Goal: Information Seeking & Learning: Learn about a topic

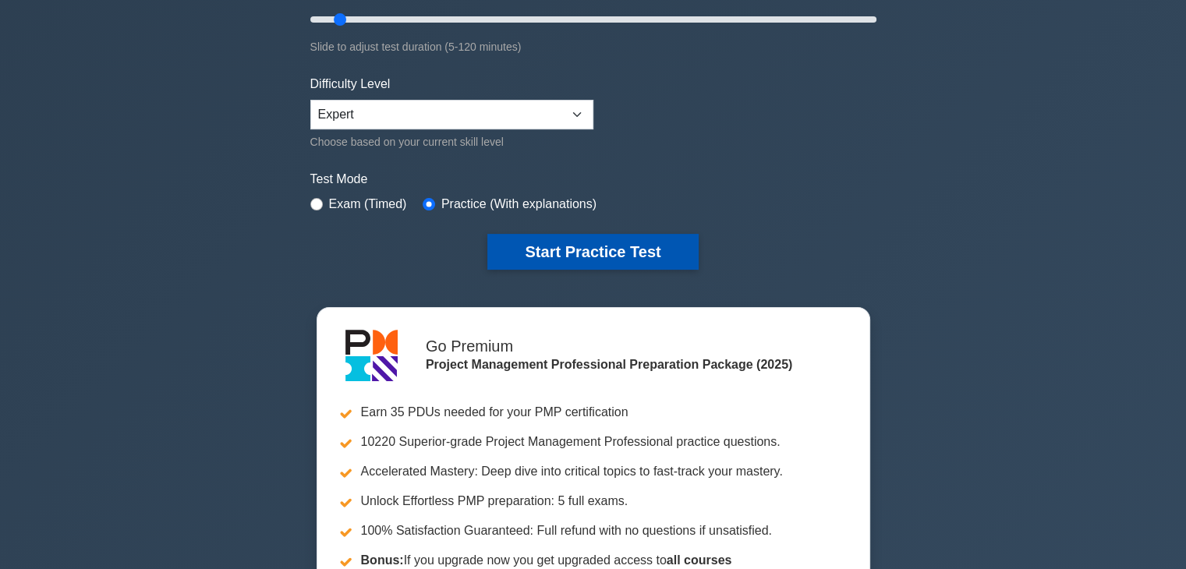
scroll to position [312, 0]
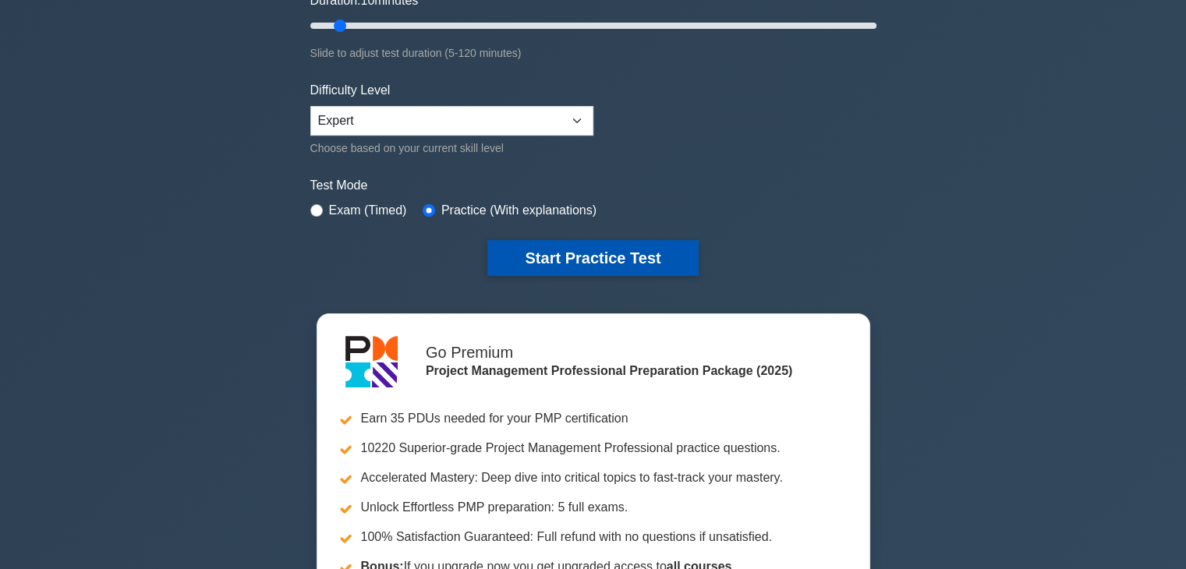
click at [586, 253] on button "Start Practice Test" at bounding box center [592, 258] width 211 height 36
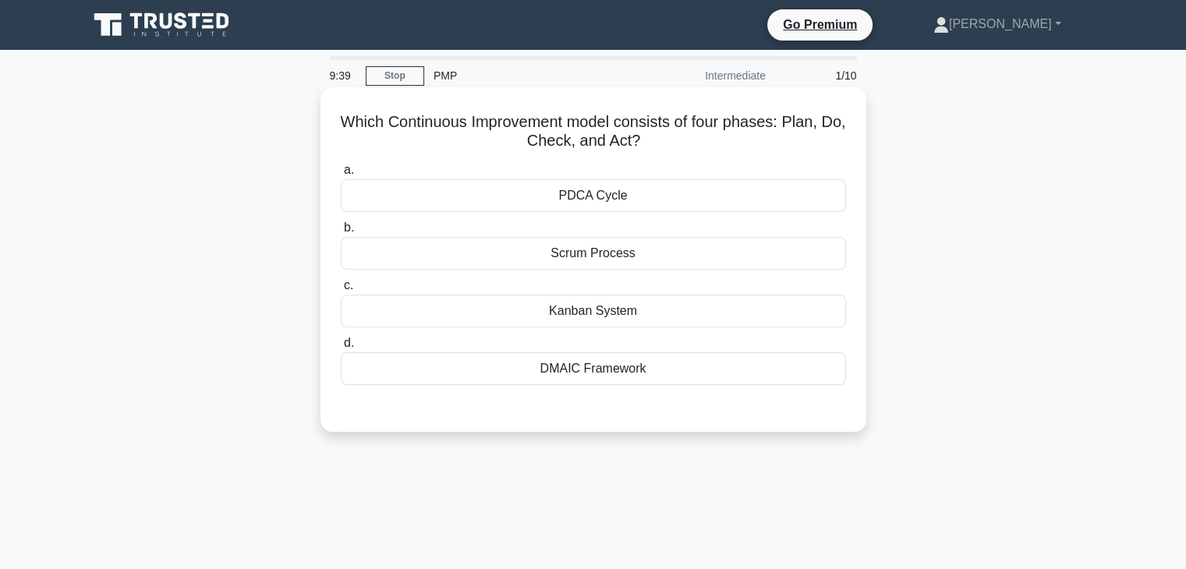
click at [593, 202] on div "PDCA Cycle" at bounding box center [593, 195] width 505 height 33
click at [341, 175] on input "a. PDCA Cycle" at bounding box center [341, 170] width 0 height 10
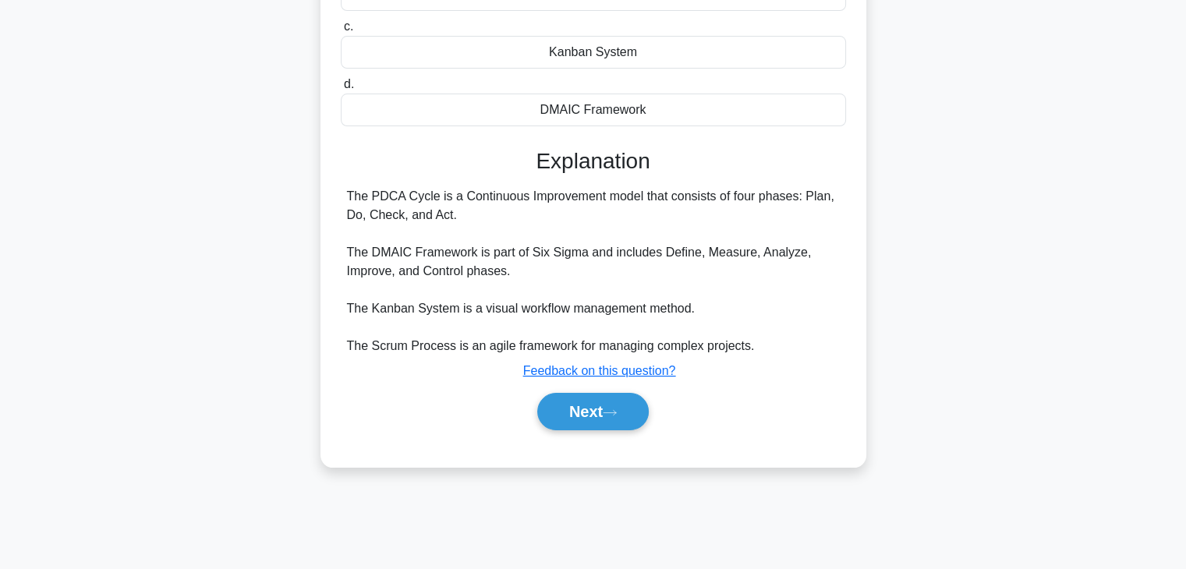
scroll to position [274, 0]
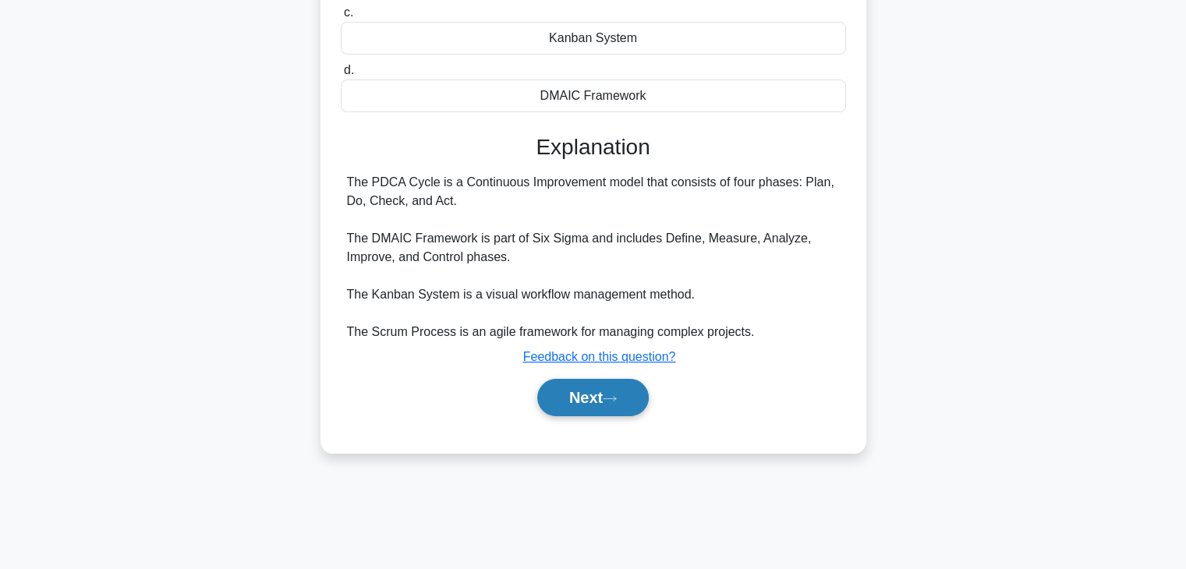
click at [595, 394] on button "Next" at bounding box center [592, 397] width 111 height 37
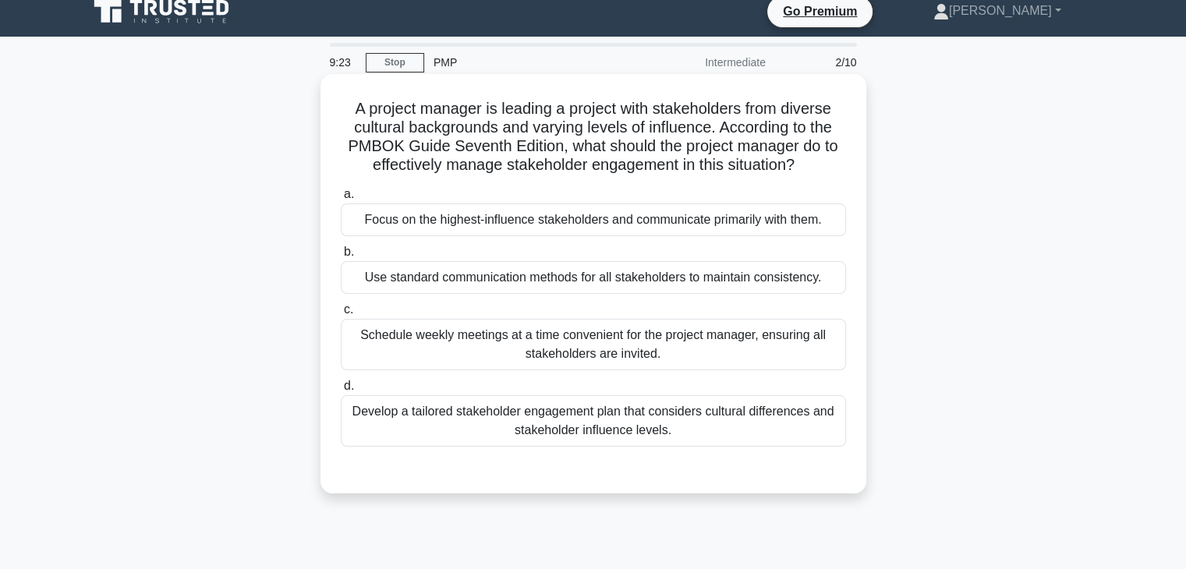
scroll to position [0, 0]
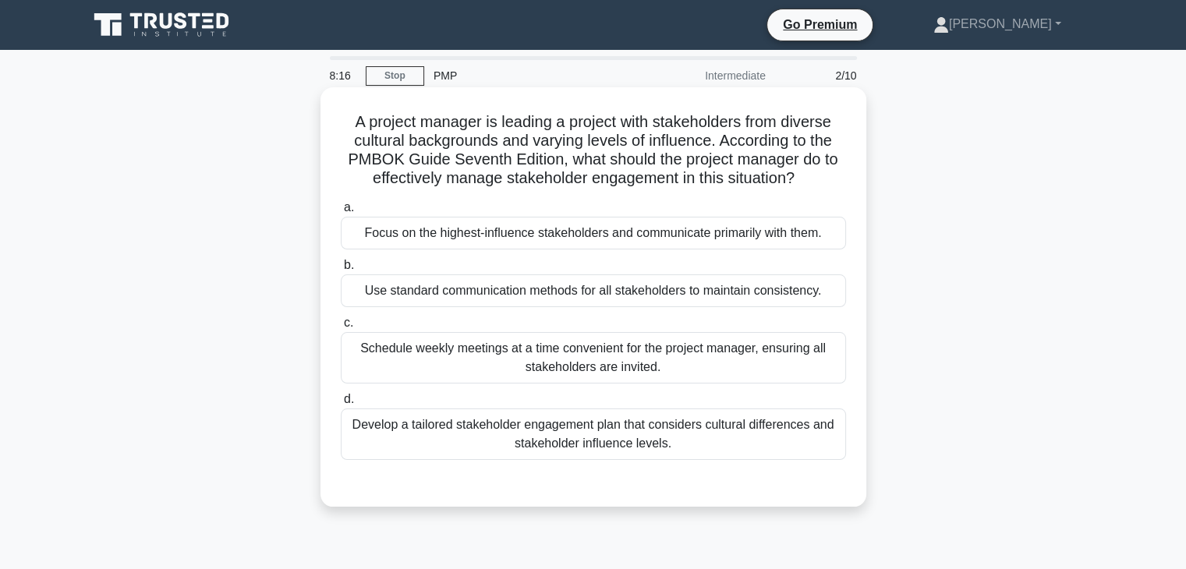
click at [594, 438] on div "Develop a tailored stakeholder engagement plan that considers cultural differen…" at bounding box center [593, 434] width 505 height 51
click at [341, 405] on input "d. Develop a tailored stakeholder engagement plan that considers cultural diffe…" at bounding box center [341, 400] width 0 height 10
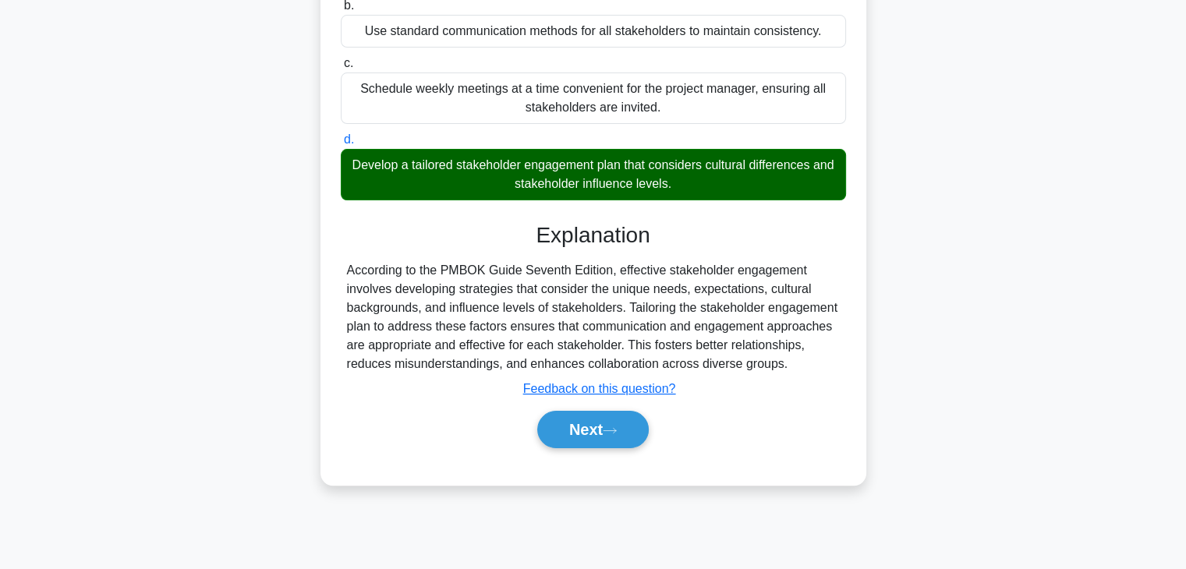
scroll to position [274, 0]
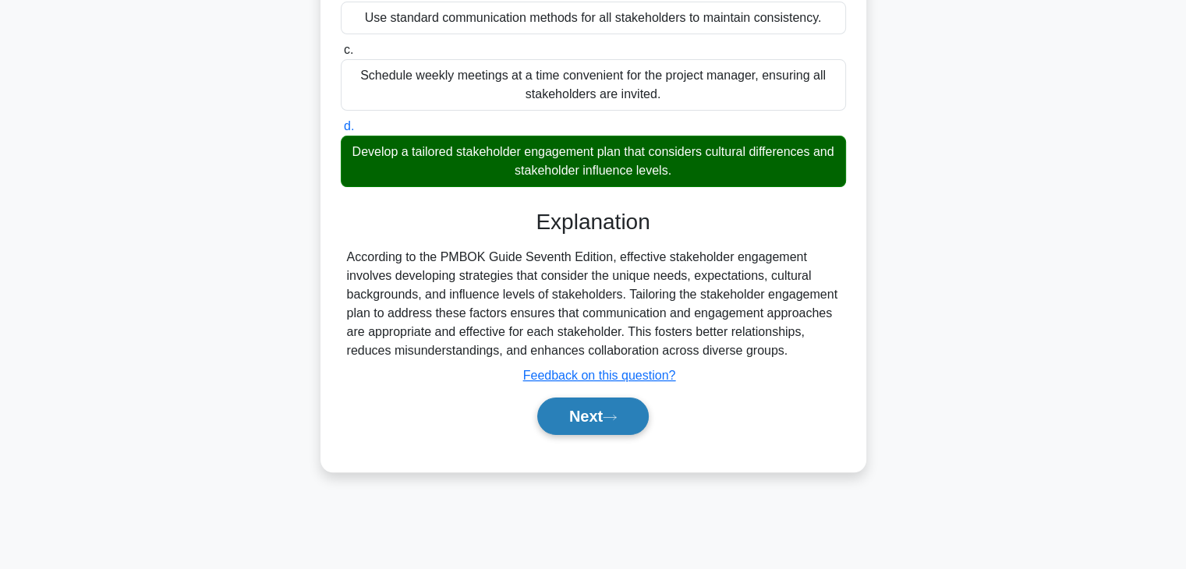
click at [583, 414] on button "Next" at bounding box center [592, 416] width 111 height 37
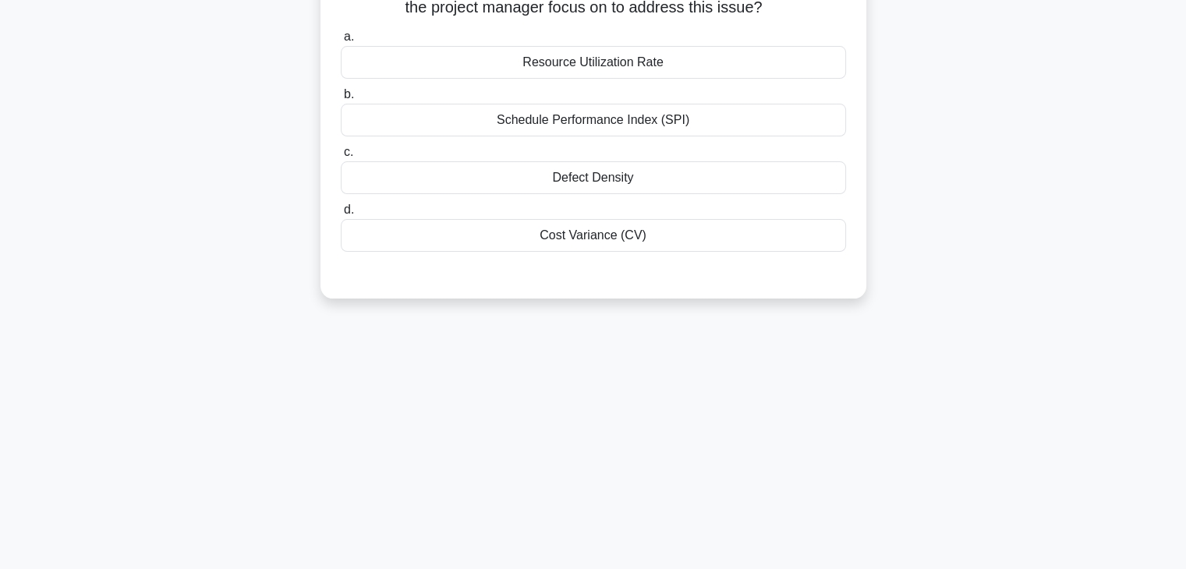
scroll to position [0, 0]
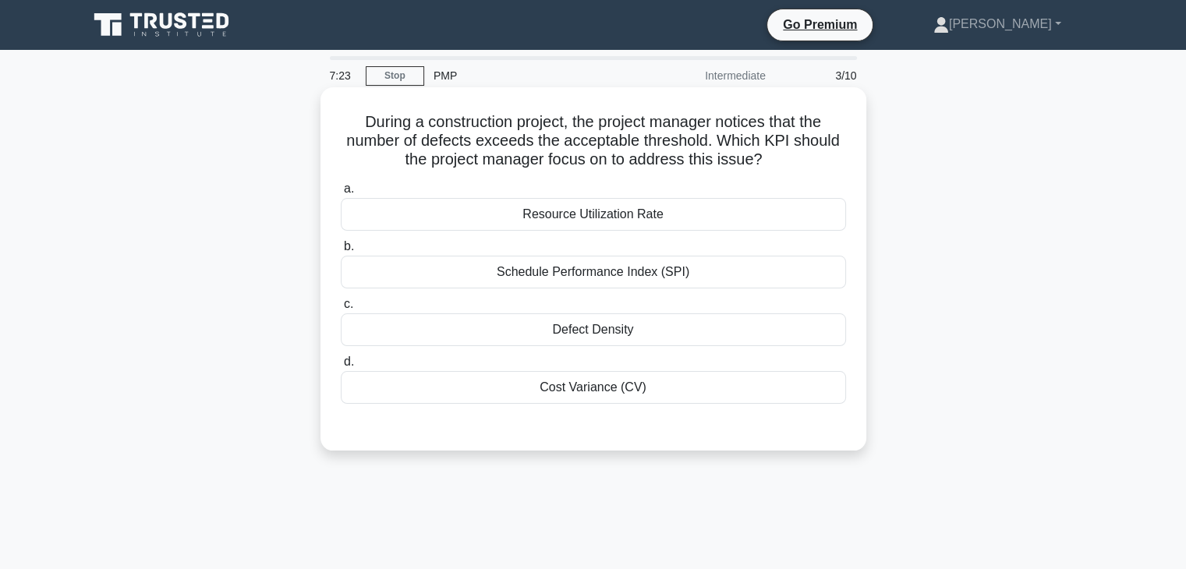
click at [593, 274] on div "Schedule Performance Index (SPI)" at bounding box center [593, 272] width 505 height 33
click at [341, 252] on input "b. Schedule Performance Index (SPI)" at bounding box center [341, 247] width 0 height 10
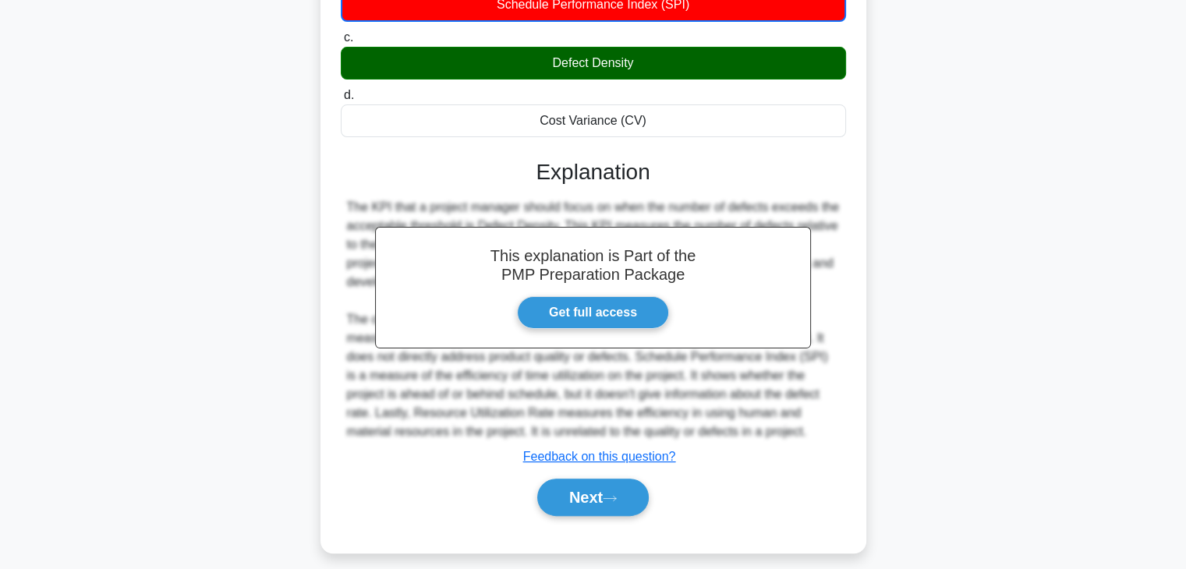
scroll to position [281, 0]
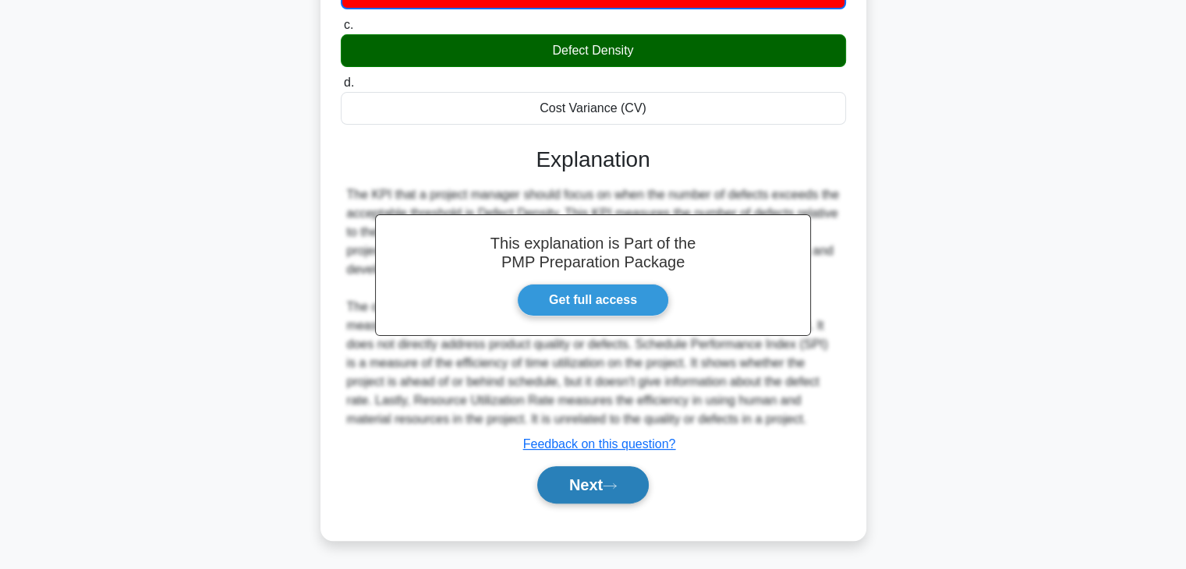
click at [582, 484] on button "Next" at bounding box center [592, 484] width 111 height 37
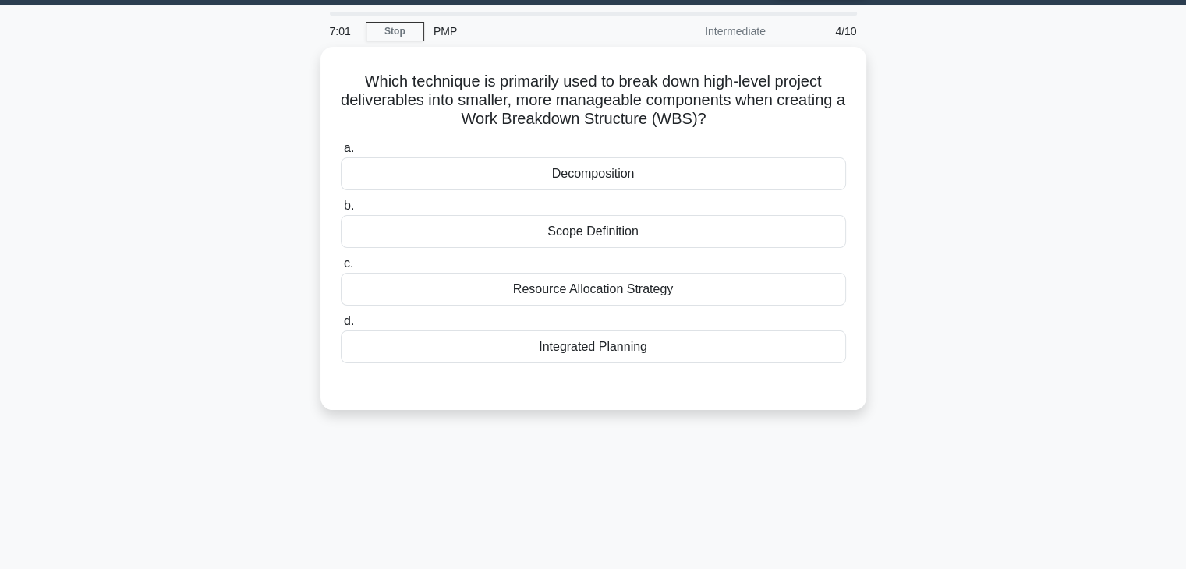
scroll to position [40, 0]
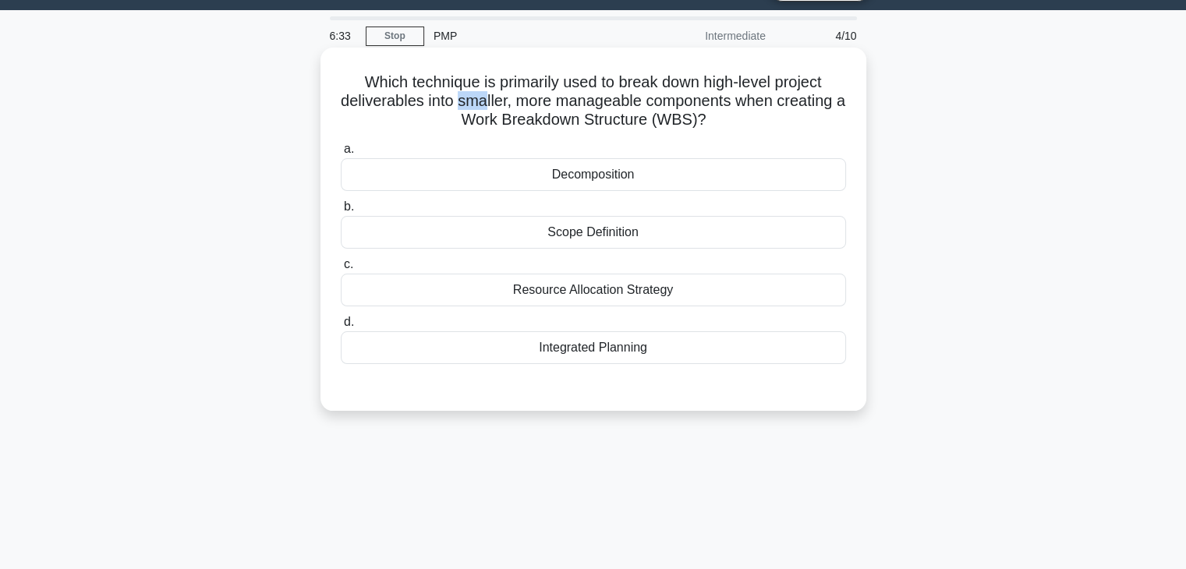
drag, startPoint x: 462, startPoint y: 105, endPoint x: 522, endPoint y: 105, distance: 60.0
click at [492, 104] on h5 "Which technique is primarily used to break down high-level project deliverables…" at bounding box center [593, 102] width 508 height 58
drag, startPoint x: 518, startPoint y: 102, endPoint x: 742, endPoint y: 104, distance: 224.6
click at [742, 104] on h5 "Which technique is primarily used to break down high-level project deliverables…" at bounding box center [593, 102] width 508 height 58
click at [608, 291] on div "Resource Allocation Strategy" at bounding box center [593, 290] width 505 height 33
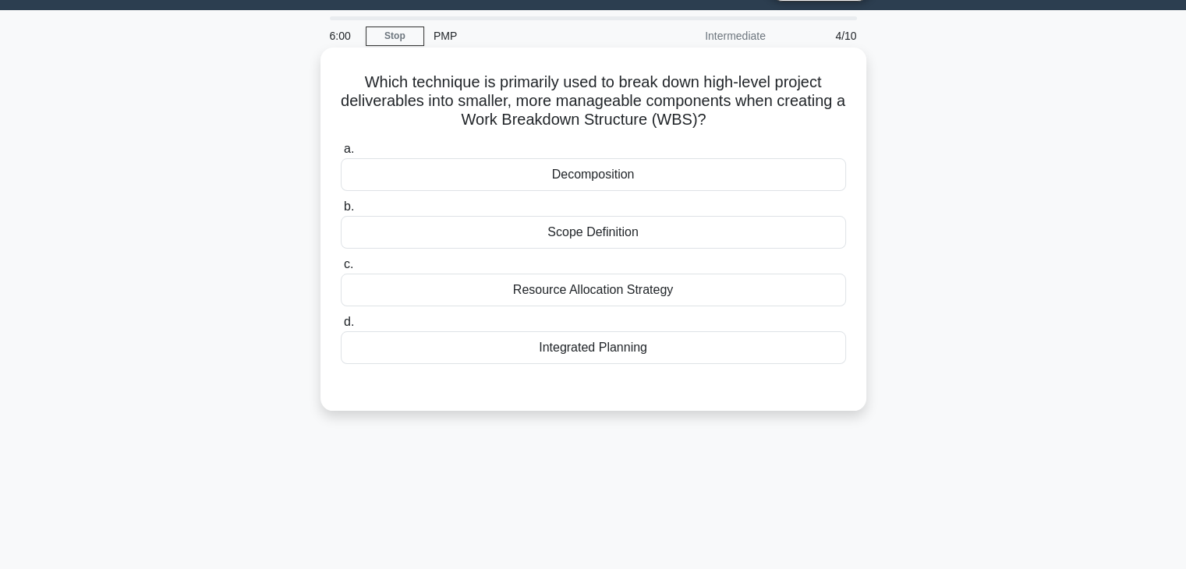
click at [341, 270] on input "c. Resource Allocation Strategy" at bounding box center [341, 265] width 0 height 10
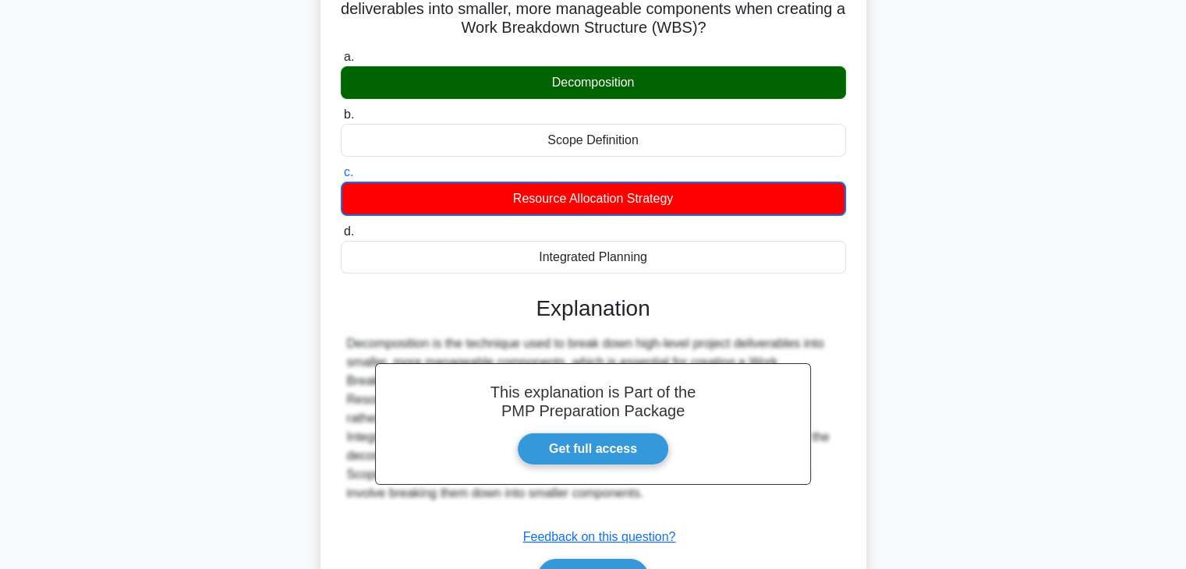
scroll to position [274, 0]
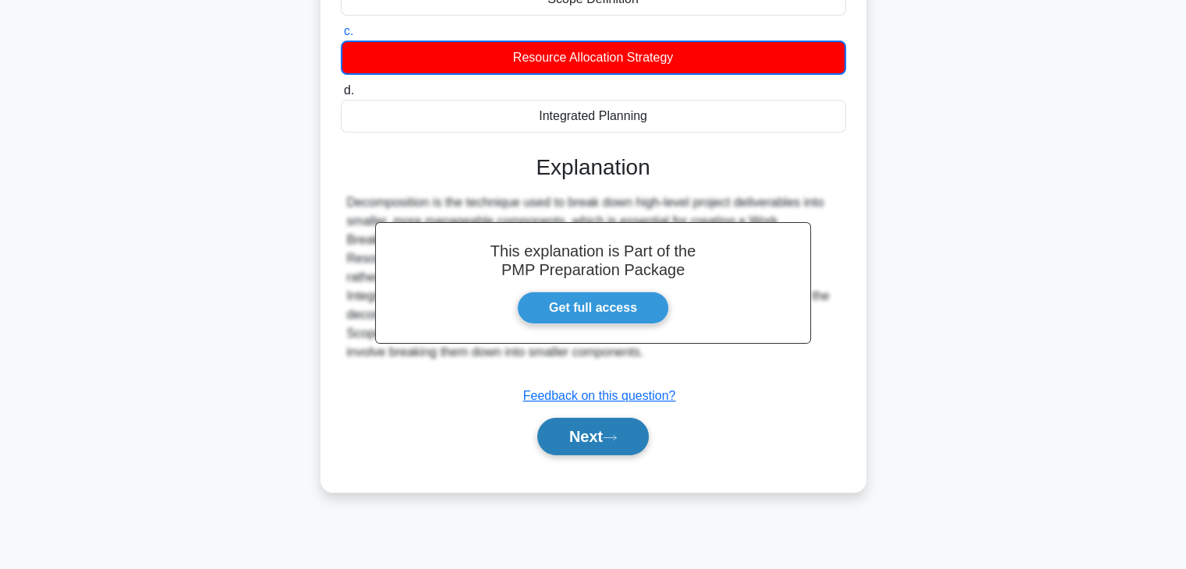
click at [594, 437] on button "Next" at bounding box center [592, 436] width 111 height 37
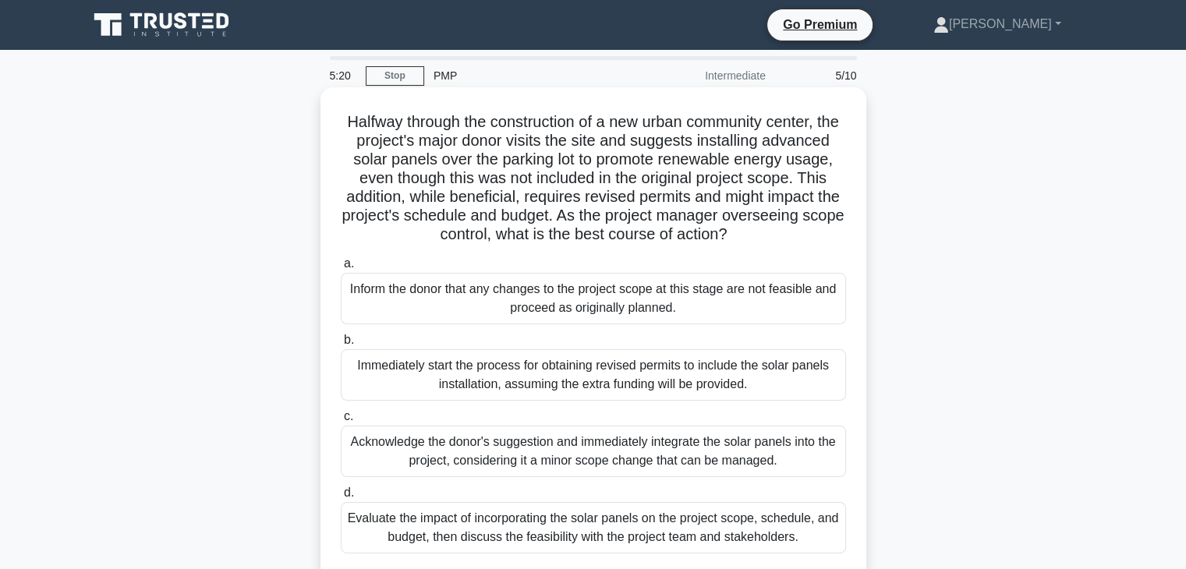
scroll to position [78, 0]
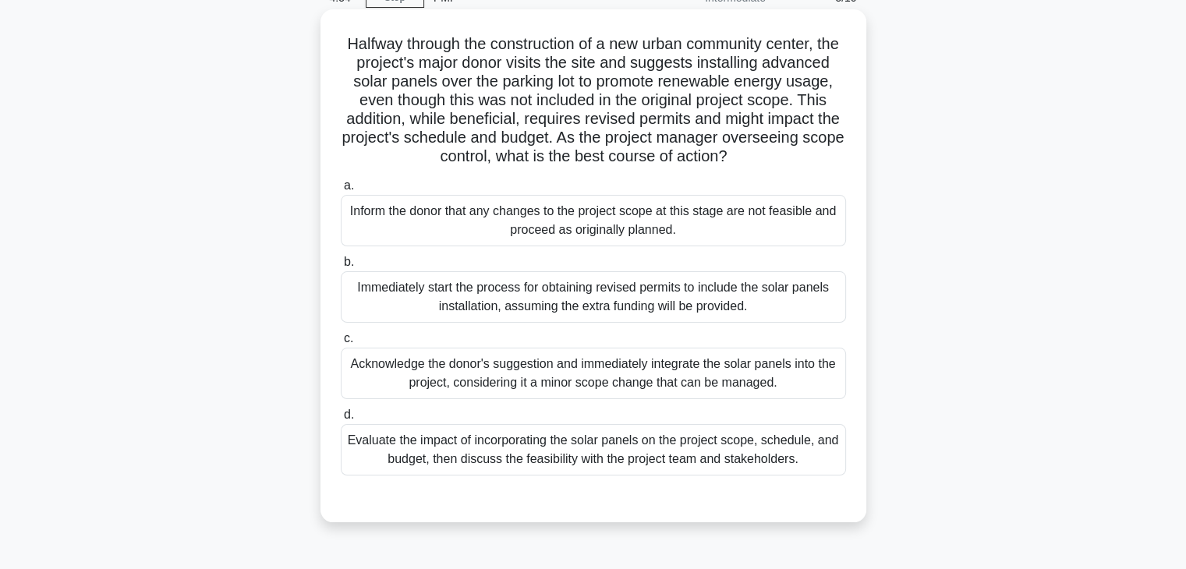
click at [646, 473] on div "Evaluate the impact of incorporating the solar panels on the project scope, sch…" at bounding box center [593, 449] width 505 height 51
click at [341, 420] on input "d. Evaluate the impact of incorporating the solar panels on the project scope, …" at bounding box center [341, 415] width 0 height 10
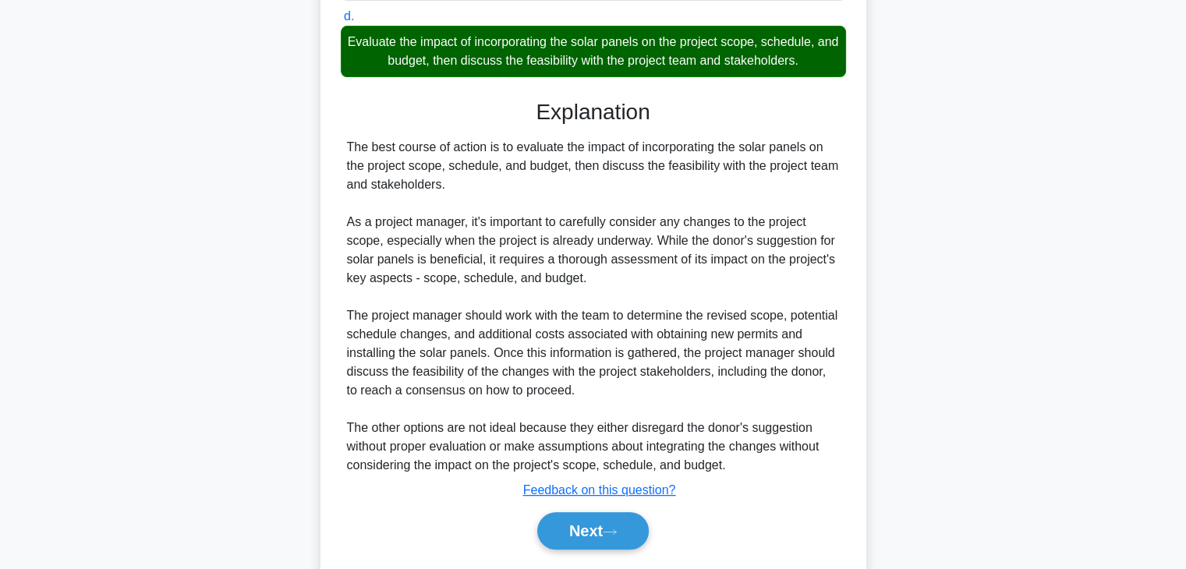
scroll to position [541, 0]
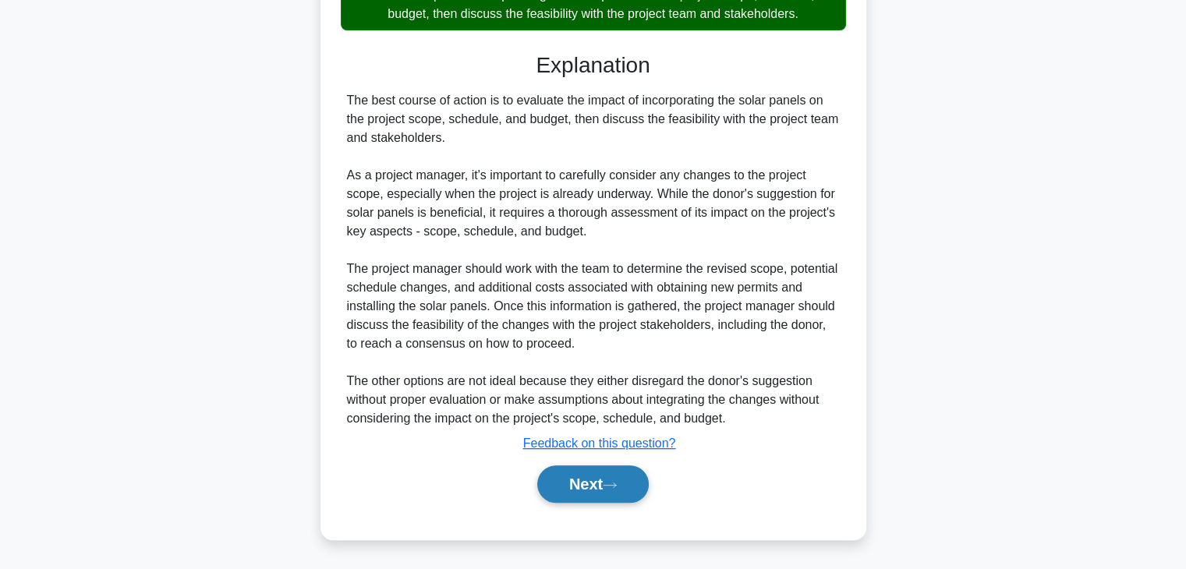
click at [592, 481] on button "Next" at bounding box center [592, 483] width 111 height 37
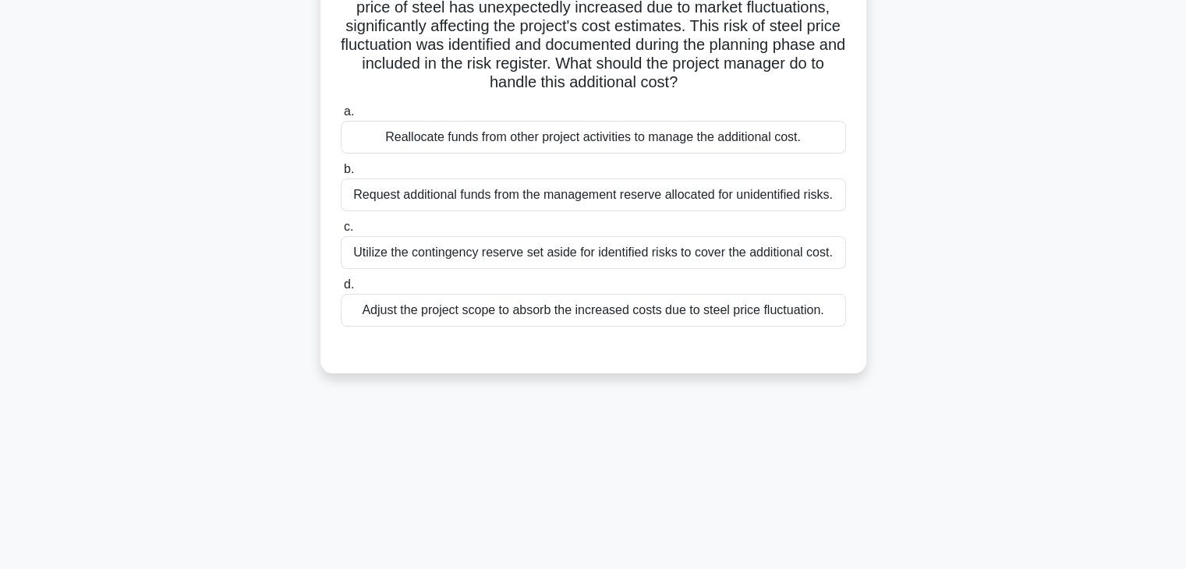
scroll to position [0, 0]
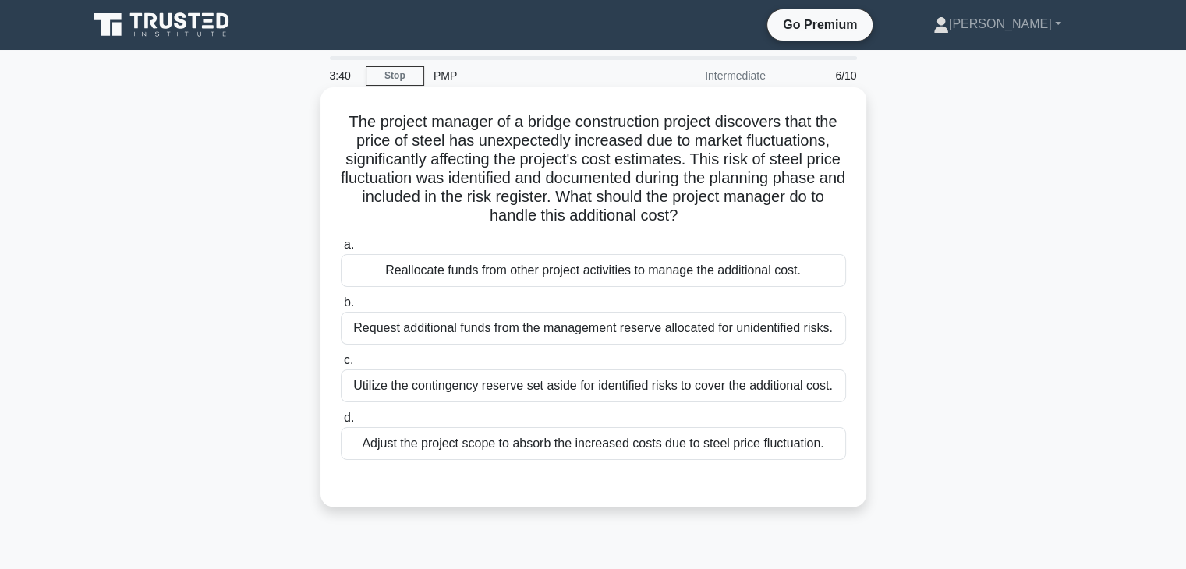
click at [681, 334] on div "Request additional funds from the management reserve allocated for unidentified…" at bounding box center [593, 328] width 505 height 33
click at [341, 308] on input "b. Request additional funds from the management reserve allocated for unidentif…" at bounding box center [341, 303] width 0 height 10
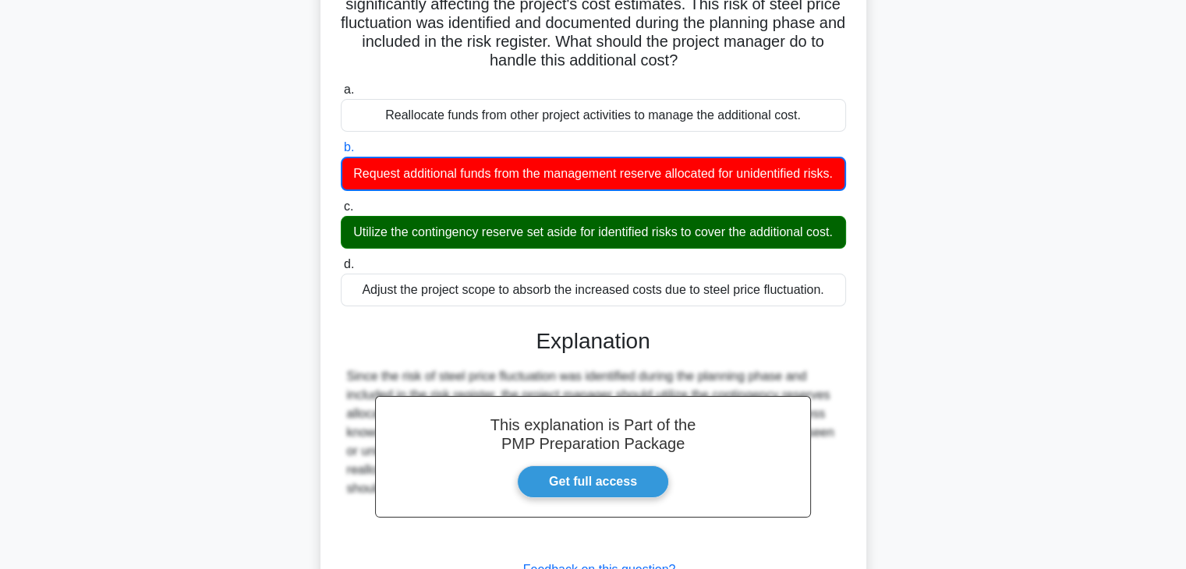
scroll to position [318, 0]
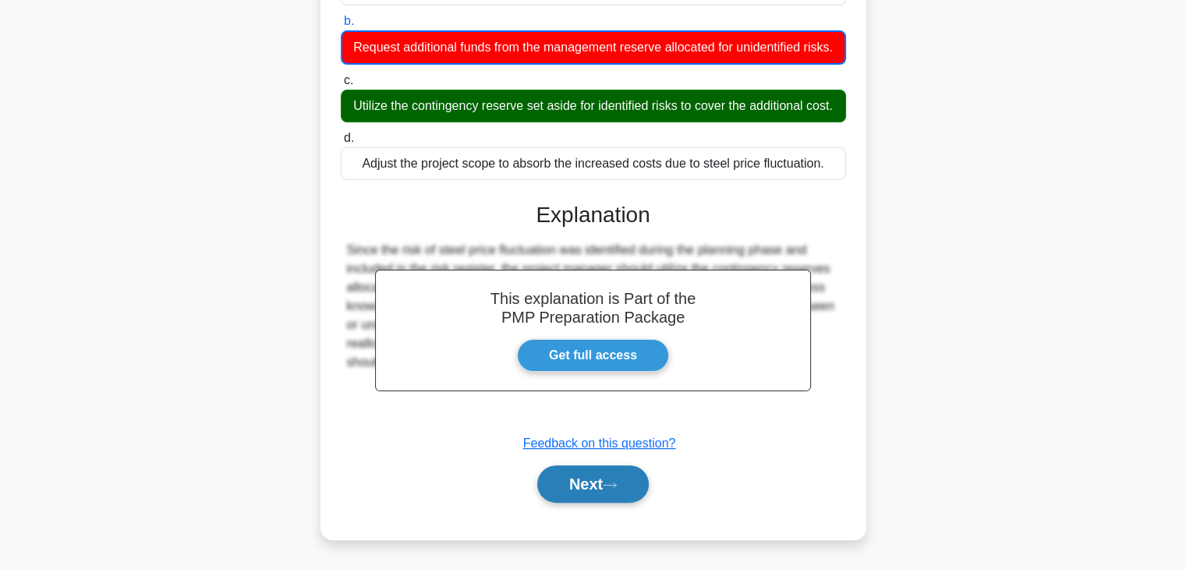
click at [586, 484] on button "Next" at bounding box center [592, 483] width 111 height 37
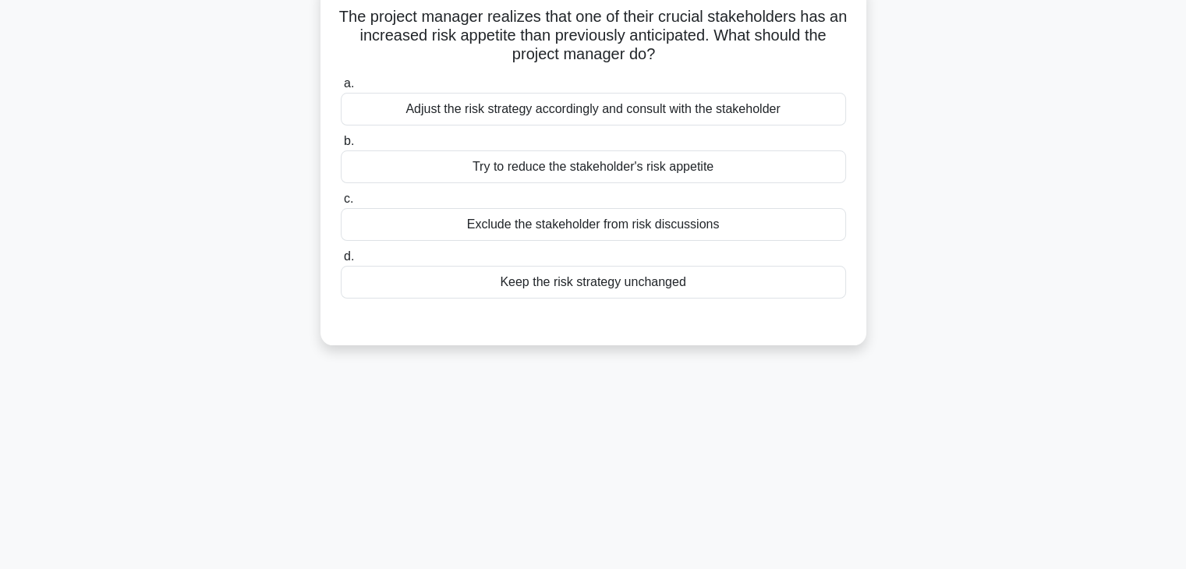
scroll to position [0, 0]
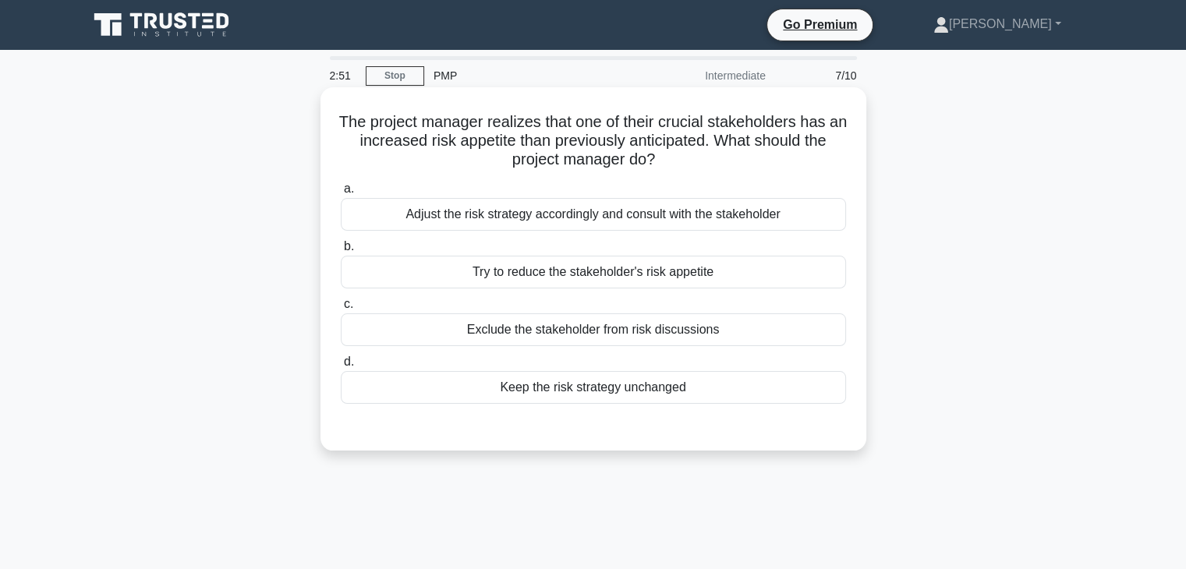
click at [662, 216] on div "Adjust the risk strategy accordingly and consult with the stakeholder" at bounding box center [593, 214] width 505 height 33
click at [341, 194] on input "a. Adjust the risk strategy accordingly and consult with the stakeholder" at bounding box center [341, 189] width 0 height 10
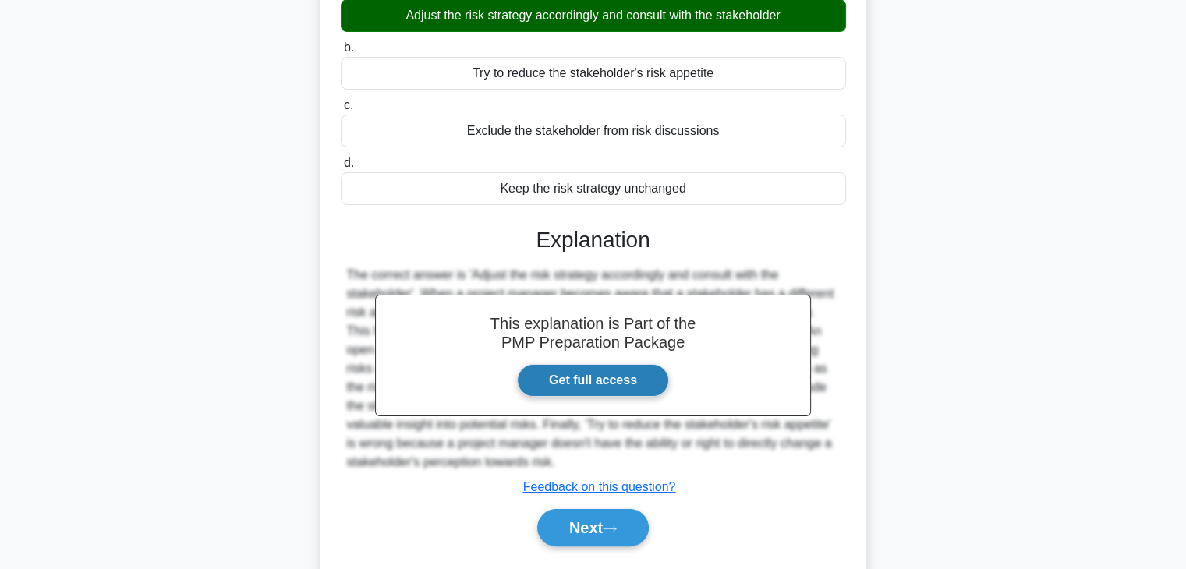
scroll to position [274, 0]
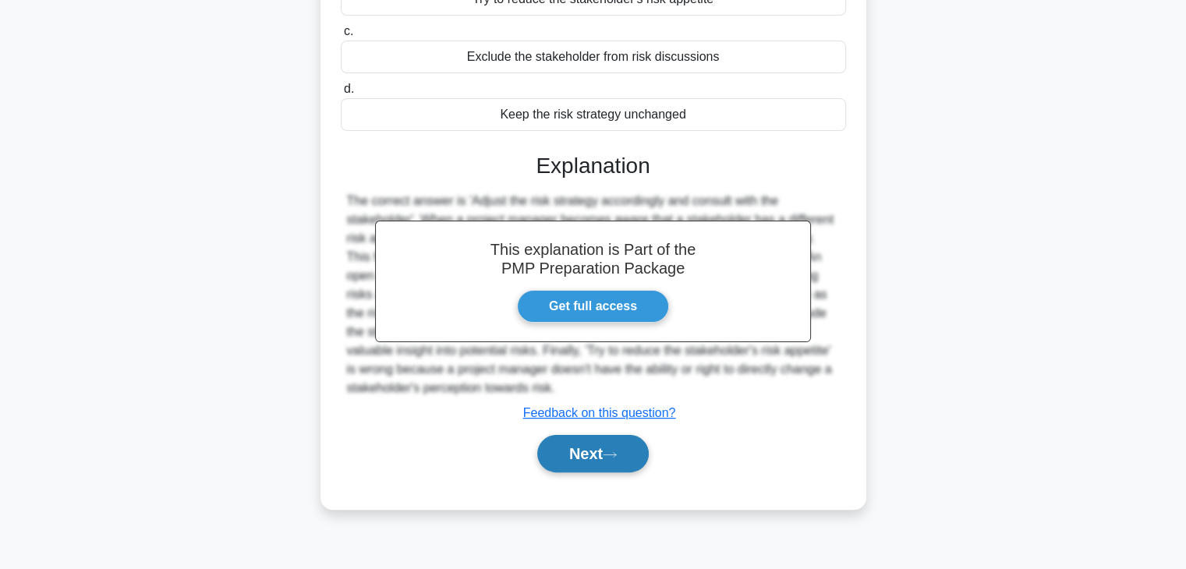
click at [579, 453] on button "Next" at bounding box center [592, 453] width 111 height 37
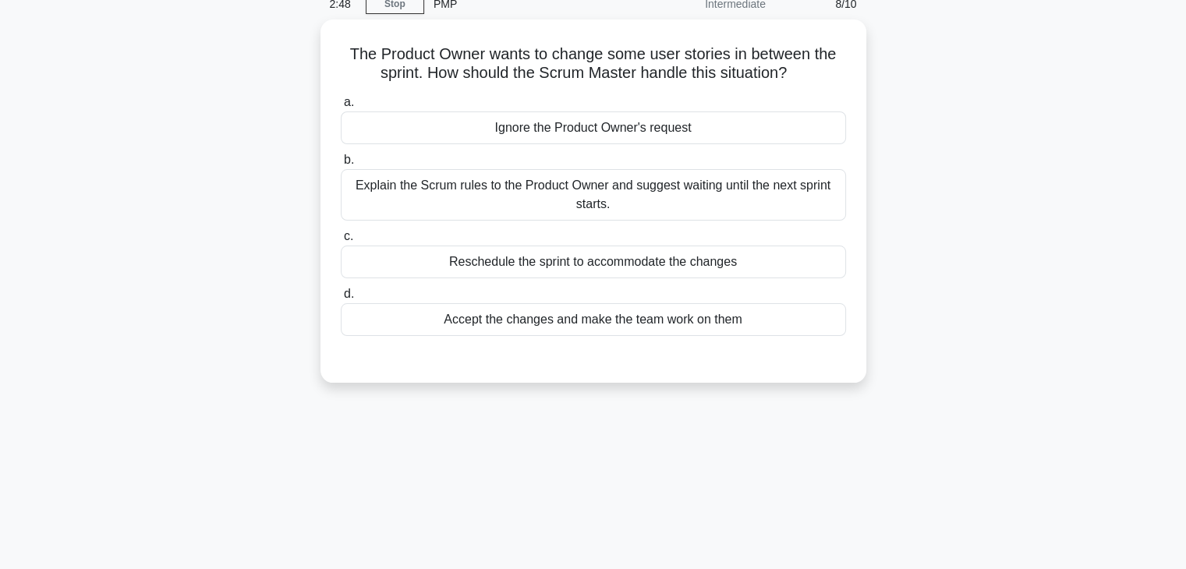
scroll to position [0, 0]
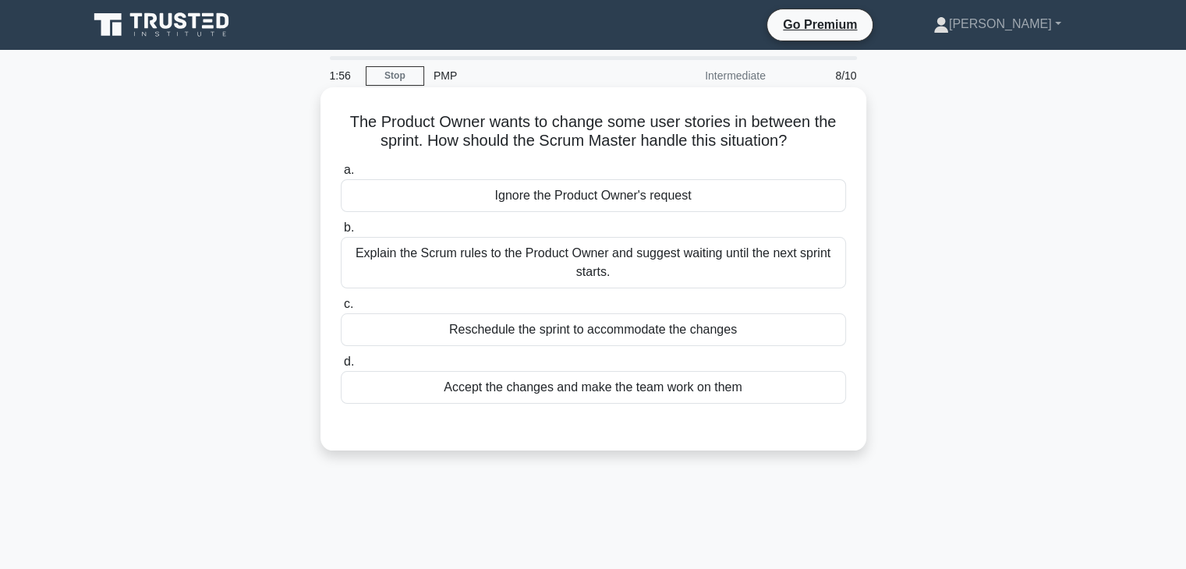
click at [615, 278] on div "Explain the Scrum rules to the Product Owner and suggest waiting until the next…" at bounding box center [593, 262] width 505 height 51
click at [341, 233] on input "b. Explain the Scrum rules to the Product Owner and suggest waiting until the n…" at bounding box center [341, 228] width 0 height 10
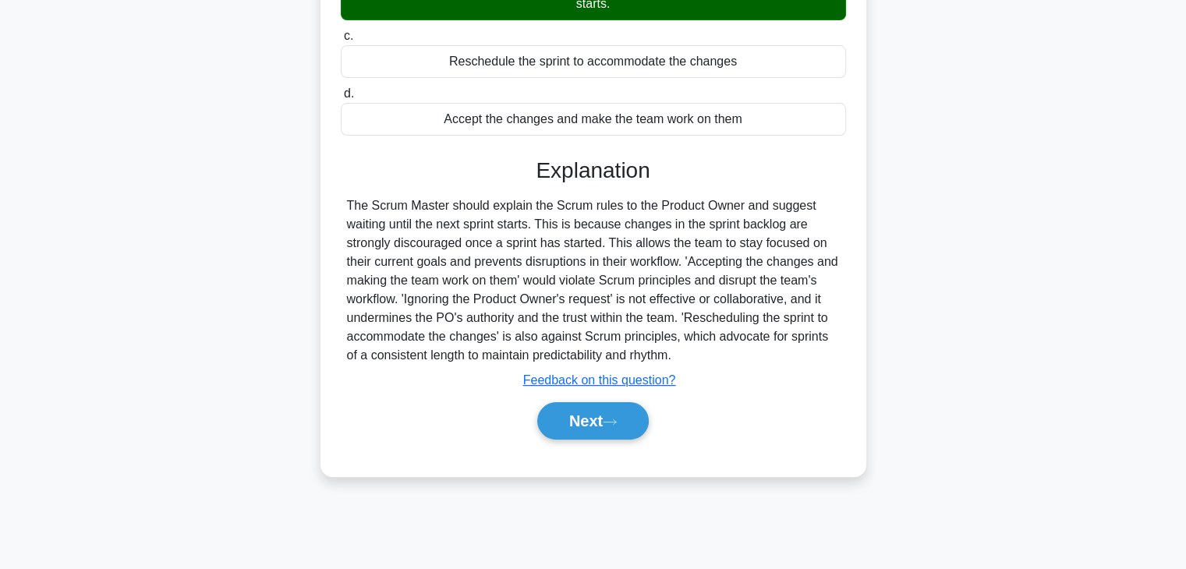
scroll to position [274, 0]
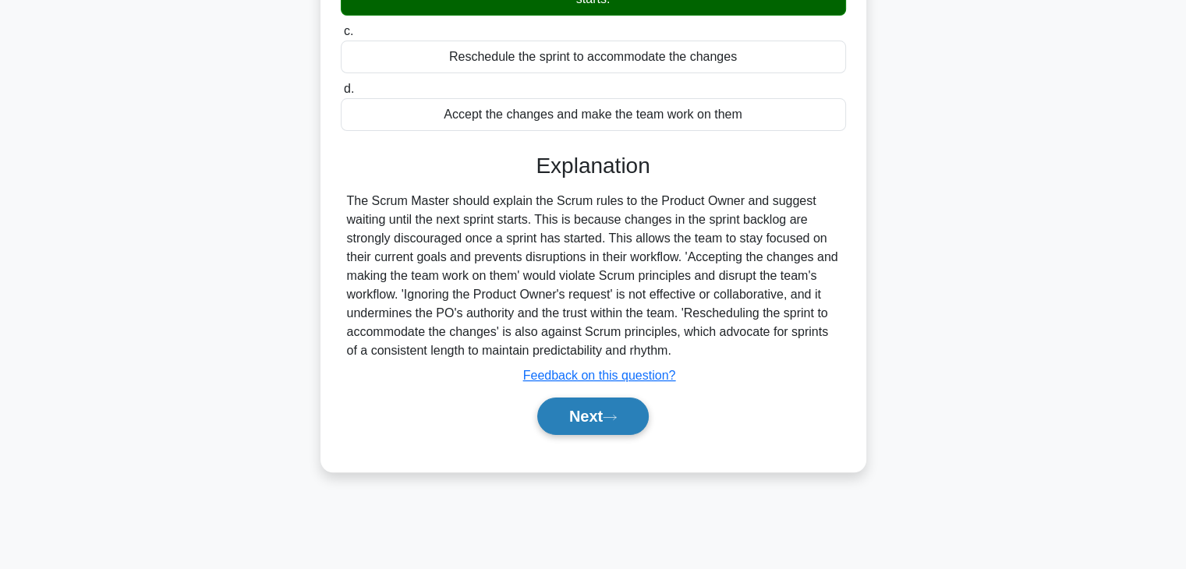
click at [593, 409] on button "Next" at bounding box center [592, 416] width 111 height 37
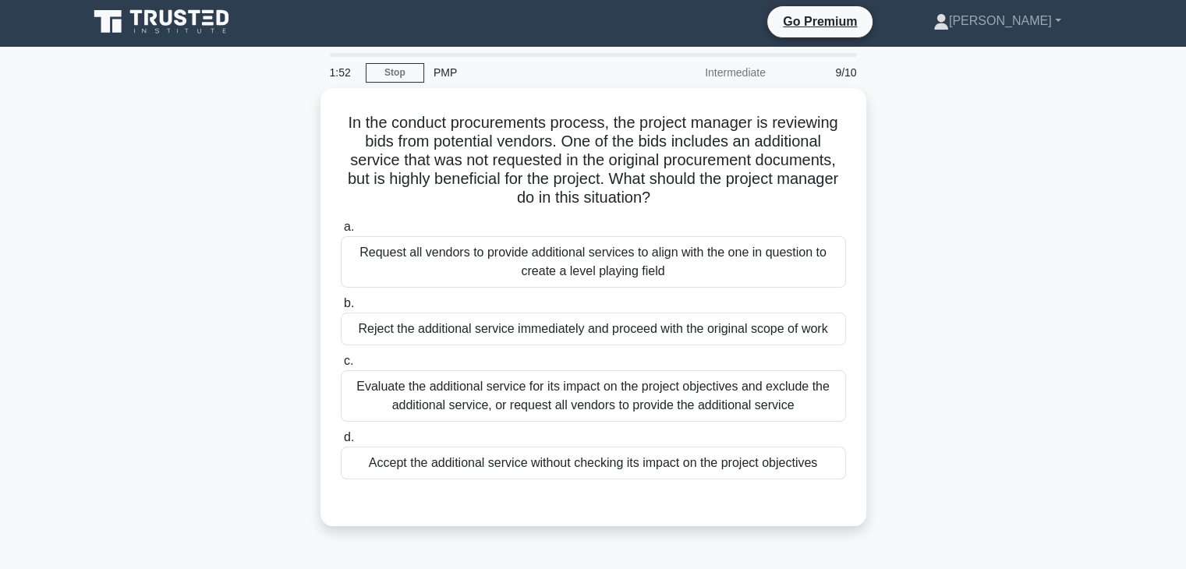
scroll to position [0, 0]
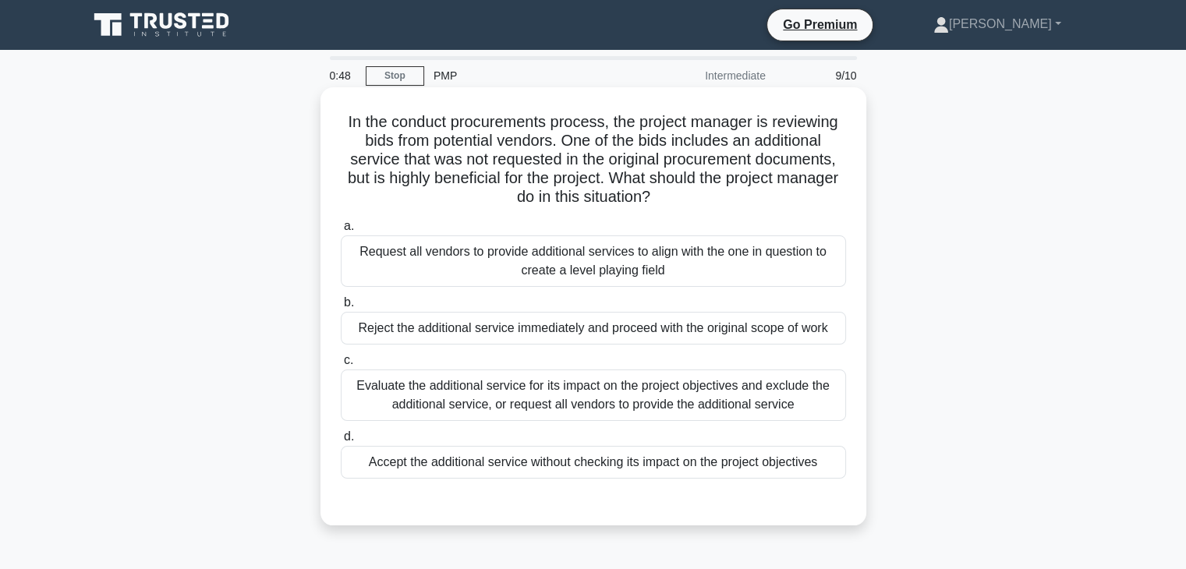
click at [586, 259] on div "Request all vendors to provide additional services to align with the one in que…" at bounding box center [593, 260] width 505 height 51
click at [341, 232] on input "a. Request all vendors to provide additional services to align with the one in …" at bounding box center [341, 226] width 0 height 10
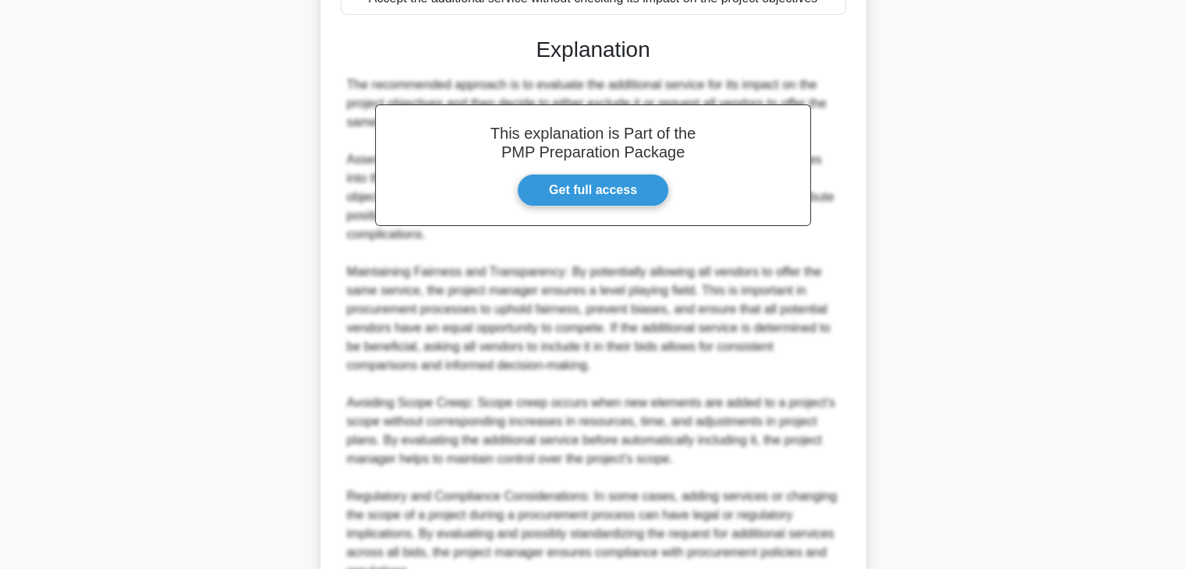
scroll to position [599, 0]
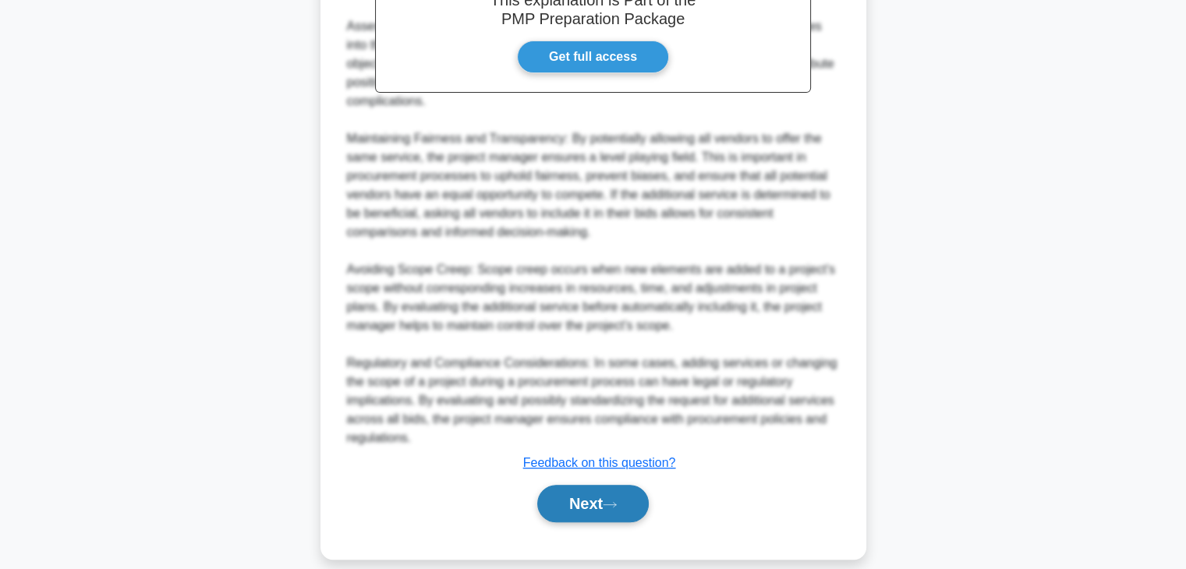
click at [575, 488] on button "Next" at bounding box center [592, 503] width 111 height 37
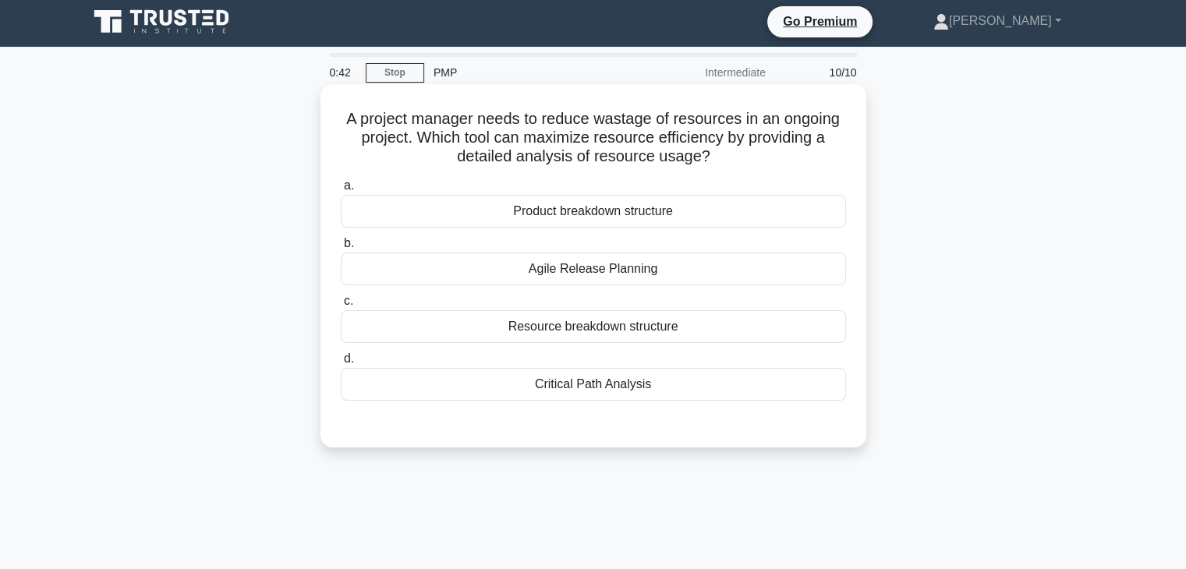
scroll to position [0, 0]
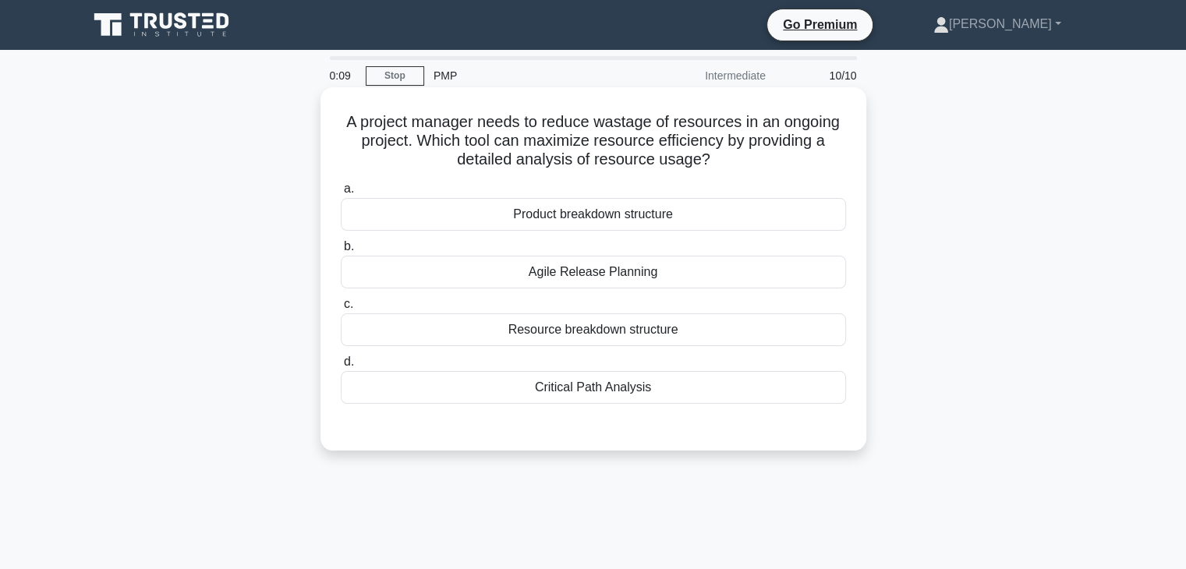
click at [583, 331] on div "Resource breakdown structure" at bounding box center [593, 329] width 505 height 33
click at [341, 310] on input "c. Resource breakdown structure" at bounding box center [341, 304] width 0 height 10
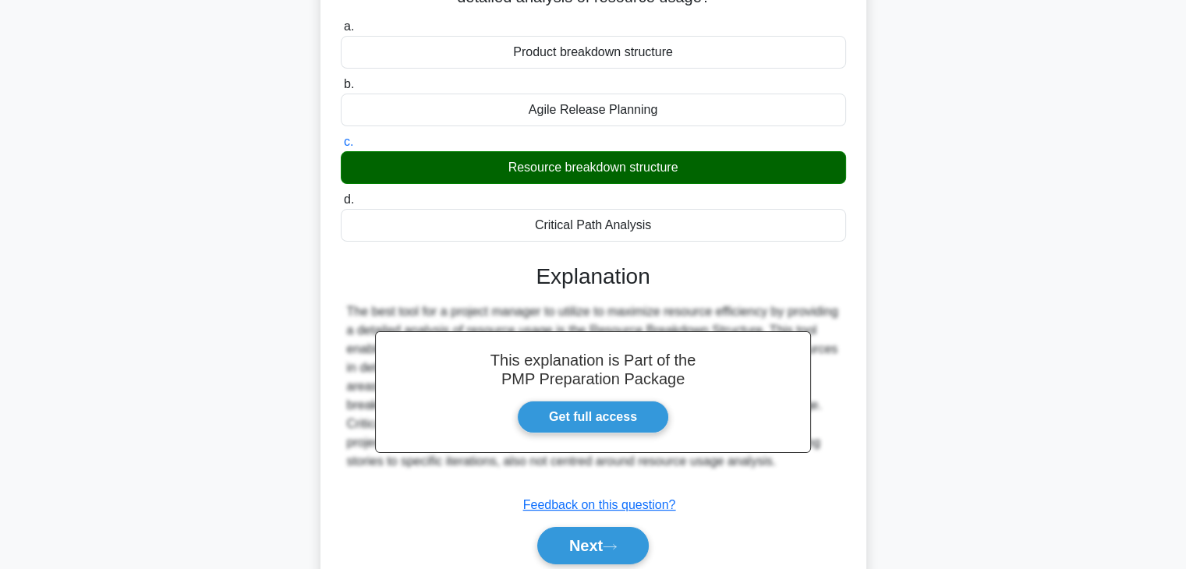
scroll to position [274, 0]
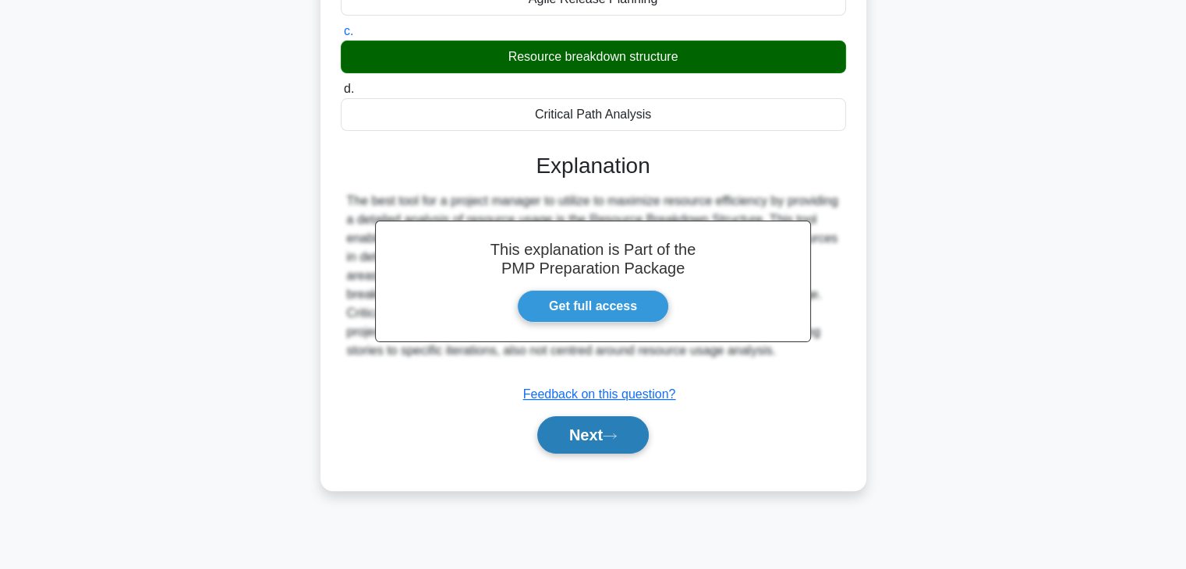
click at [574, 437] on button "Next" at bounding box center [592, 434] width 111 height 37
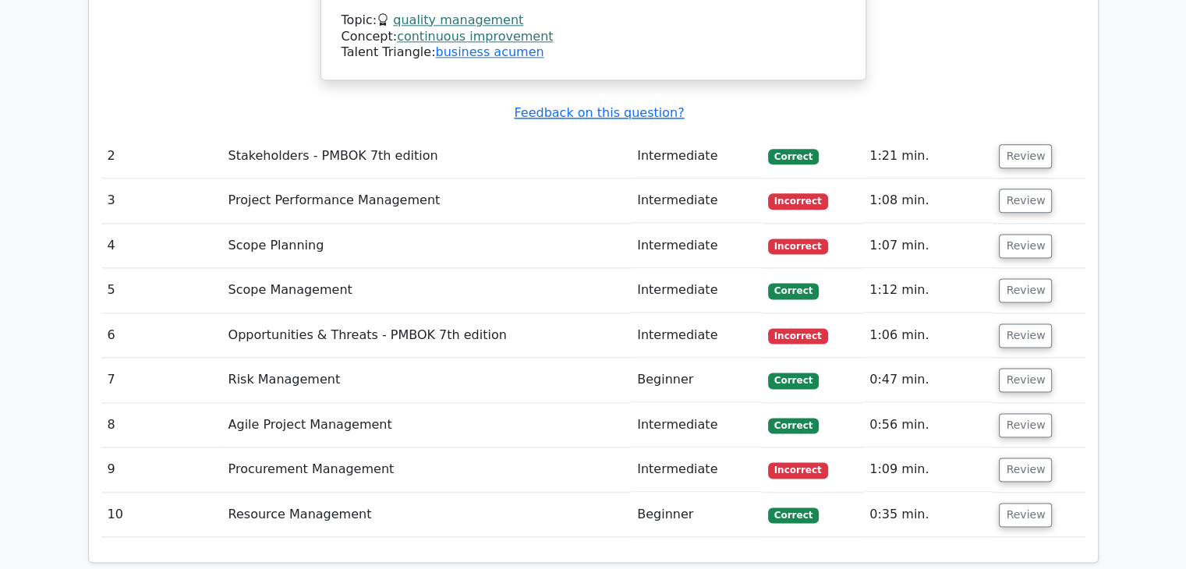
scroll to position [2027, 0]
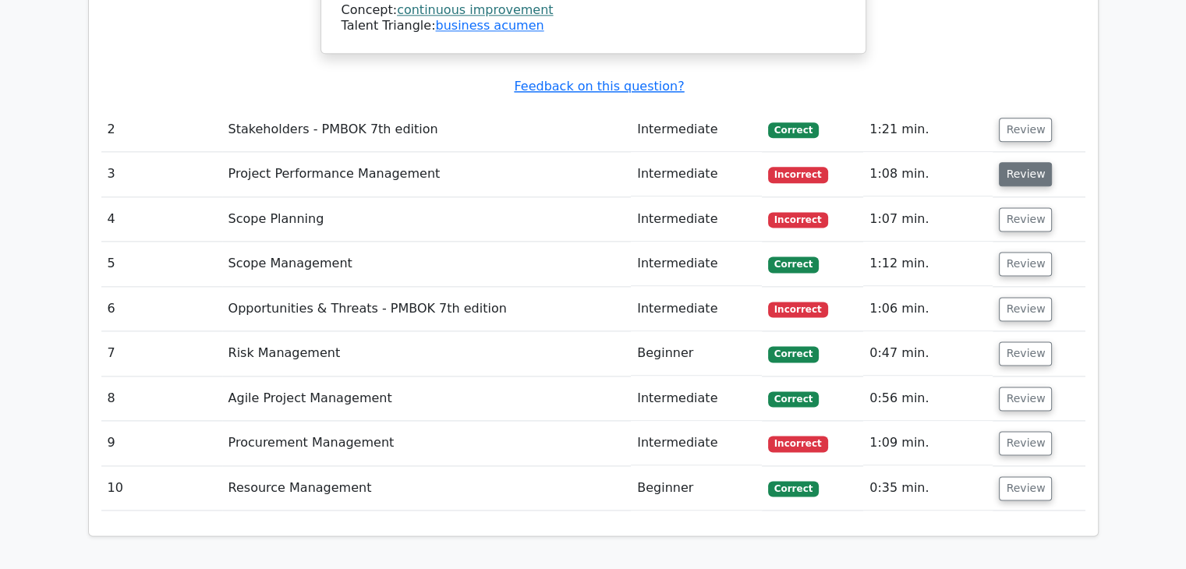
click at [1015, 162] on button "Review" at bounding box center [1025, 174] width 53 height 24
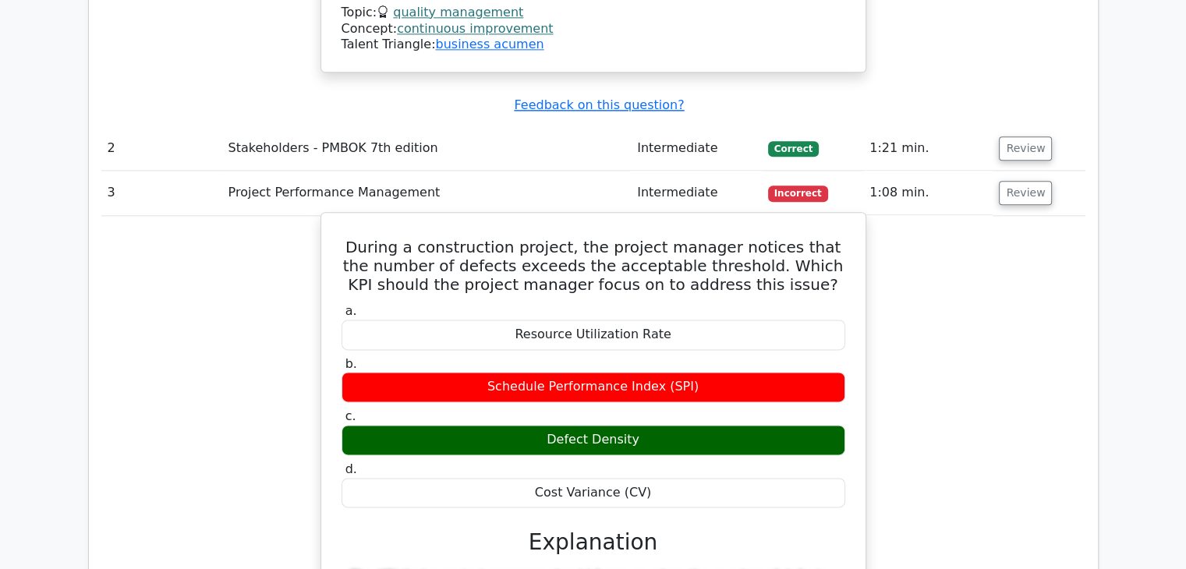
scroll to position [1949, 0]
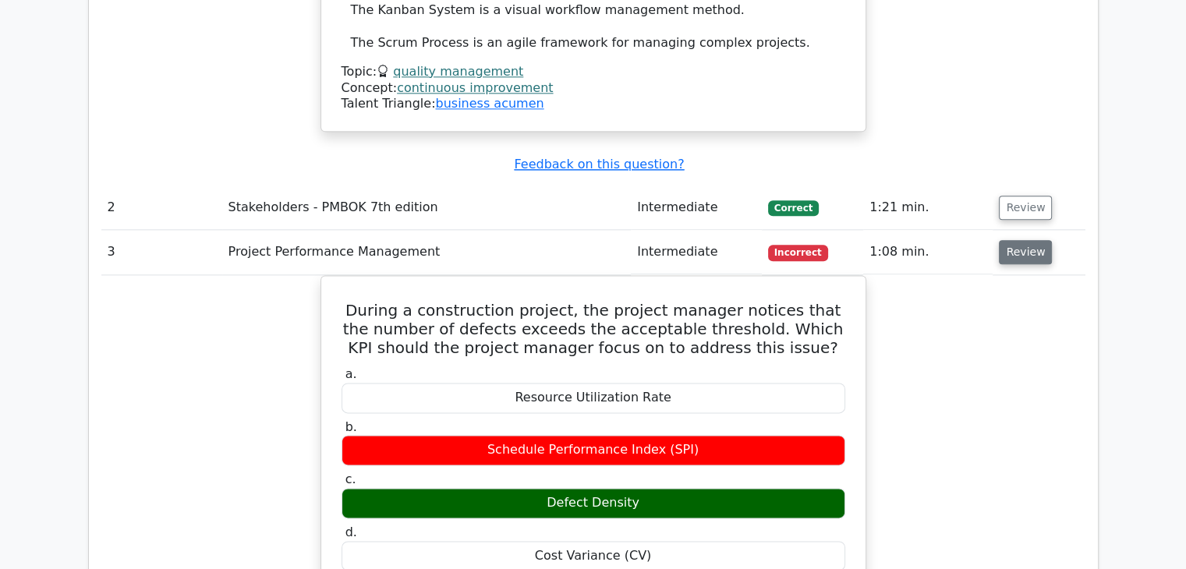
click at [1015, 240] on button "Review" at bounding box center [1025, 252] width 53 height 24
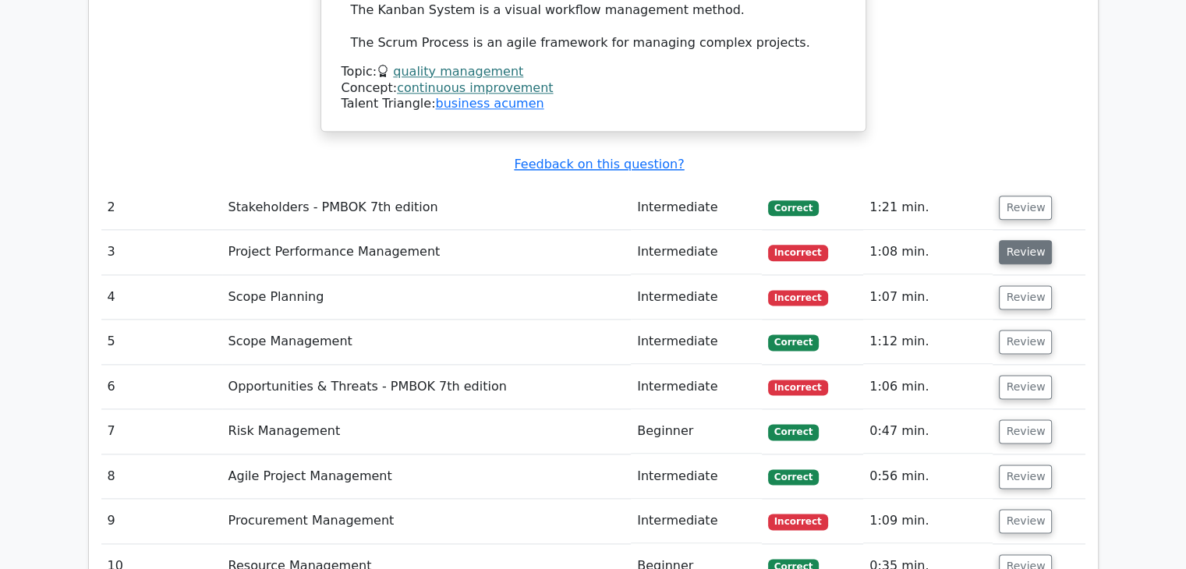
click at [1013, 240] on button "Review" at bounding box center [1025, 252] width 53 height 24
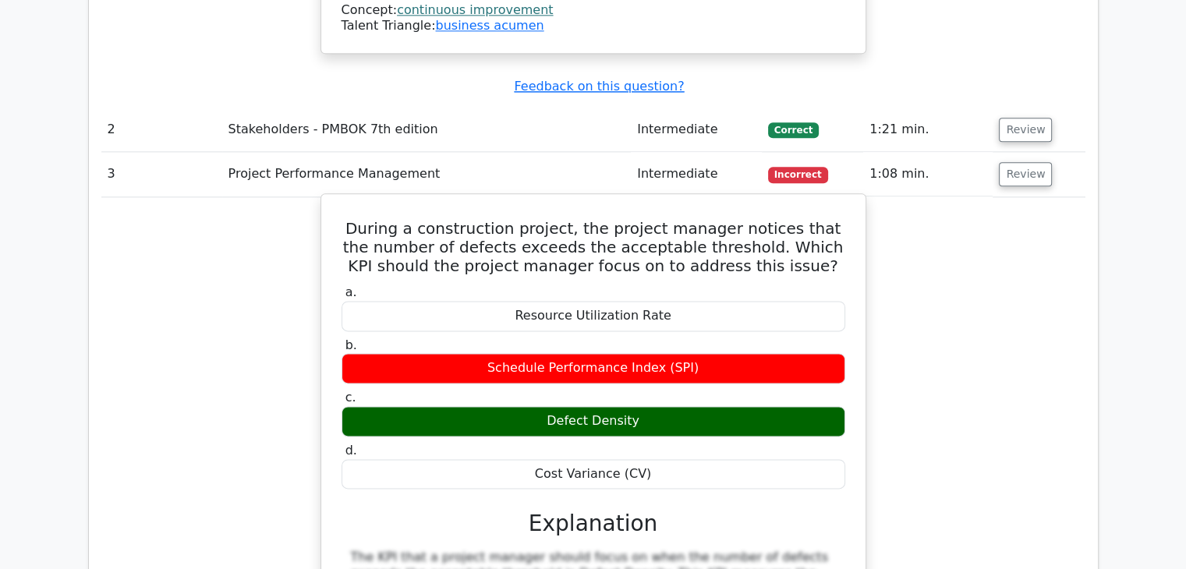
scroll to position [1793, 0]
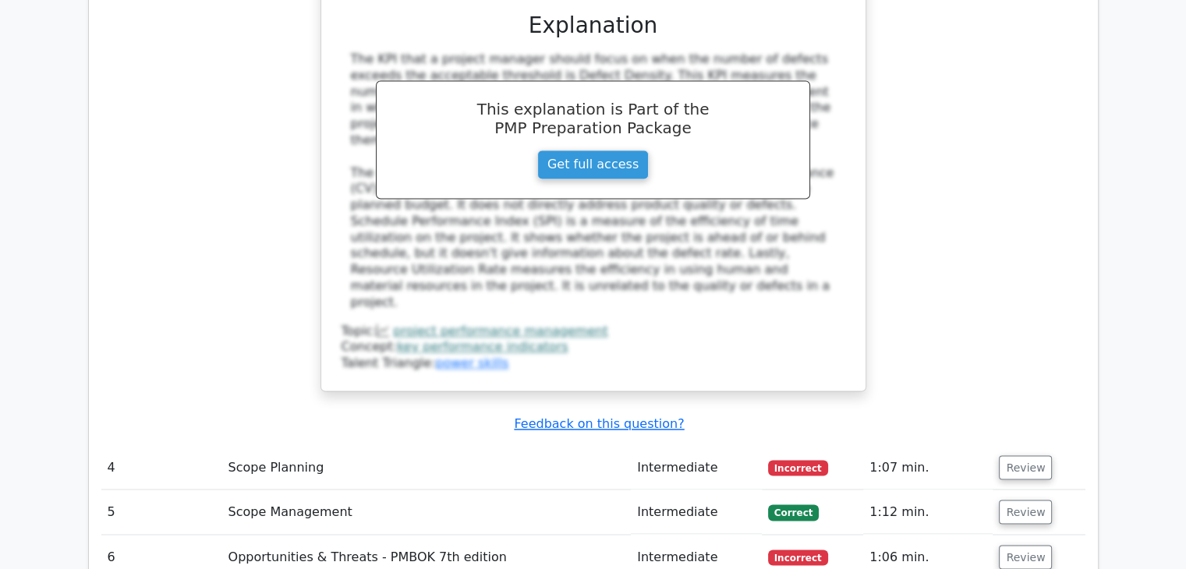
scroll to position [2651, 0]
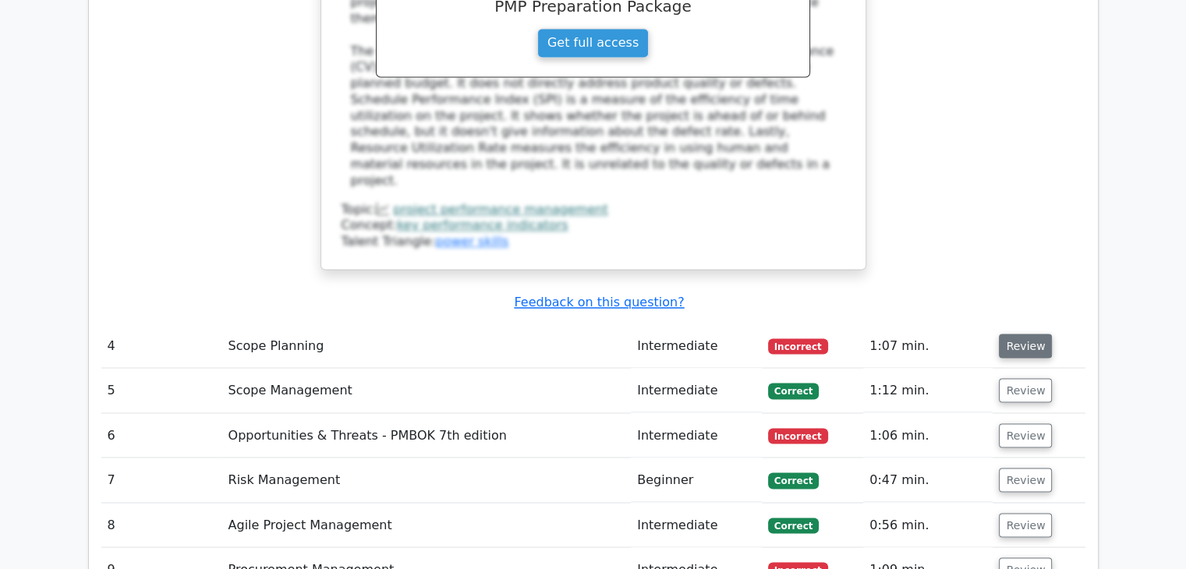
click at [1017, 334] on button "Review" at bounding box center [1025, 346] width 53 height 24
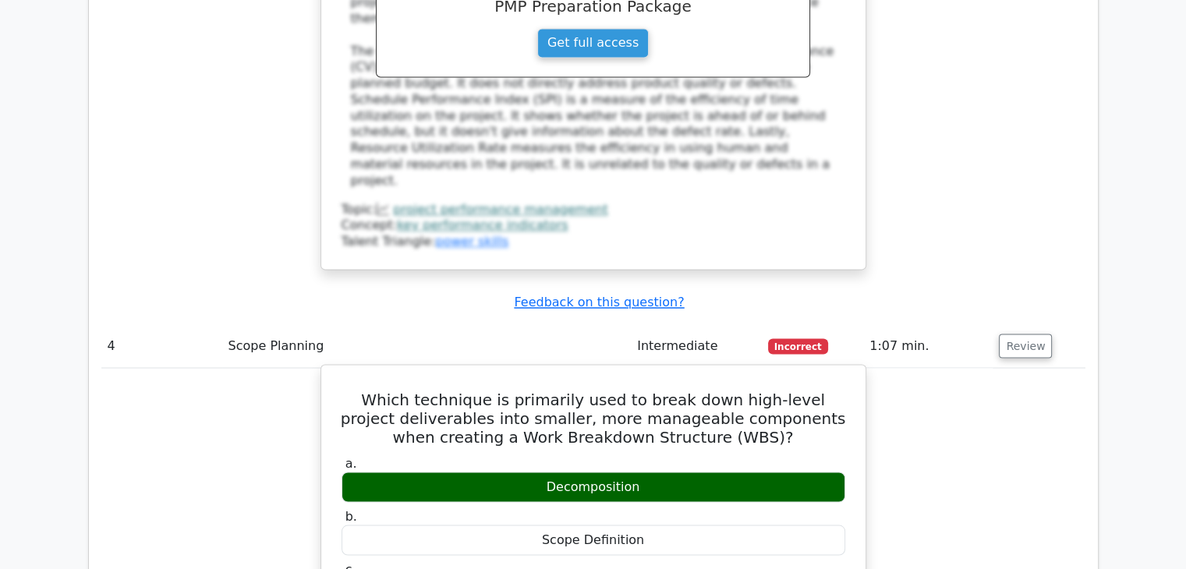
scroll to position [2807, 0]
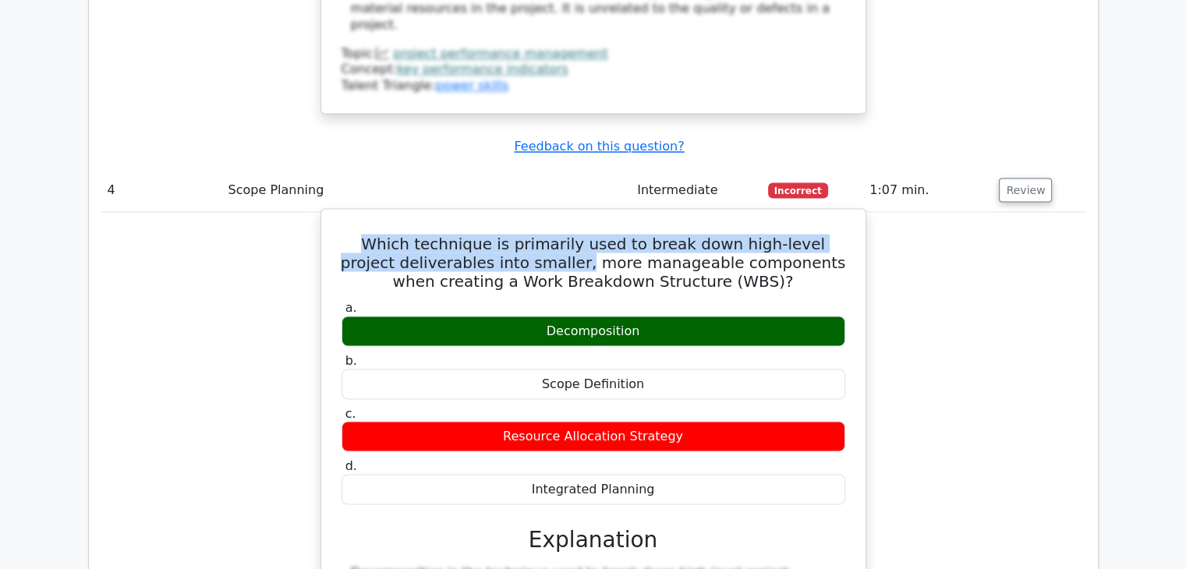
drag, startPoint x: 357, startPoint y: 133, endPoint x: 514, endPoint y: 147, distance: 157.3
click at [514, 234] on h5 "Which technique is primarily used to break down high-level project deliverables…" at bounding box center [593, 262] width 507 height 56
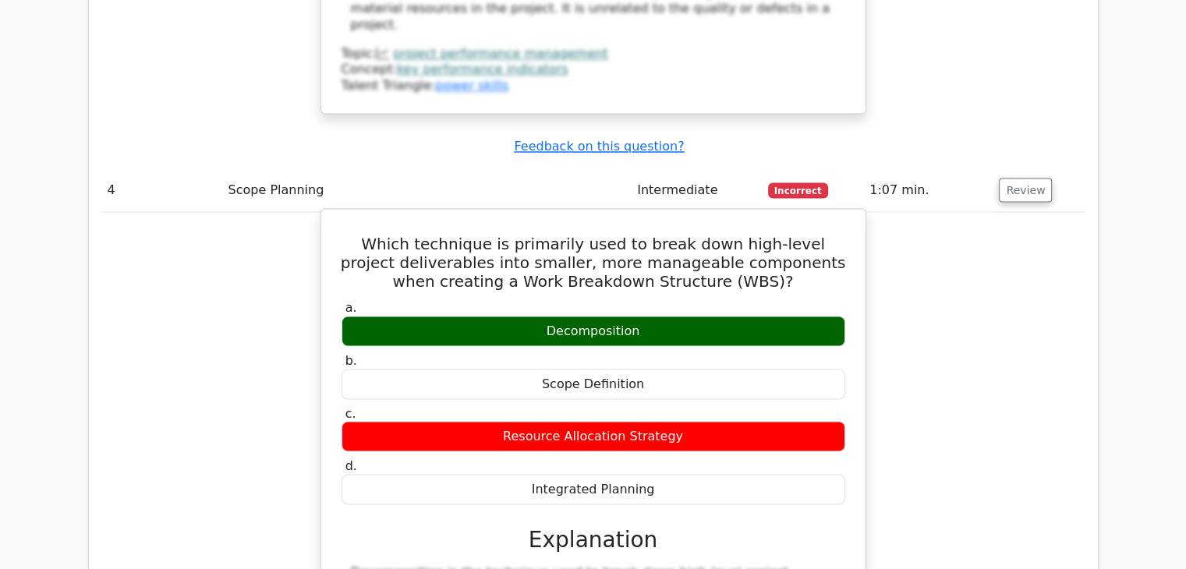
drag, startPoint x: 936, startPoint y: 197, endPoint x: 835, endPoint y: 206, distance: 100.9
click at [936, 212] on div "Which technique is primarily used to break down high-level project deliverables…" at bounding box center [593, 518] width 984 height 613
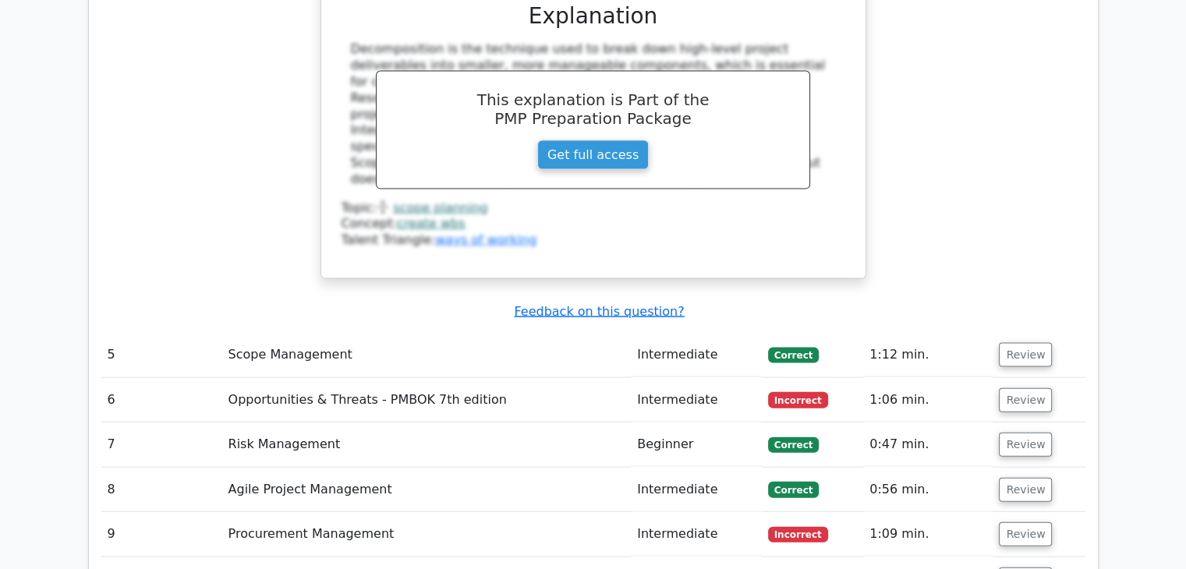
scroll to position [3509, 0]
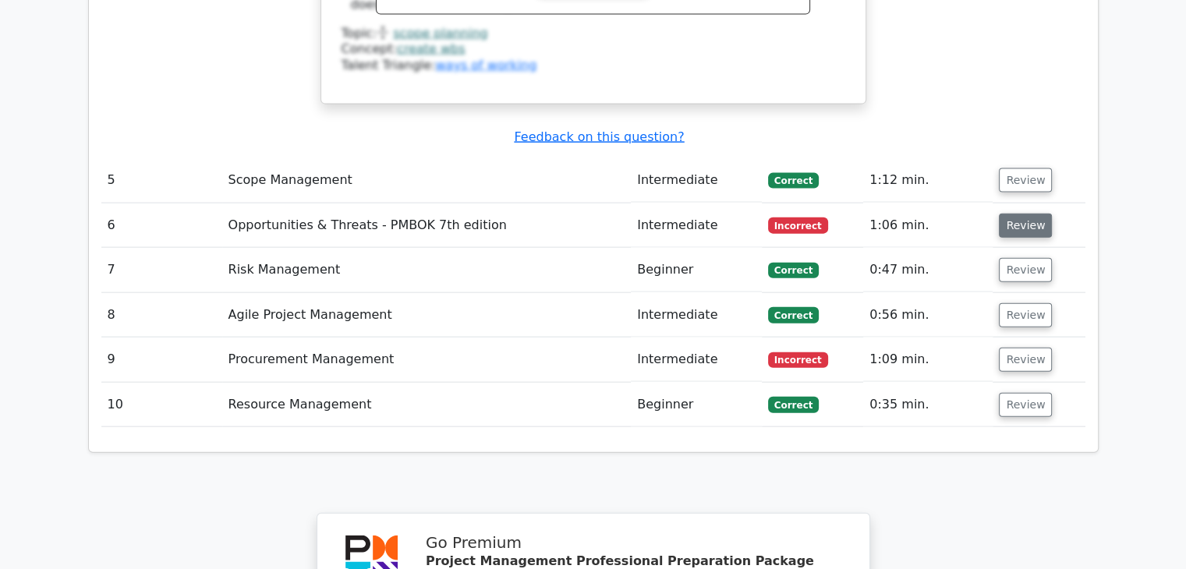
click at [1014, 214] on button "Review" at bounding box center [1025, 226] width 53 height 24
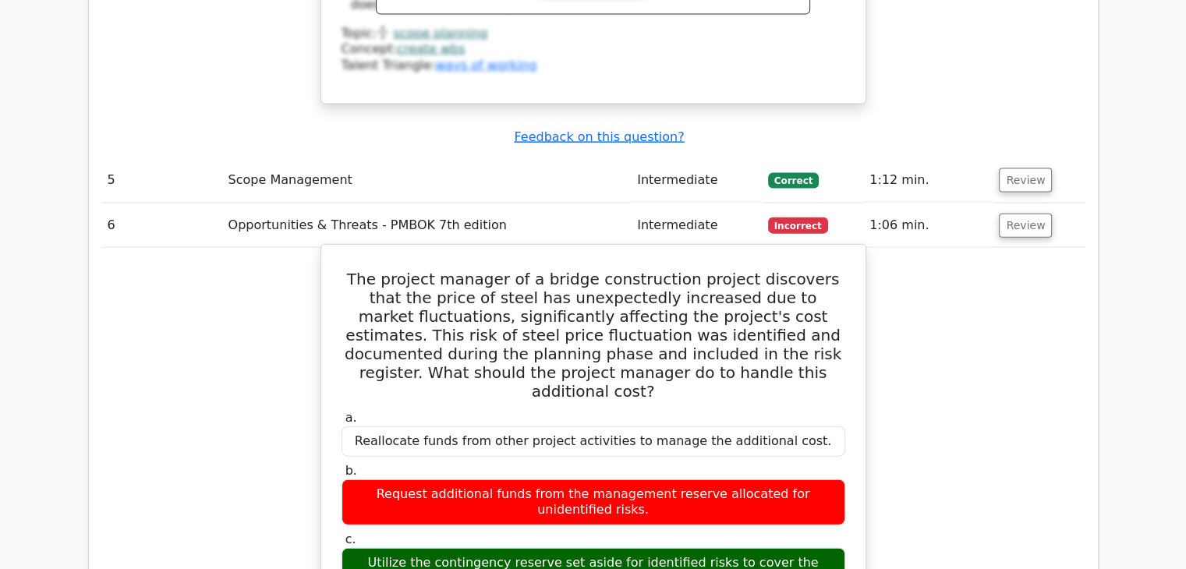
scroll to position [3587, 0]
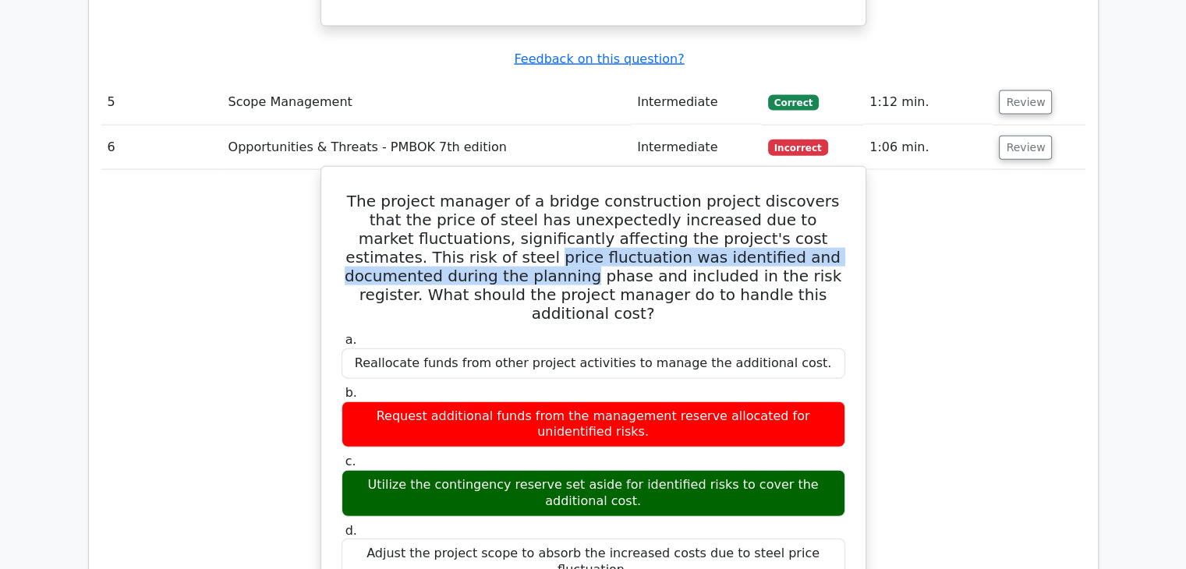
drag, startPoint x: 349, startPoint y: 146, endPoint x: 795, endPoint y: 163, distance: 446.3
click at [845, 192] on h5 "The project manager of a bridge construction project discovers that the price o…" at bounding box center [593, 257] width 507 height 131
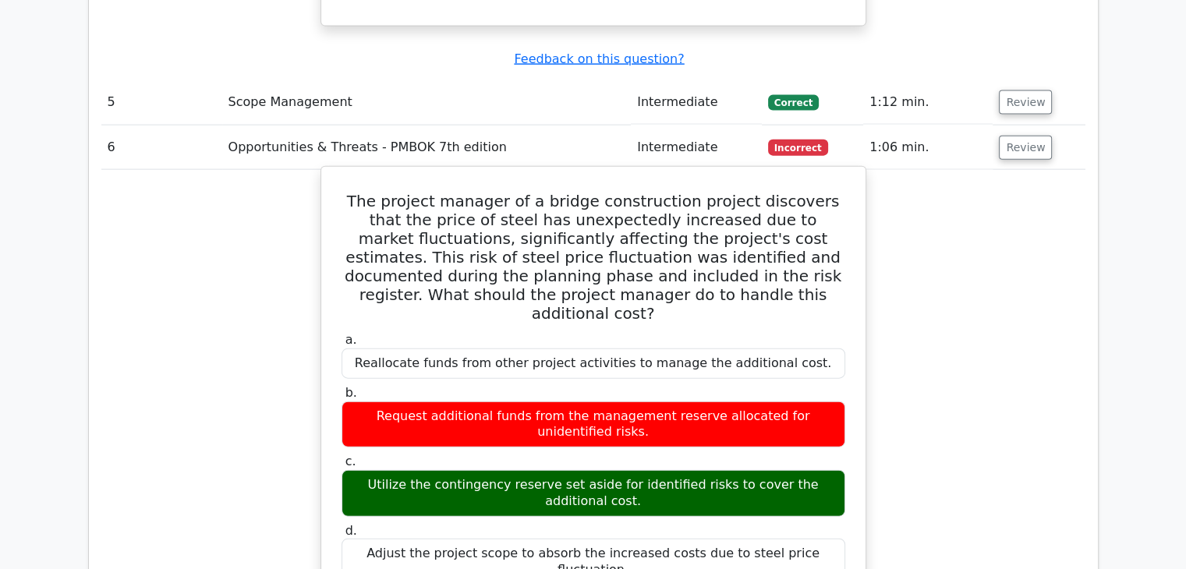
click at [363, 192] on h5 "The project manager of a bridge construction project discovers that the price o…" at bounding box center [593, 257] width 507 height 131
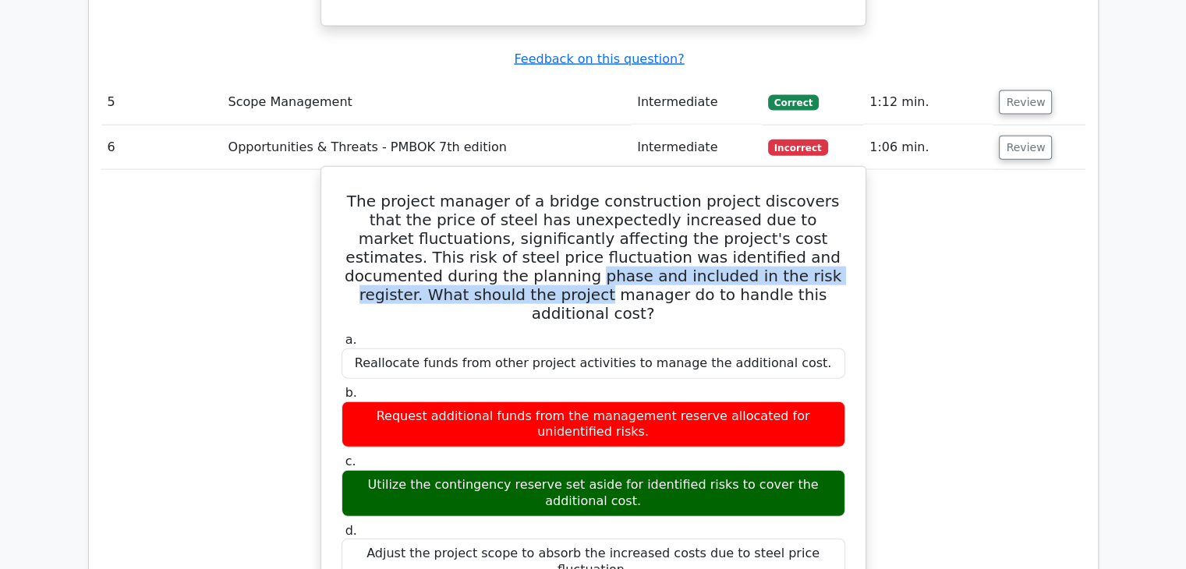
drag, startPoint x: 370, startPoint y: 166, endPoint x: 825, endPoint y: 166, distance: 454.6
click at [825, 192] on h5 "The project manager of a bridge construction project discovers that the price o…" at bounding box center [593, 257] width 507 height 131
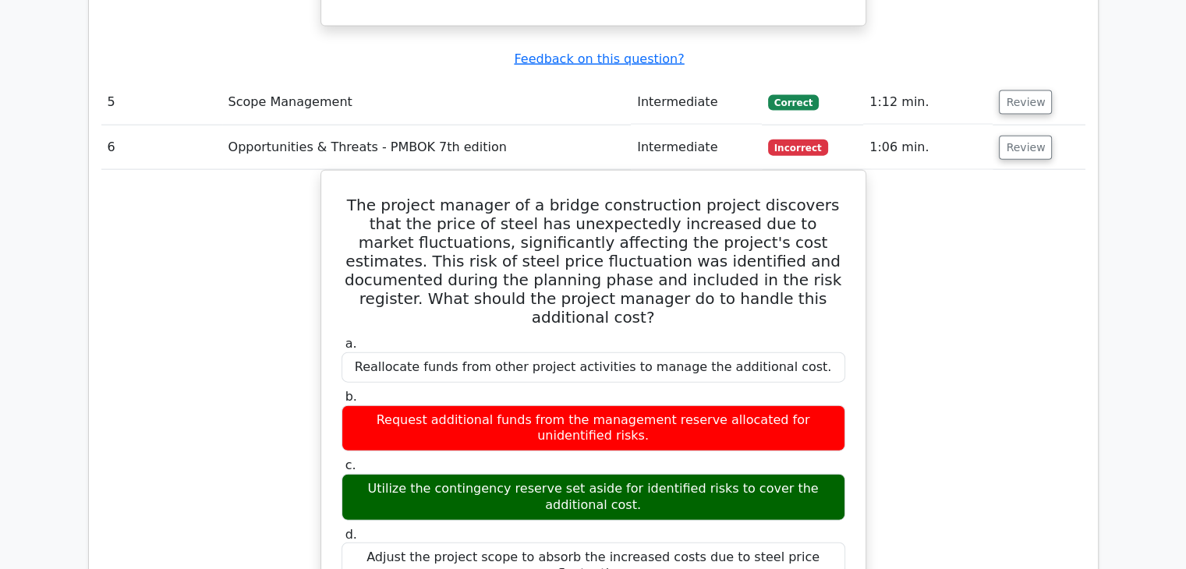
click at [251, 182] on div "The project manager of a bridge construction project discovers that the price o…" at bounding box center [593, 538] width 984 height 736
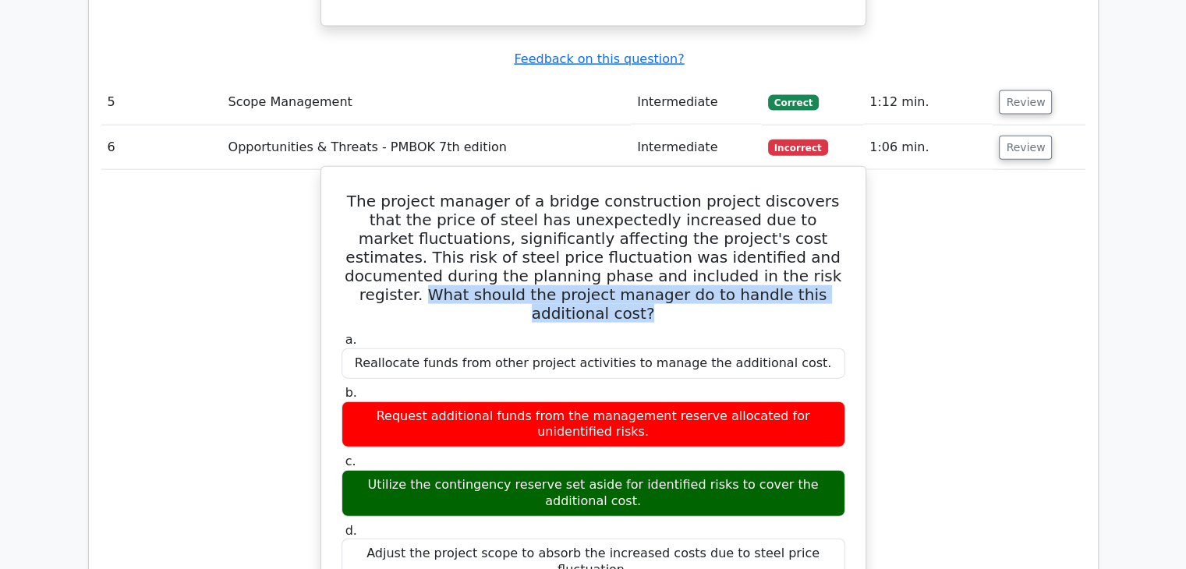
drag, startPoint x: 646, startPoint y: 163, endPoint x: 773, endPoint y: 182, distance: 128.6
click at [773, 192] on h5 "The project manager of a bridge construction project discovers that the price o…" at bounding box center [593, 257] width 507 height 131
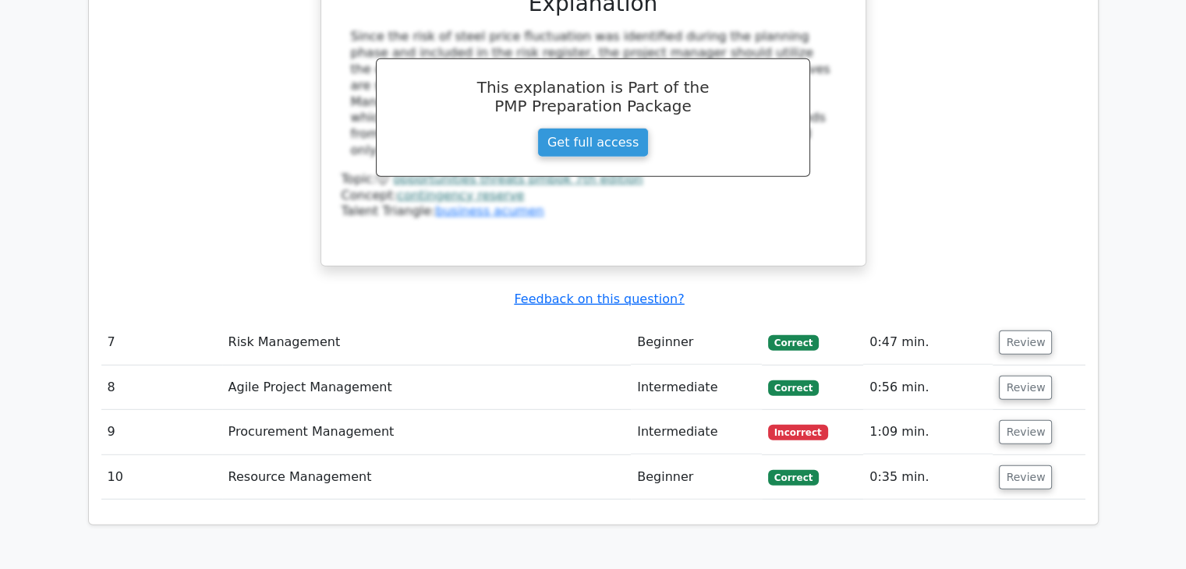
scroll to position [4210, 0]
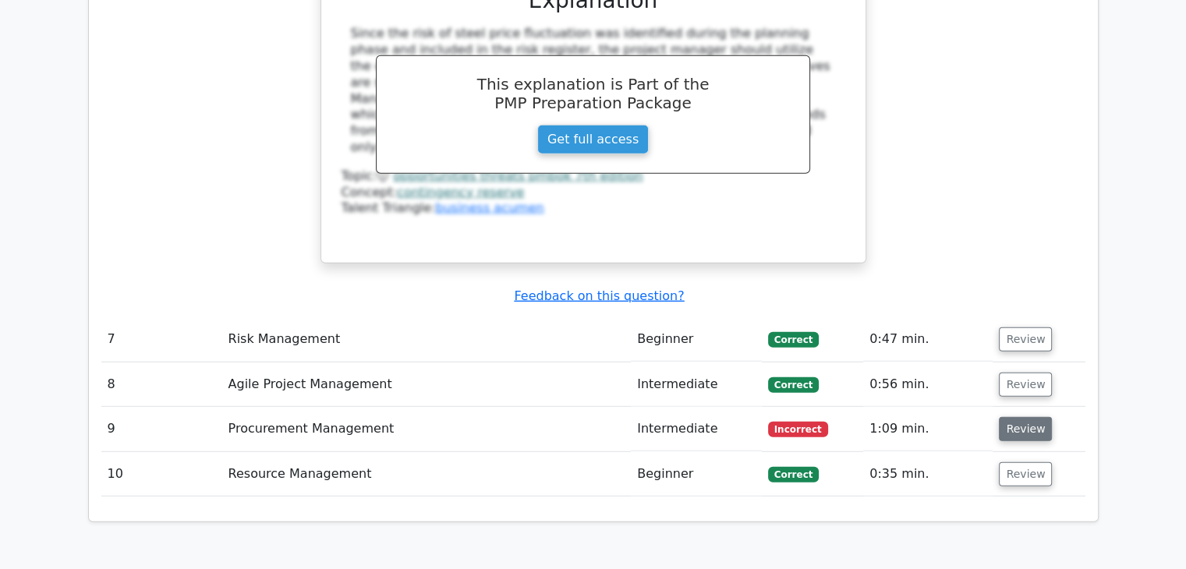
click at [1018, 417] on button "Review" at bounding box center [1025, 429] width 53 height 24
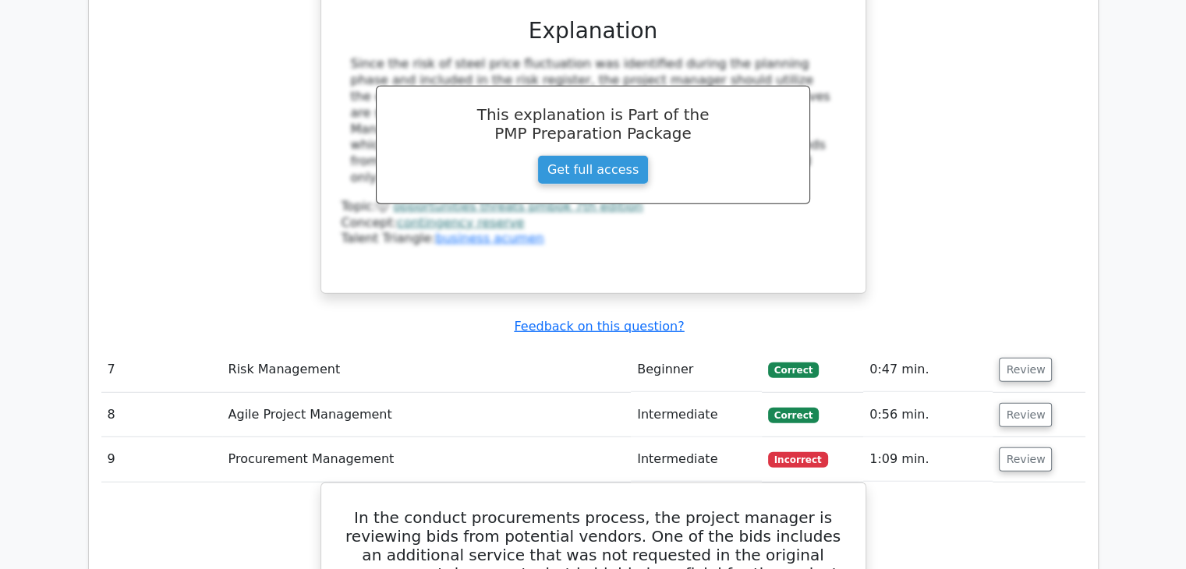
scroll to position [3638, 0]
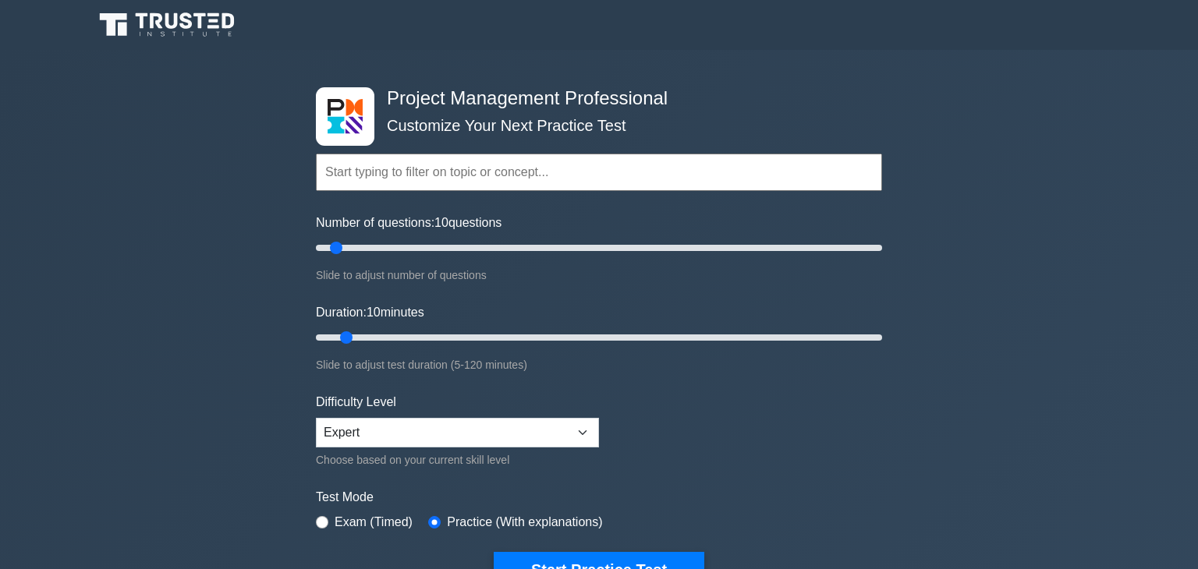
select select "expert"
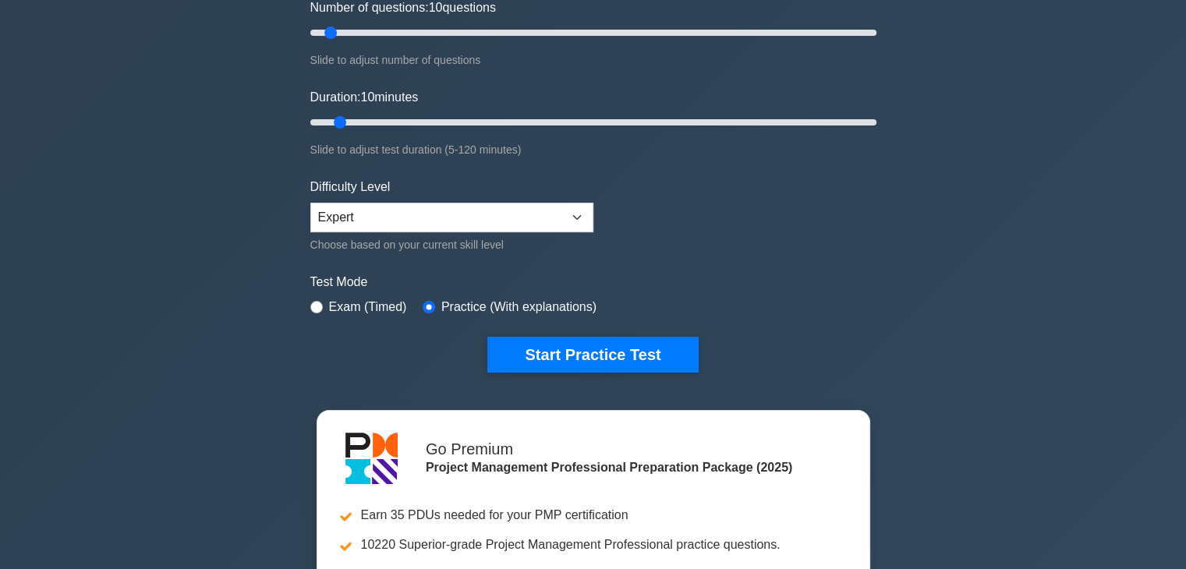
scroll to position [156, 0]
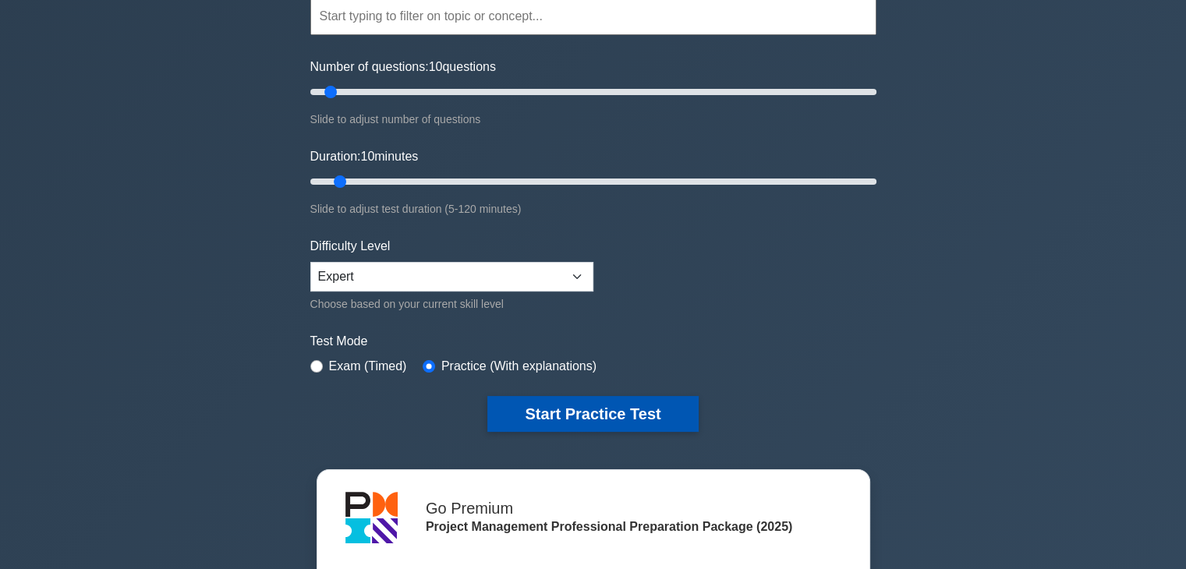
click at [586, 411] on button "Start Practice Test" at bounding box center [592, 414] width 211 height 36
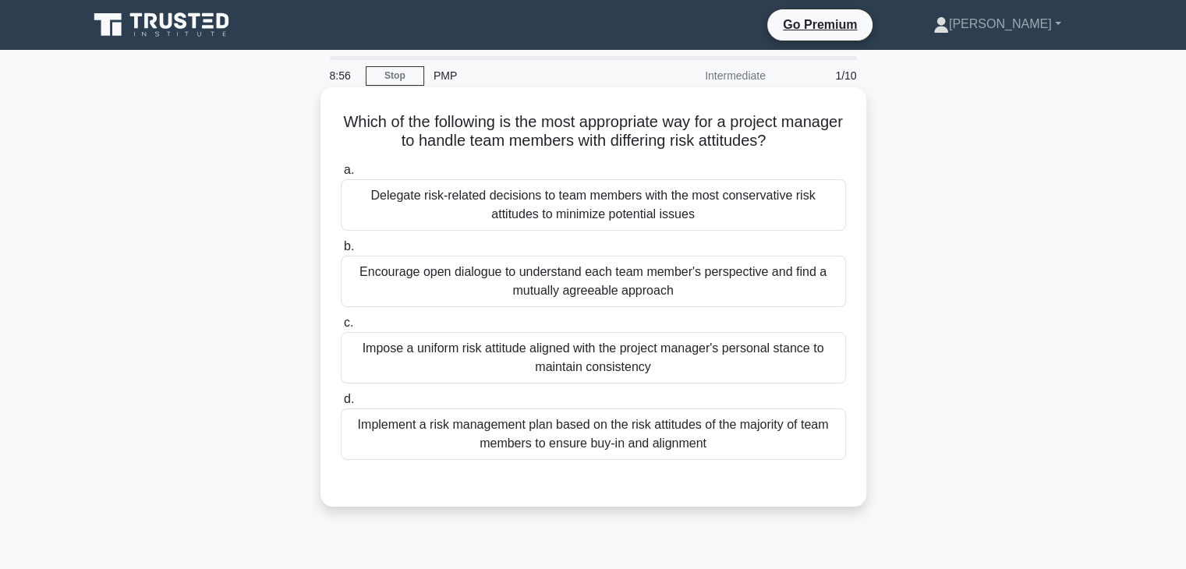
click at [628, 292] on div "Encourage open dialogue to understand each team member's perspective and find a…" at bounding box center [593, 281] width 505 height 51
click at [341, 252] on input "b. Encourage open dialogue to understand each team member's perspective and fin…" at bounding box center [341, 247] width 0 height 10
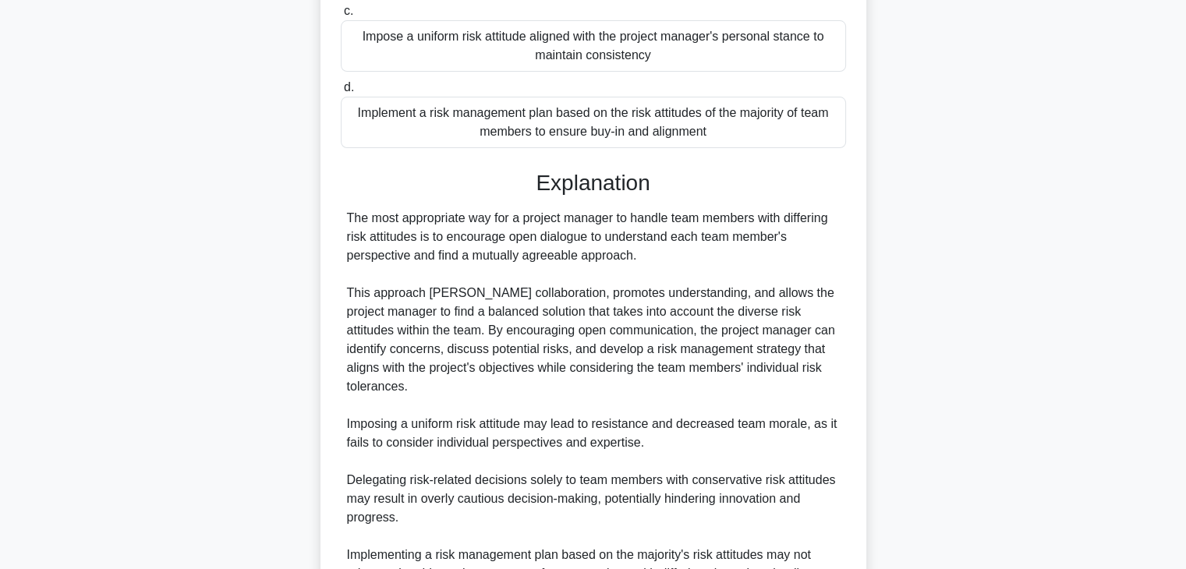
scroll to position [466, 0]
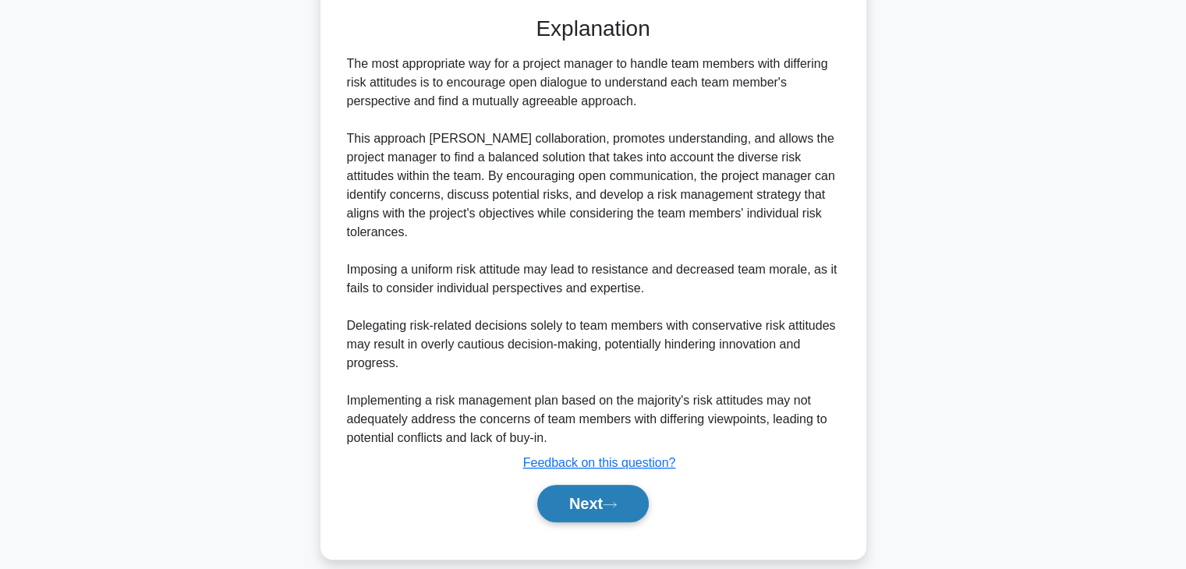
click at [579, 490] on button "Next" at bounding box center [592, 503] width 111 height 37
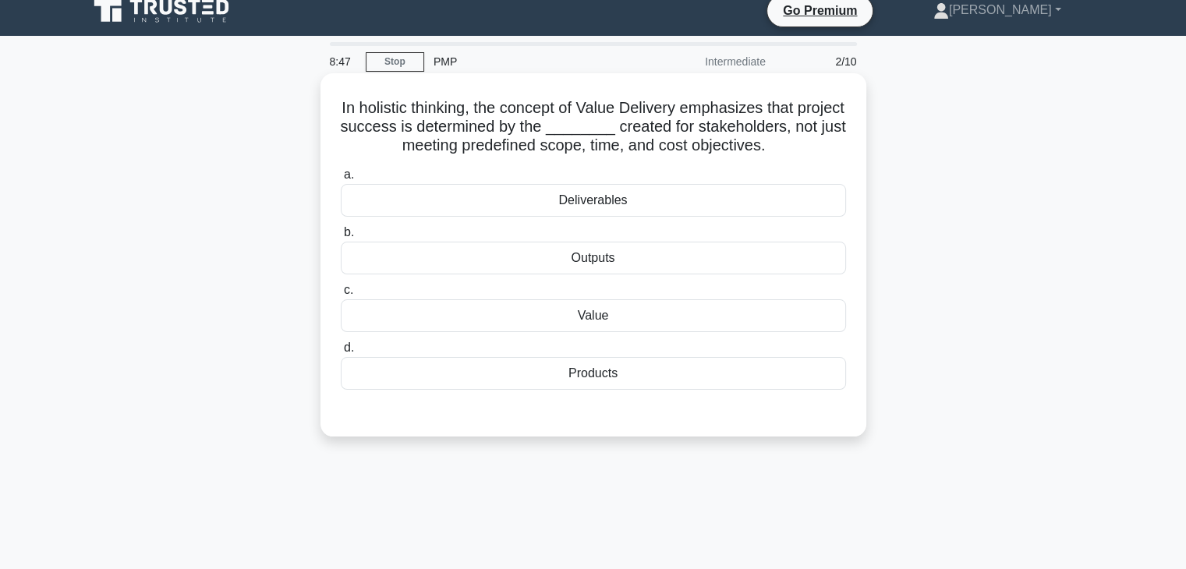
scroll to position [0, 0]
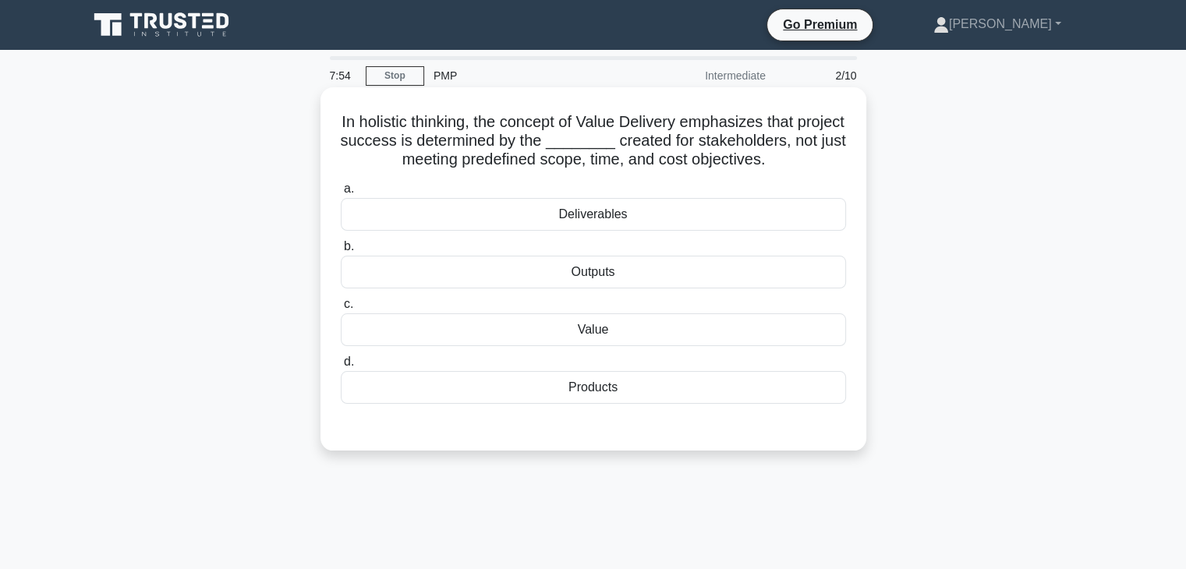
click at [596, 388] on div "Products" at bounding box center [593, 387] width 505 height 33
click at [341, 367] on input "d. Products" at bounding box center [341, 362] width 0 height 10
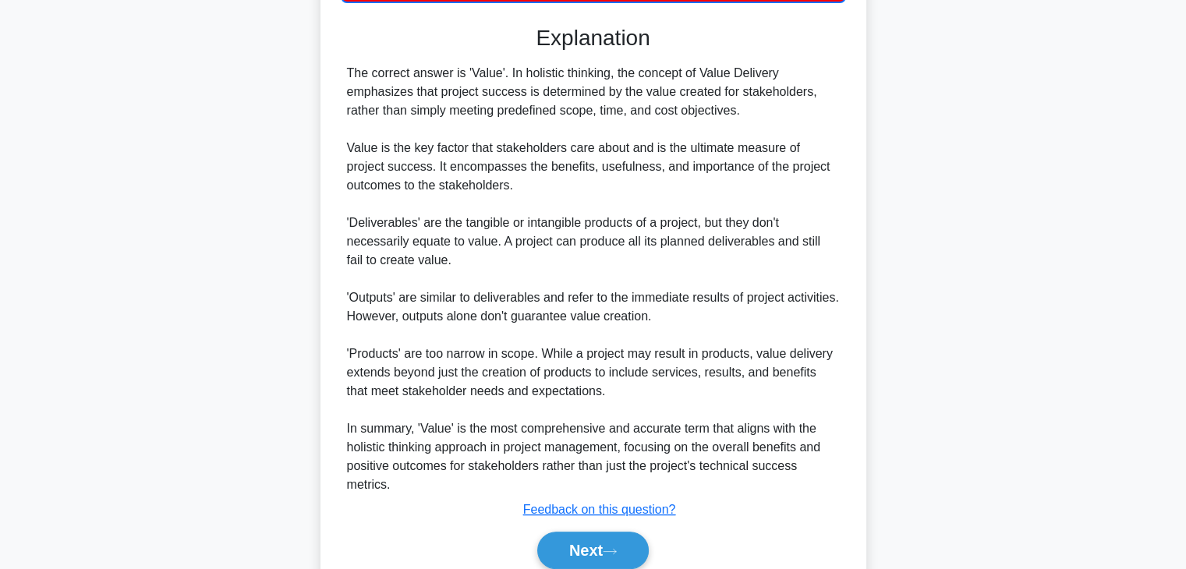
scroll to position [468, 0]
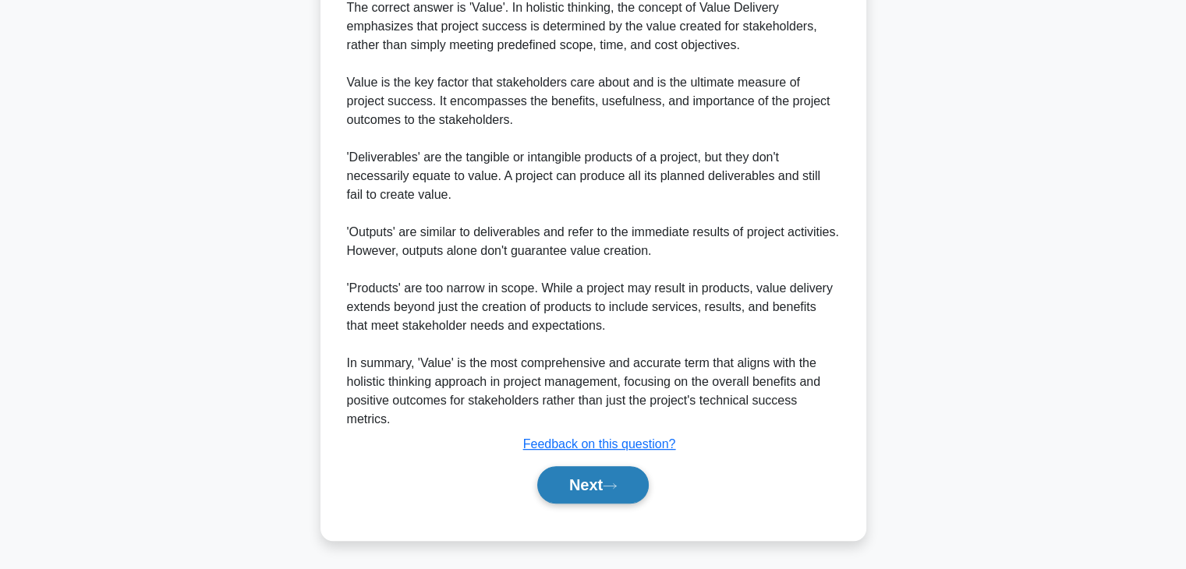
click at [591, 489] on button "Next" at bounding box center [592, 484] width 111 height 37
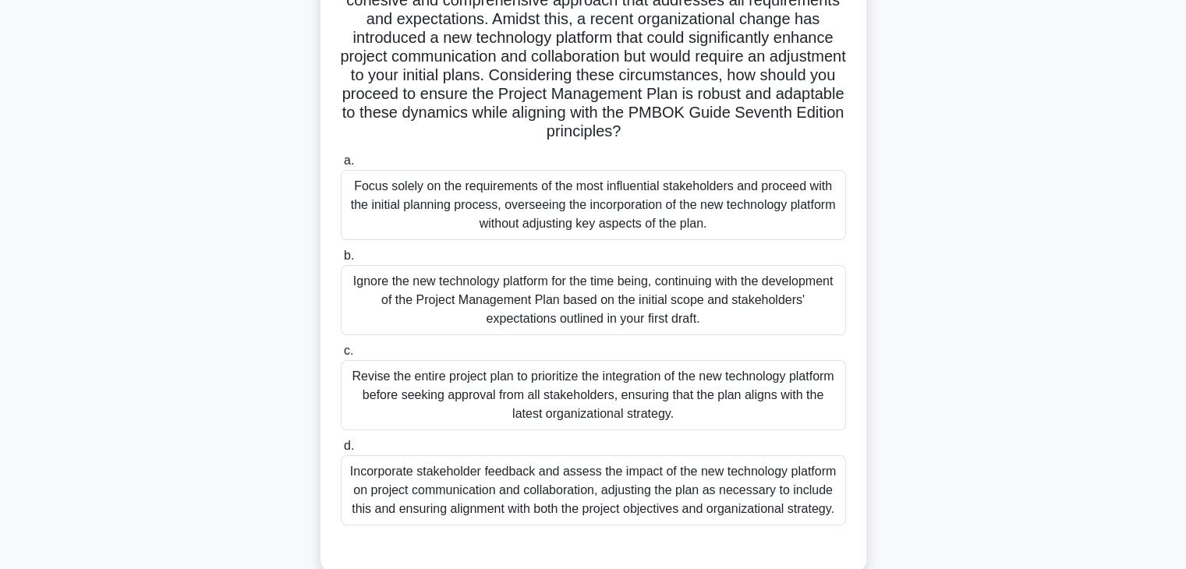
scroll to position [274, 0]
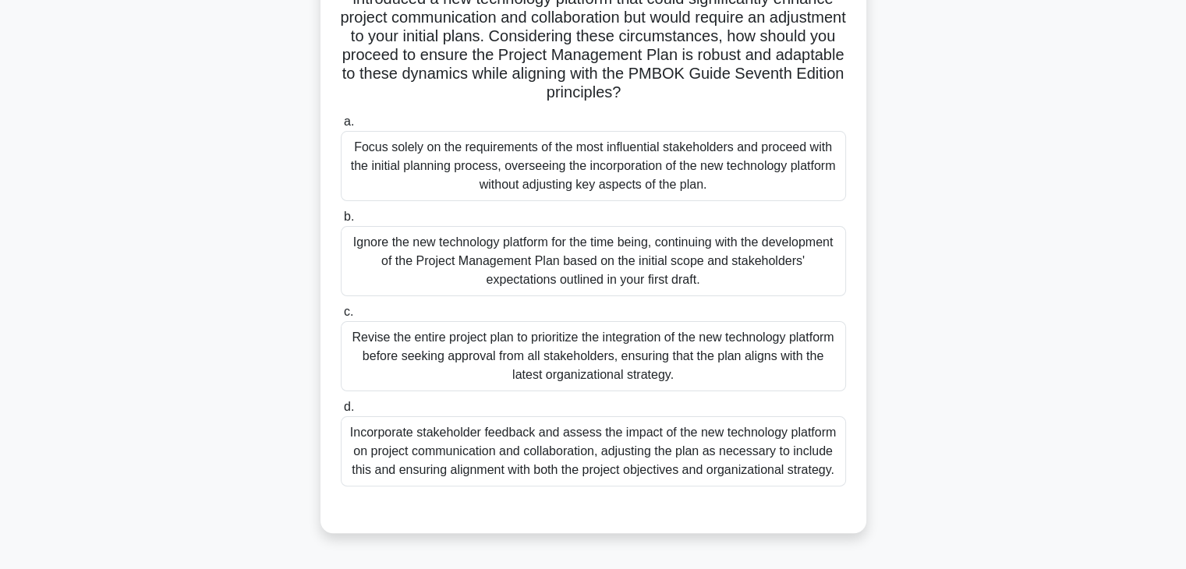
click at [764, 463] on div "Incorporate stakeholder feedback and assess the impact of the new technology pl…" at bounding box center [593, 451] width 505 height 70
click at [341, 412] on input "d. Incorporate stakeholder feedback and assess the impact of the new technology…" at bounding box center [341, 407] width 0 height 10
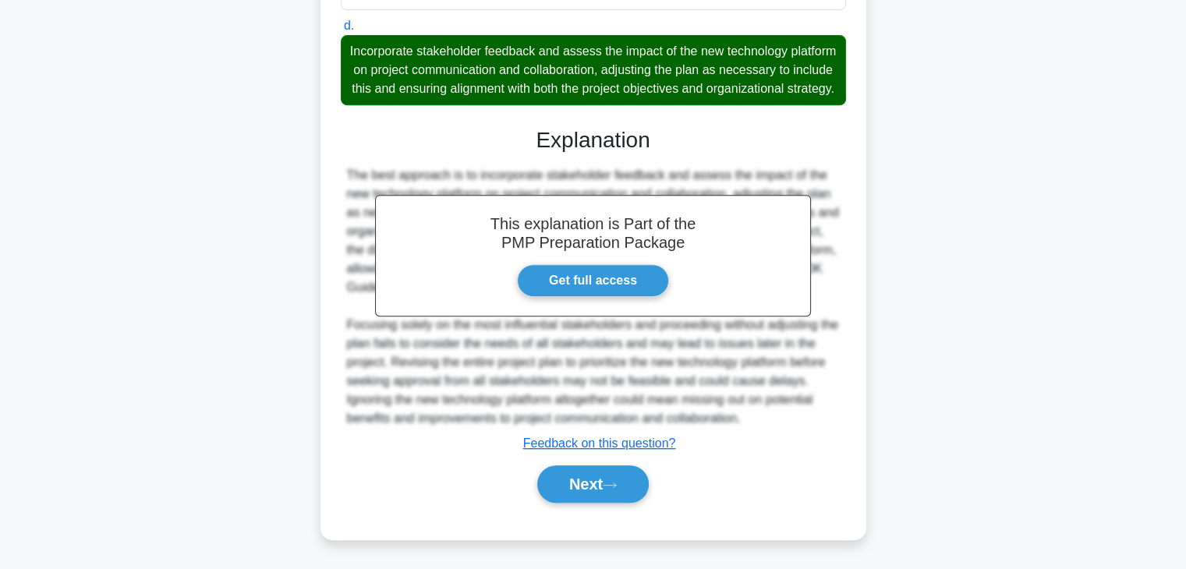
scroll to position [672, 0]
click at [593, 480] on button "Next" at bounding box center [592, 483] width 111 height 37
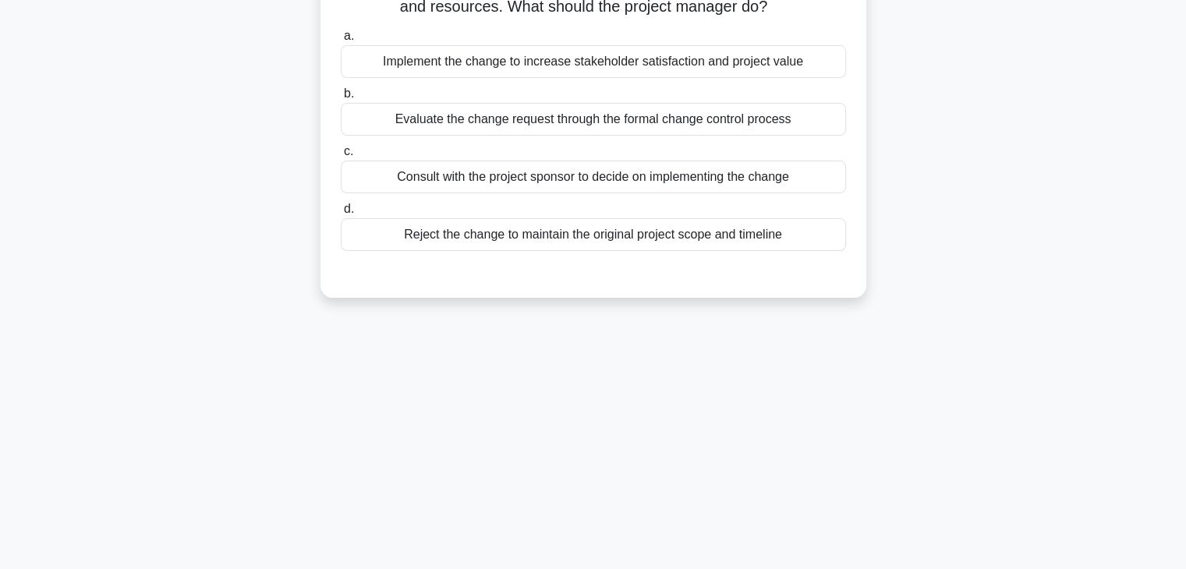
scroll to position [0, 0]
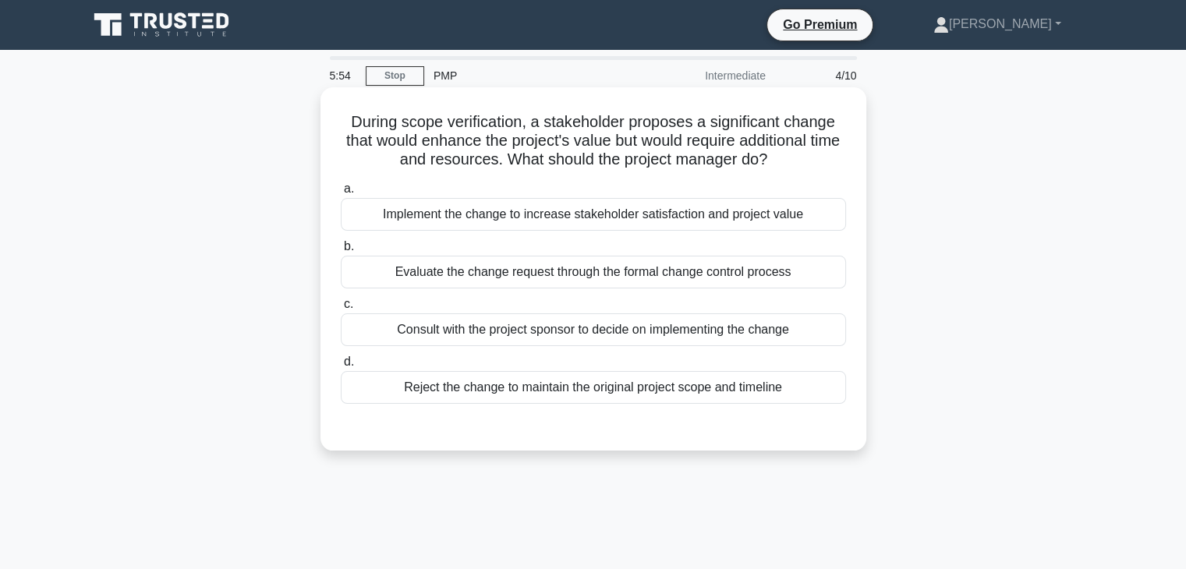
click at [547, 275] on div "Evaluate the change request through the formal change control process" at bounding box center [593, 272] width 505 height 33
click at [341, 252] on input "b. Evaluate the change request through the formal change control process" at bounding box center [341, 247] width 0 height 10
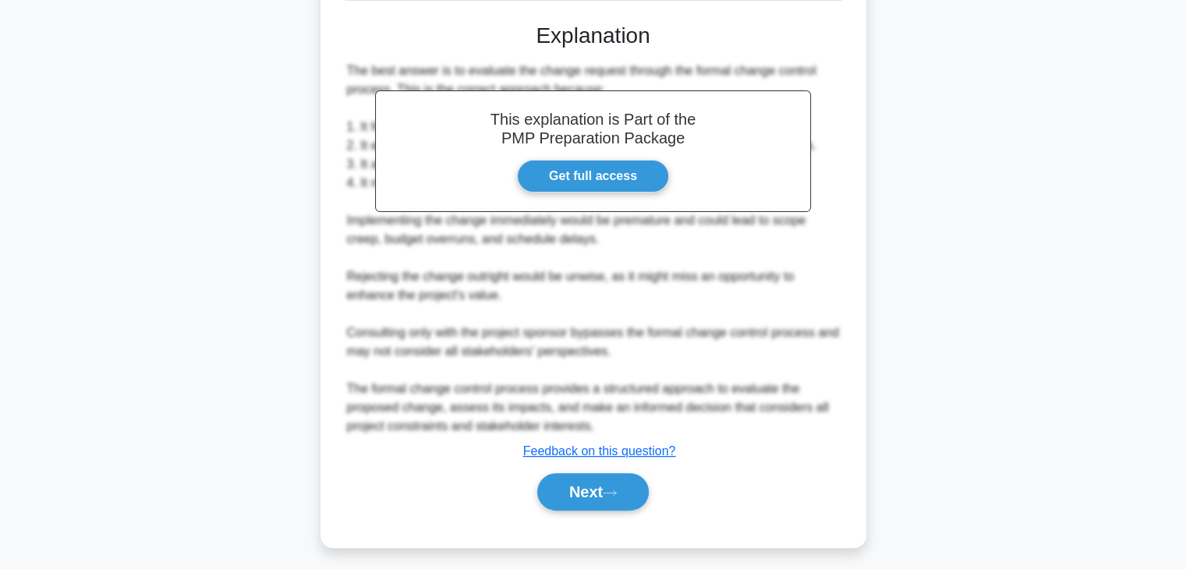
scroll to position [410, 0]
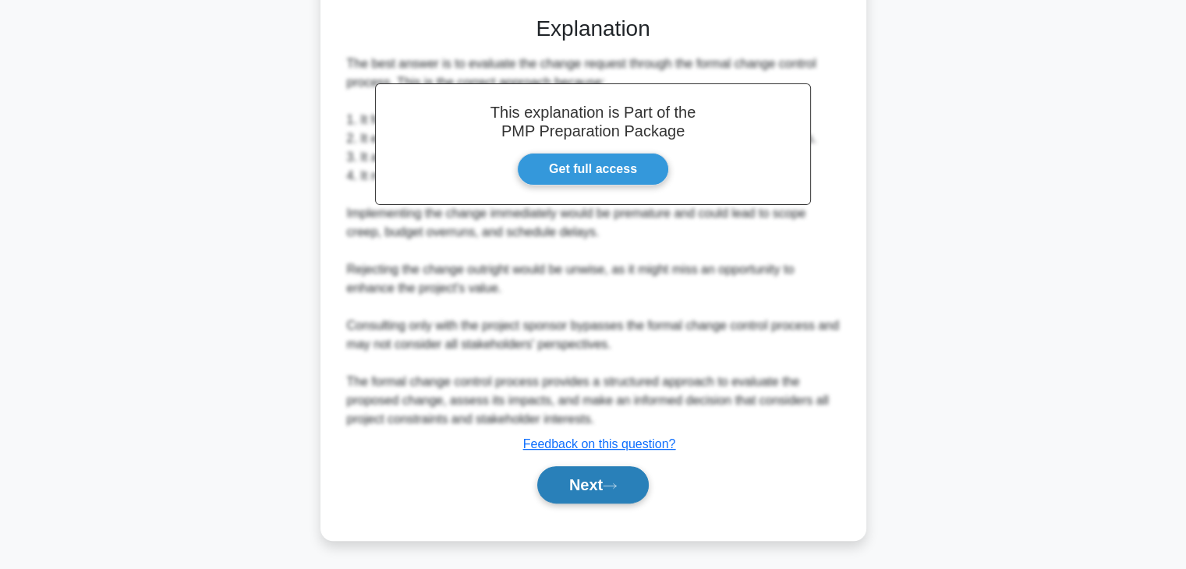
click at [574, 483] on button "Next" at bounding box center [592, 484] width 111 height 37
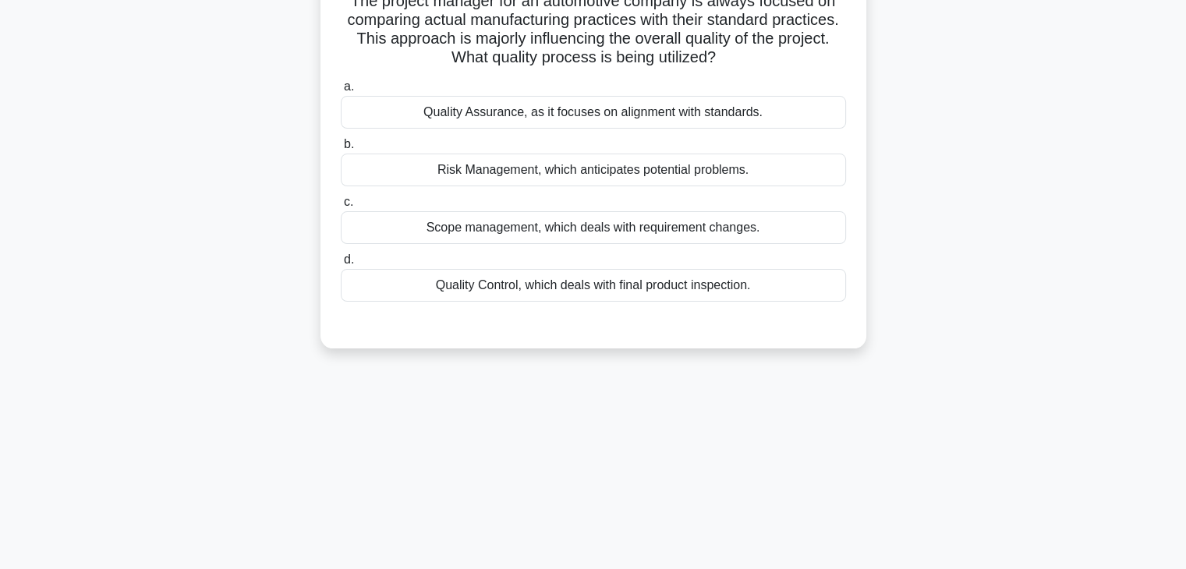
scroll to position [0, 0]
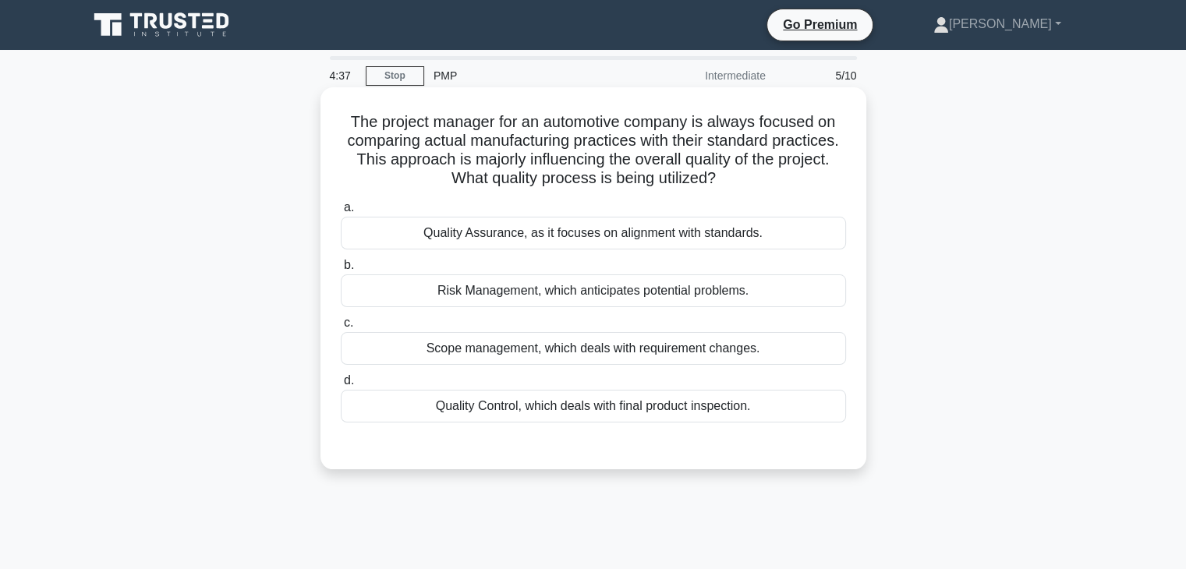
click at [502, 238] on div "Quality Assurance, as it focuses on alignment with standards." at bounding box center [593, 233] width 505 height 33
click at [341, 213] on input "a. Quality Assurance, as it focuses on alignment with standards." at bounding box center [341, 208] width 0 height 10
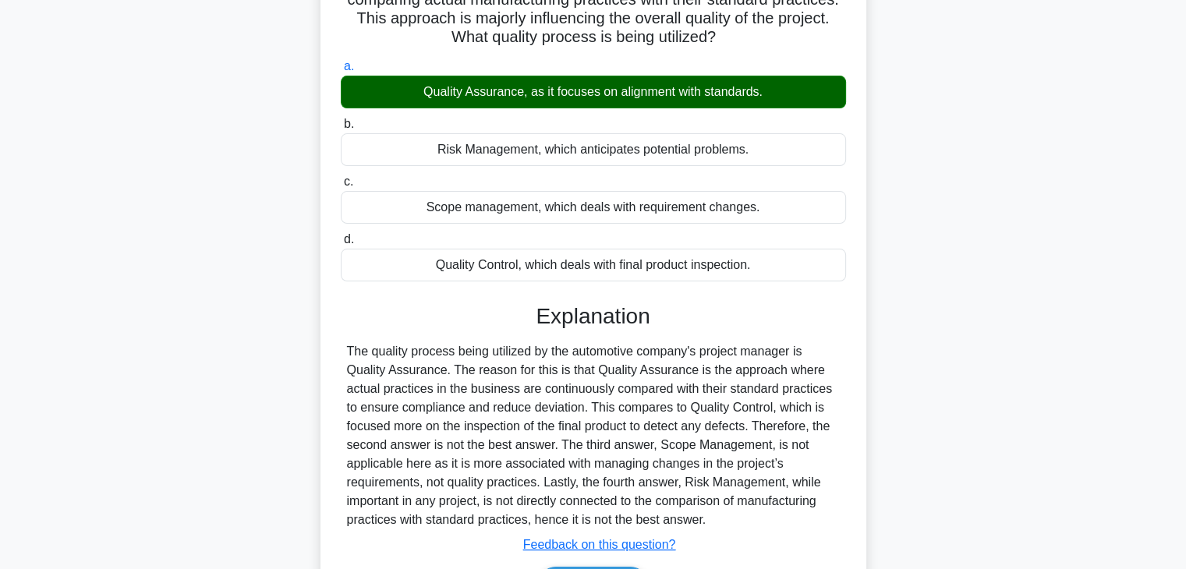
scroll to position [274, 0]
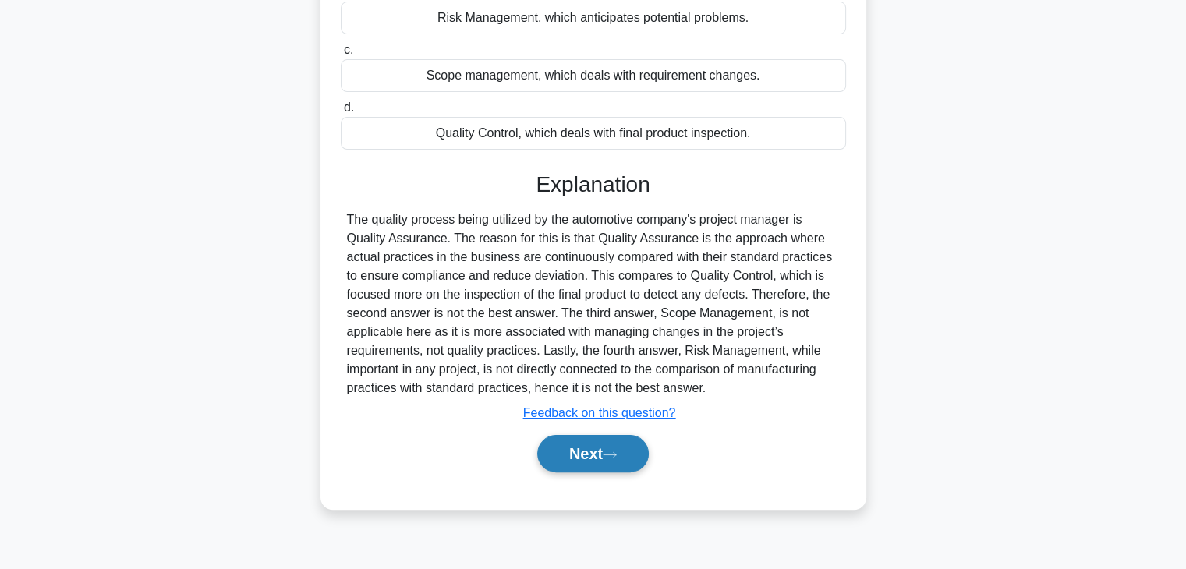
click at [584, 459] on button "Next" at bounding box center [592, 453] width 111 height 37
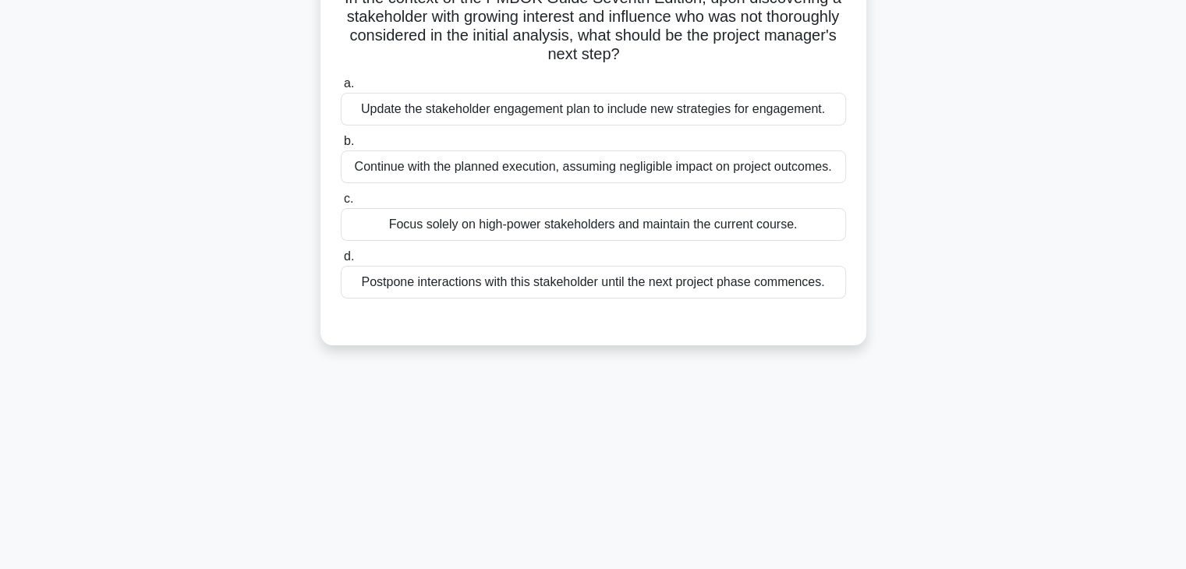
scroll to position [0, 0]
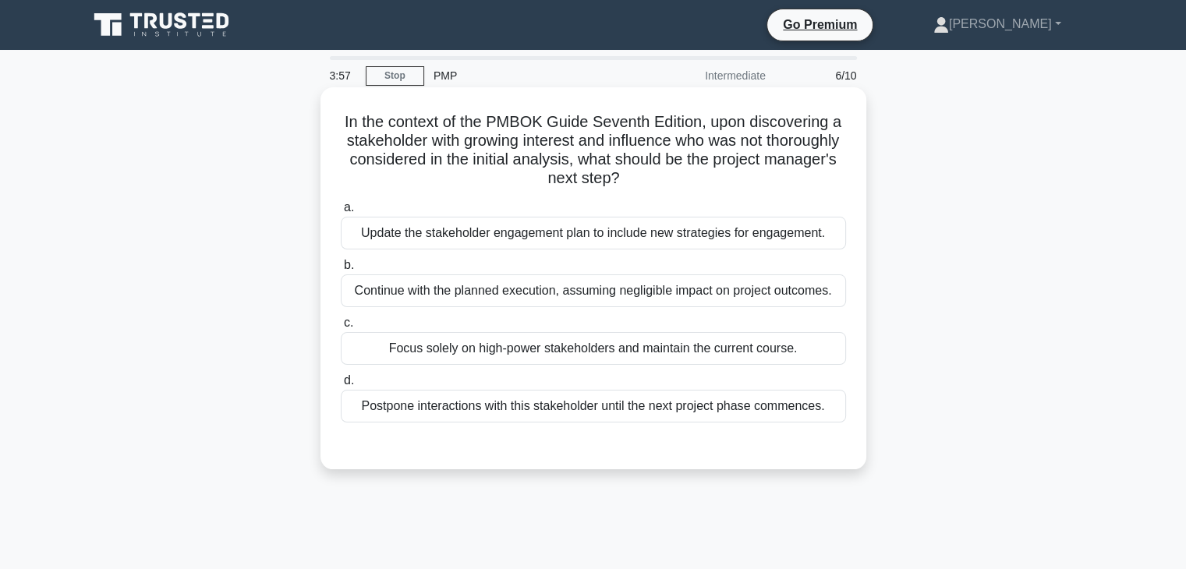
click at [671, 237] on div "Update the stakeholder engagement plan to include new strategies for engagement." at bounding box center [593, 233] width 505 height 33
click at [341, 213] on input "a. Update the stakeholder engagement plan to include new strategies for engagem…" at bounding box center [341, 208] width 0 height 10
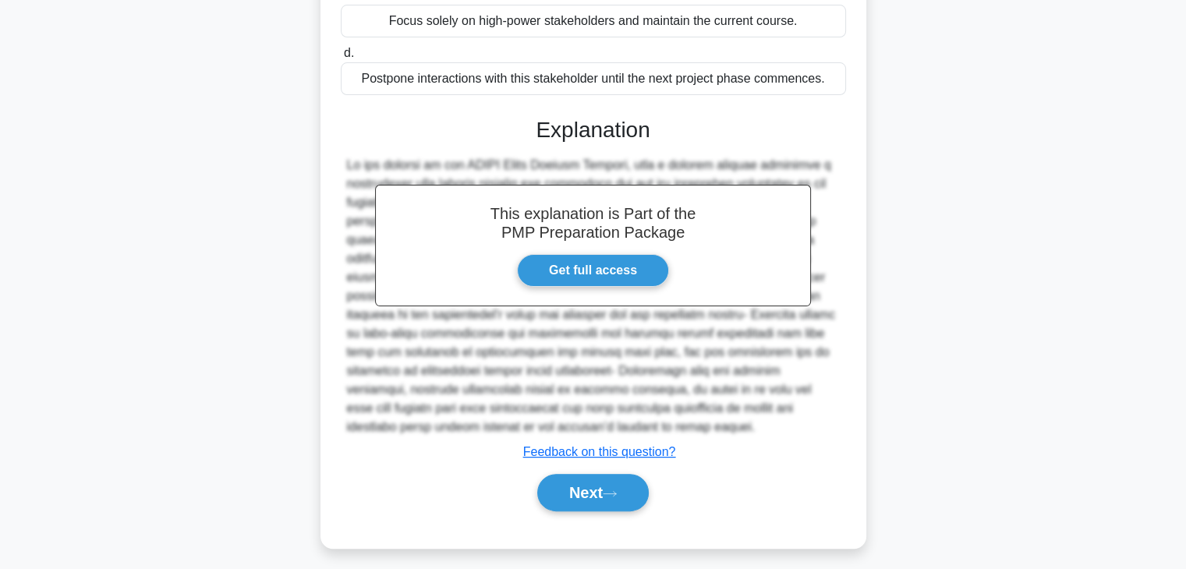
scroll to position [335, 0]
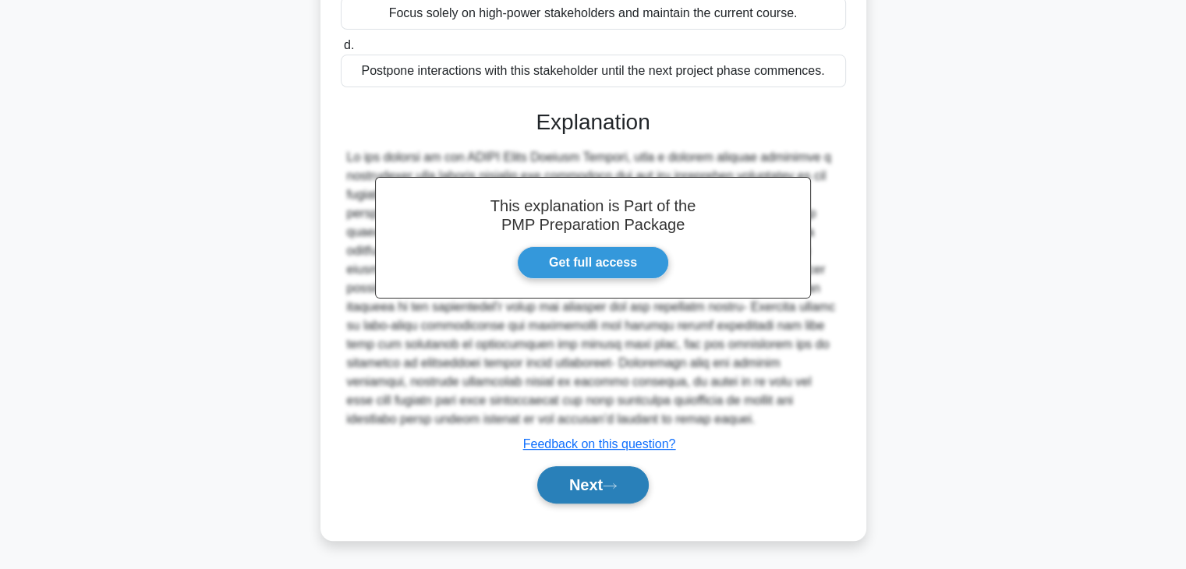
click at [574, 490] on button "Next" at bounding box center [592, 484] width 111 height 37
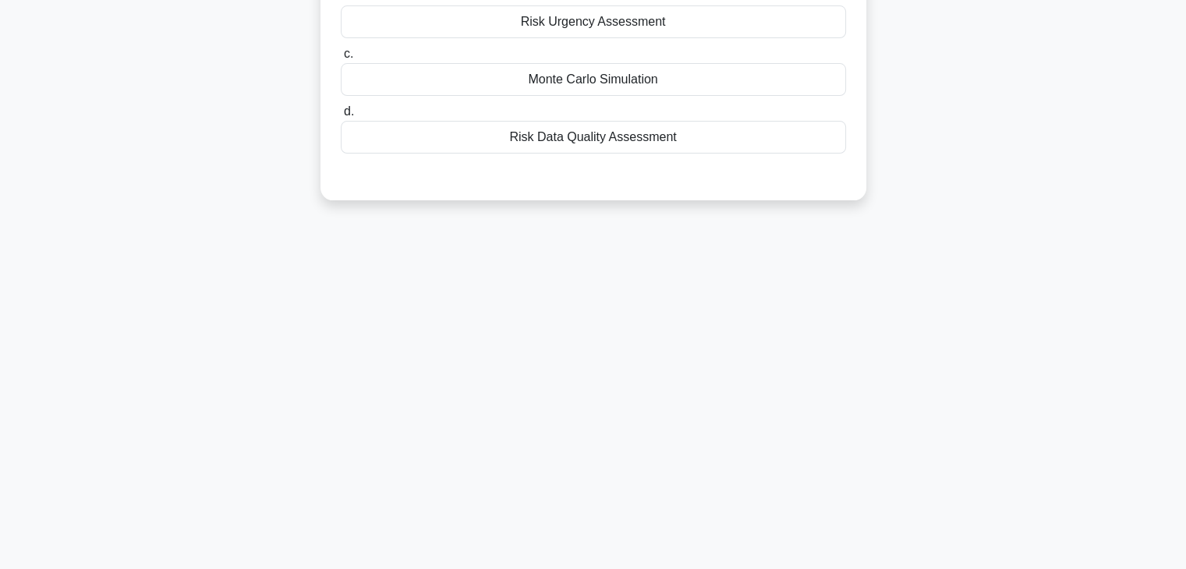
scroll to position [0, 0]
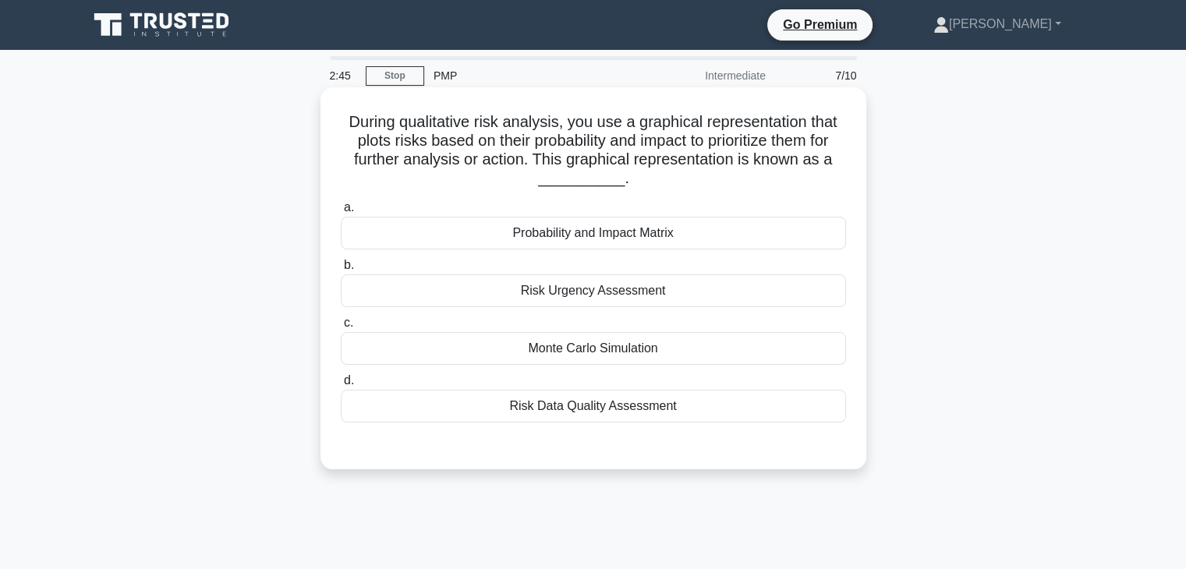
click at [632, 407] on div "Risk Data Quality Assessment" at bounding box center [593, 406] width 505 height 33
click at [341, 386] on input "d. Risk Data Quality Assessment" at bounding box center [341, 381] width 0 height 10
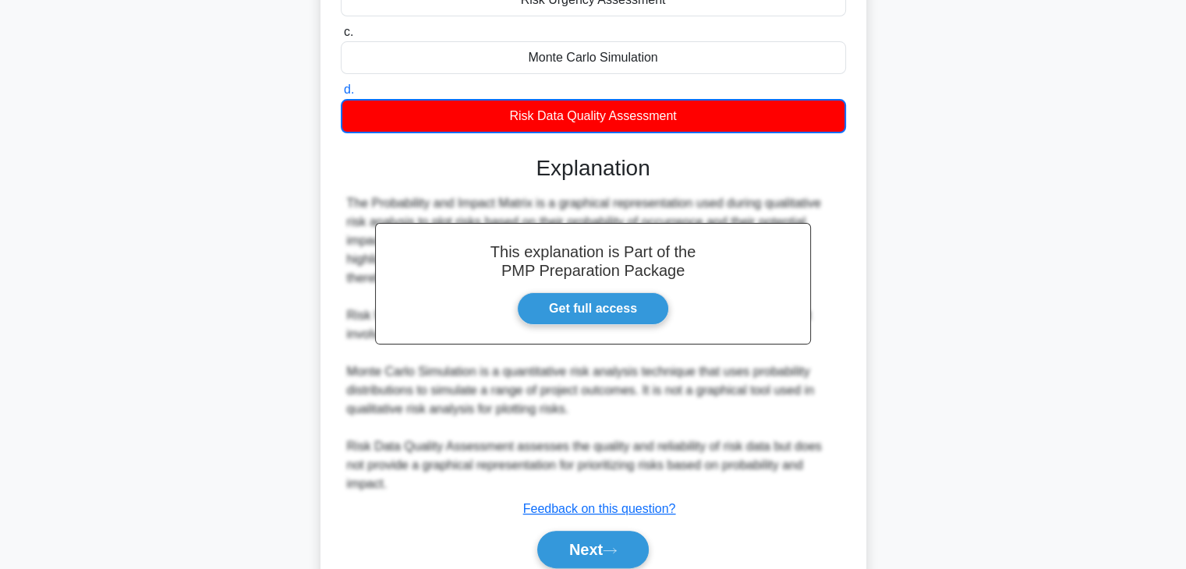
scroll to position [337, 0]
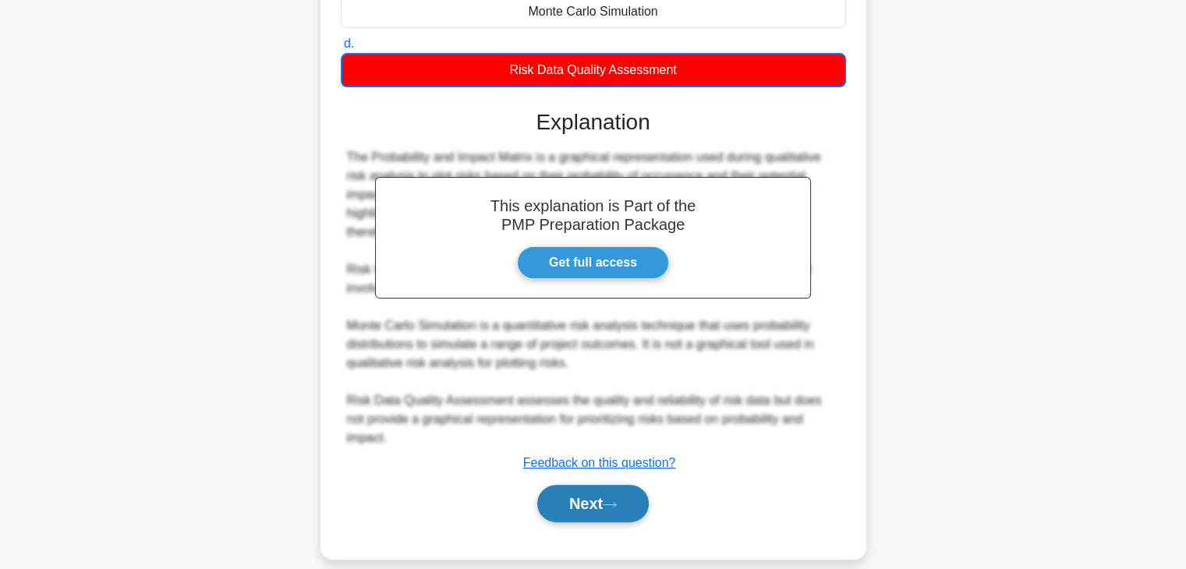
click at [596, 485] on button "Next" at bounding box center [592, 503] width 111 height 37
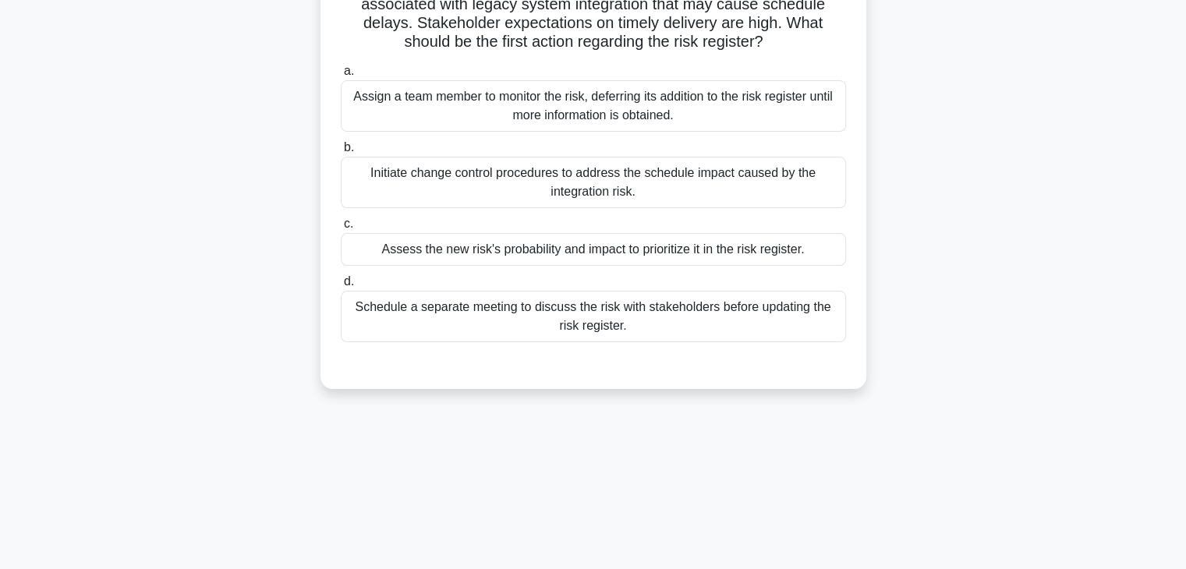
scroll to position [0, 0]
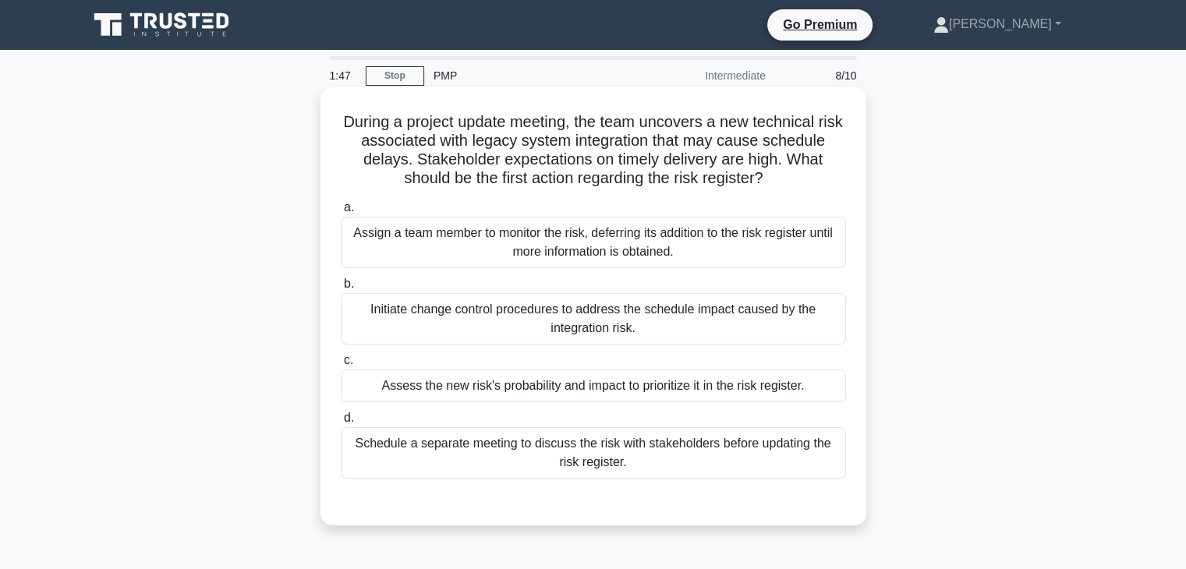
click at [596, 449] on div "Schedule a separate meeting to discuss the risk with stakeholders before updati…" at bounding box center [593, 452] width 505 height 51
click at [341, 423] on input "d. Schedule a separate meeting to discuss the risk with stakeholders before upd…" at bounding box center [341, 418] width 0 height 10
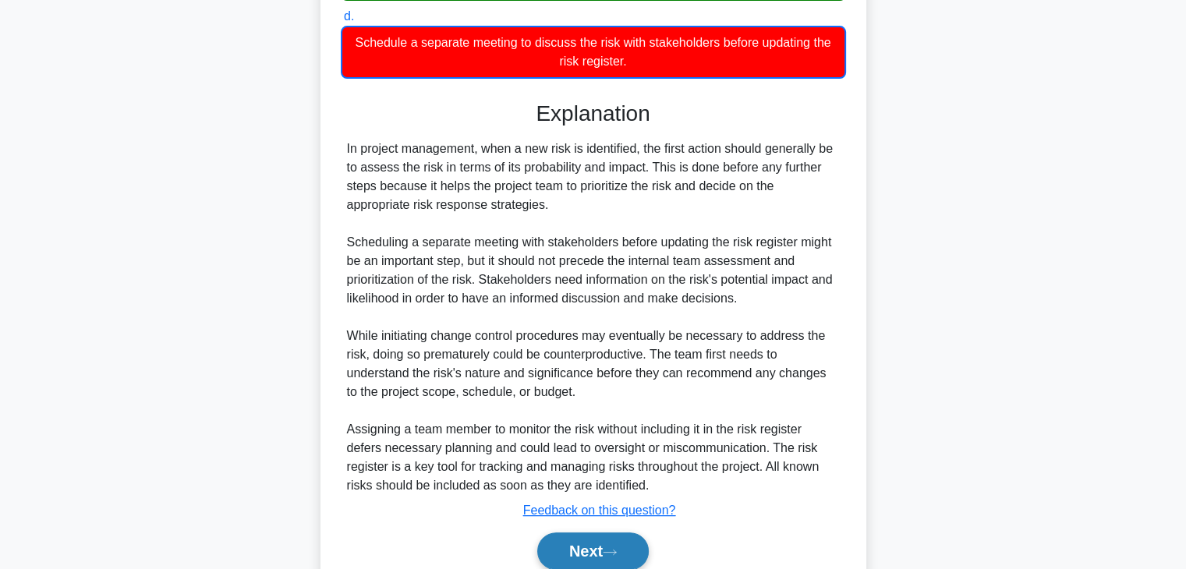
scroll to position [468, 0]
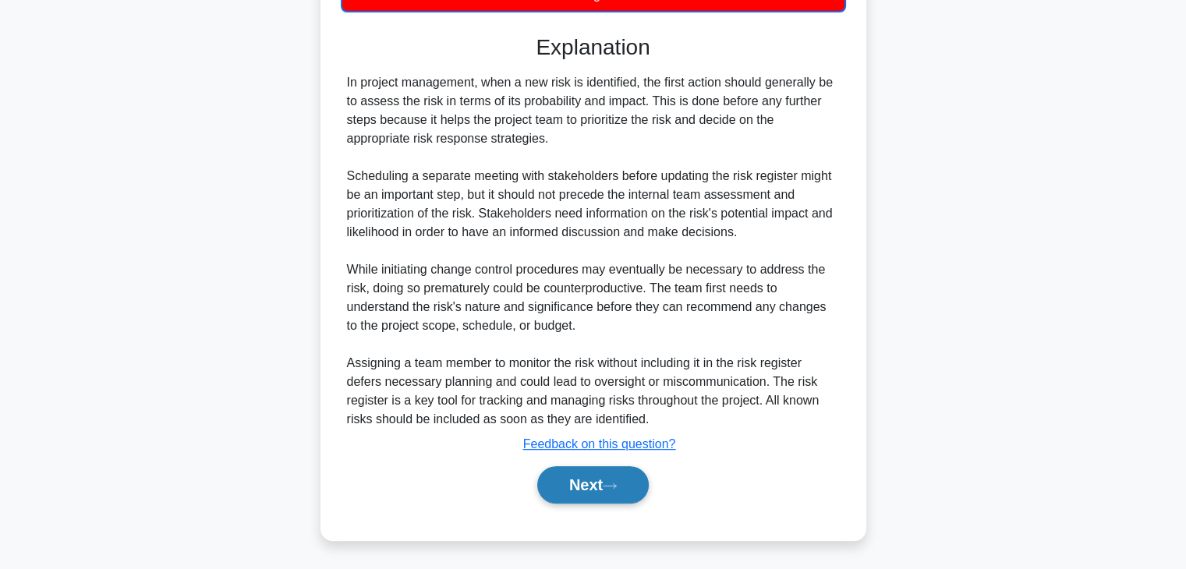
click at [590, 484] on button "Next" at bounding box center [592, 484] width 111 height 37
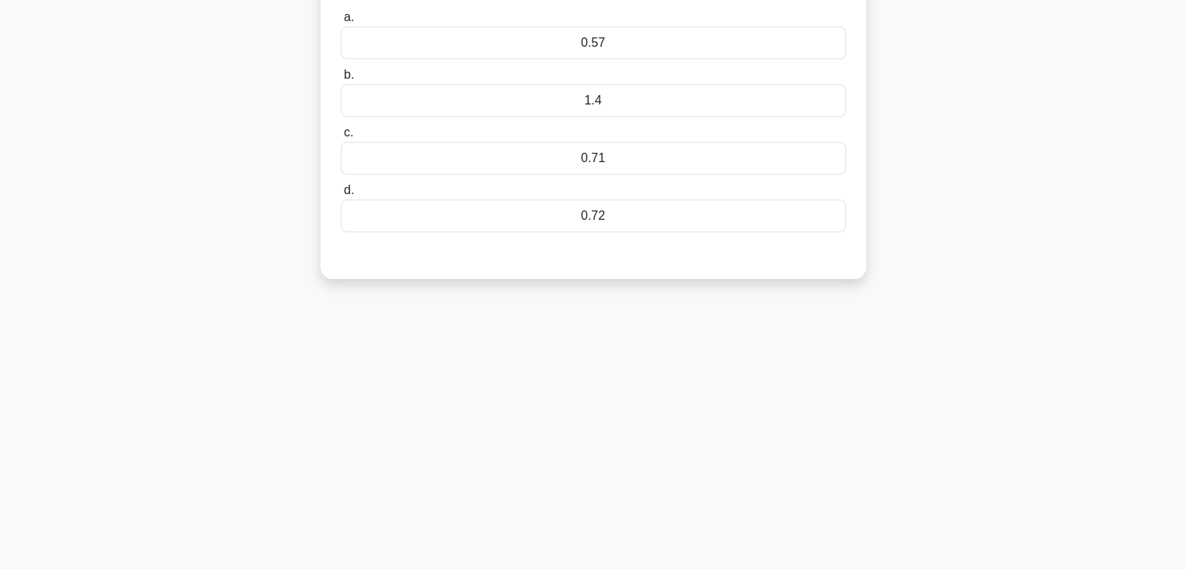
scroll to position [0, 0]
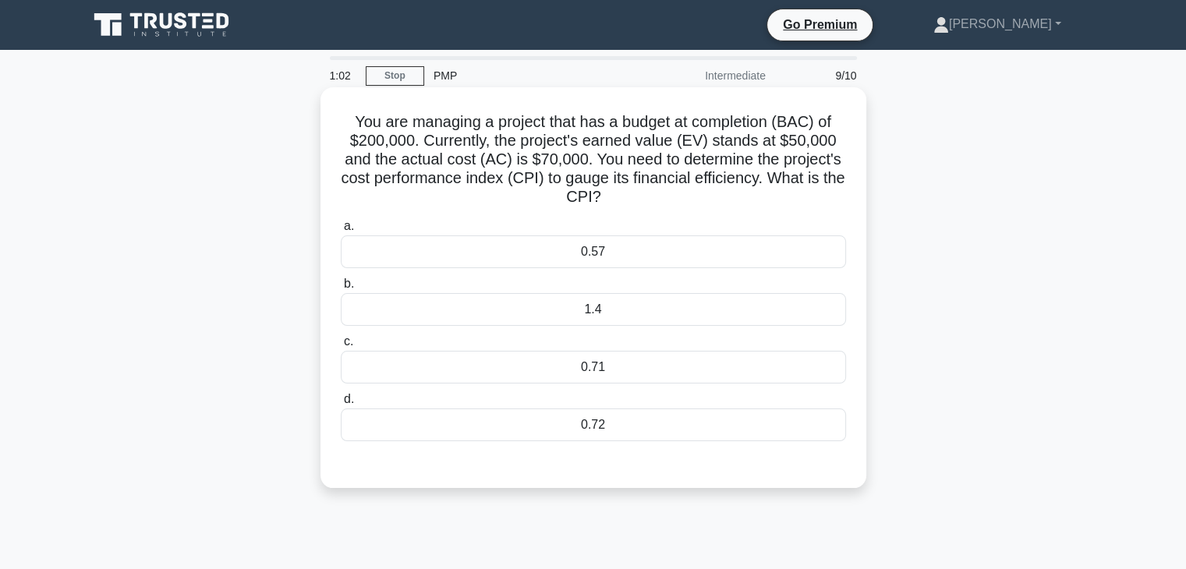
click at [587, 161] on h5 "You are managing a project that has a budget at completion (BAC) of $200,000. C…" at bounding box center [593, 159] width 508 height 95
click at [616, 363] on div "0.71" at bounding box center [593, 367] width 505 height 33
click at [341, 347] on input "c. 0.71" at bounding box center [341, 342] width 0 height 10
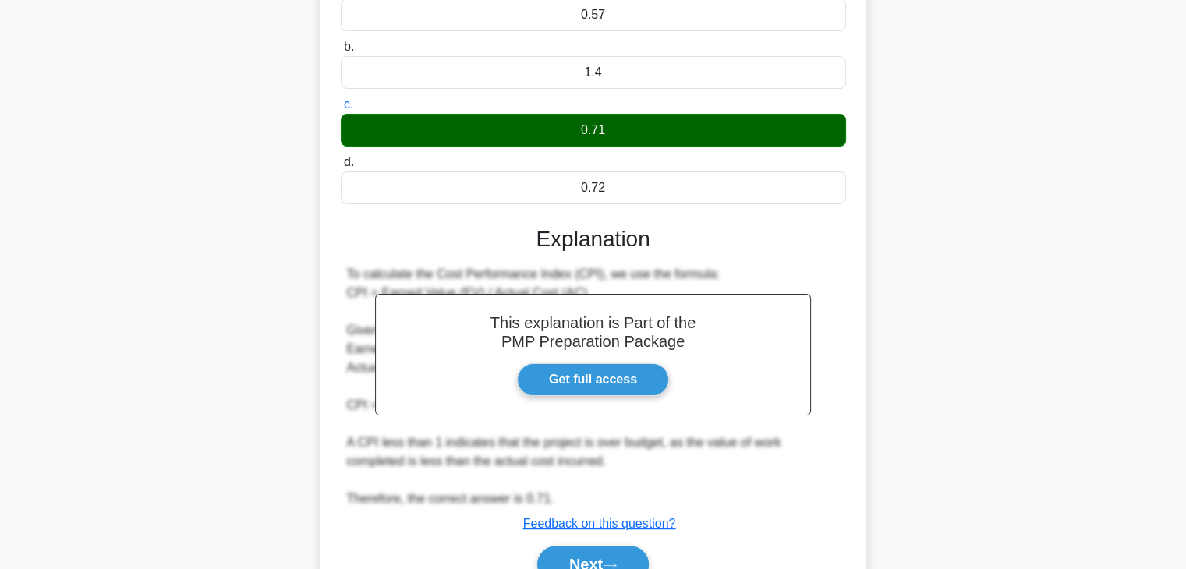
scroll to position [317, 0]
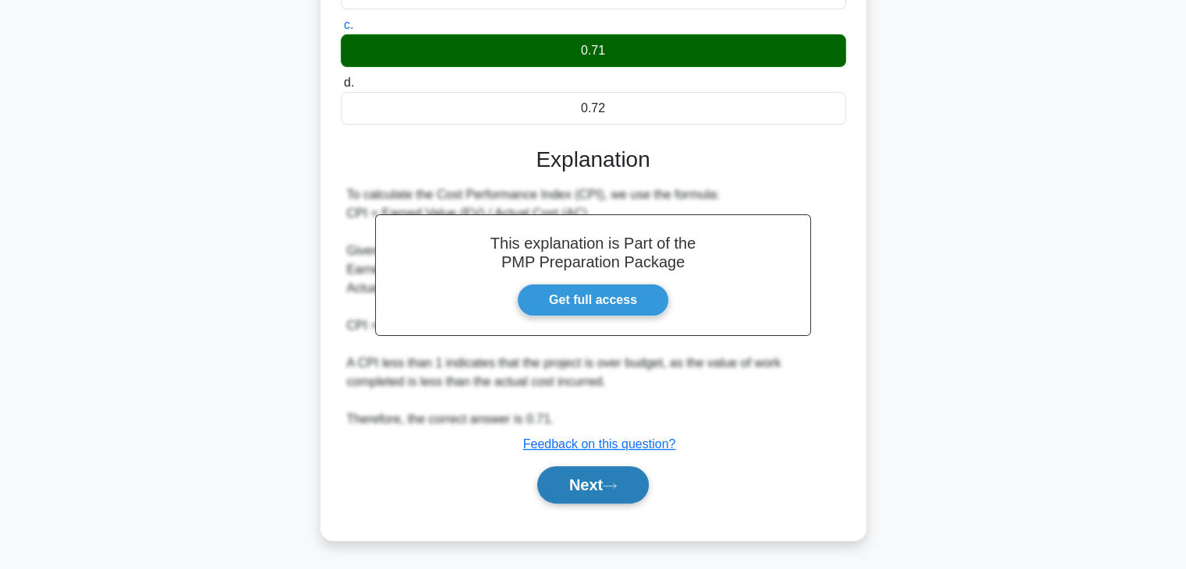
click at [589, 488] on button "Next" at bounding box center [592, 484] width 111 height 37
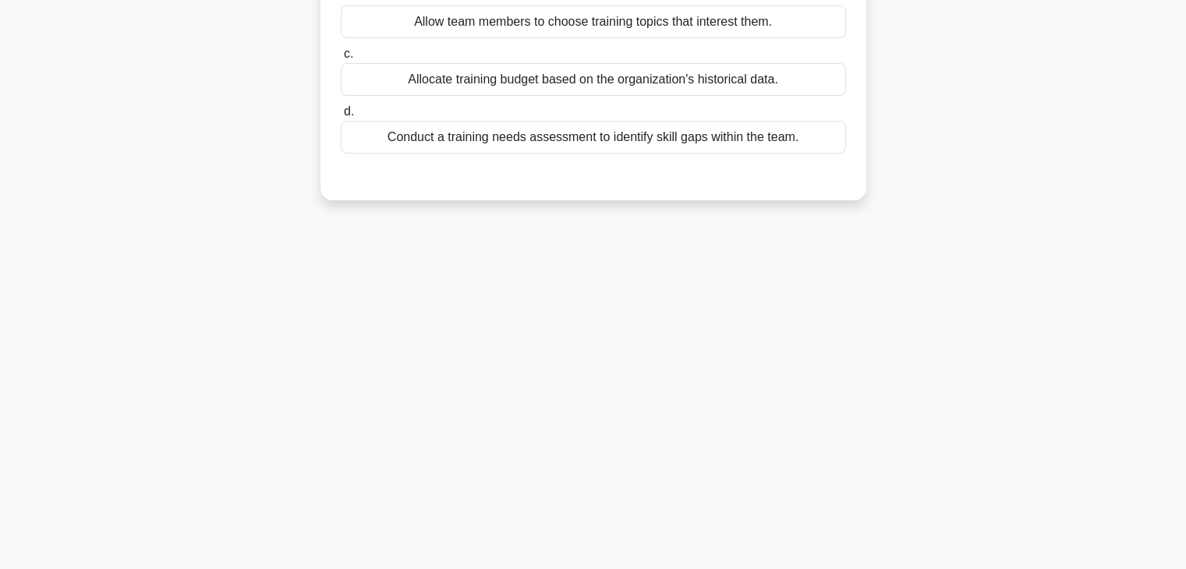
scroll to position [0, 0]
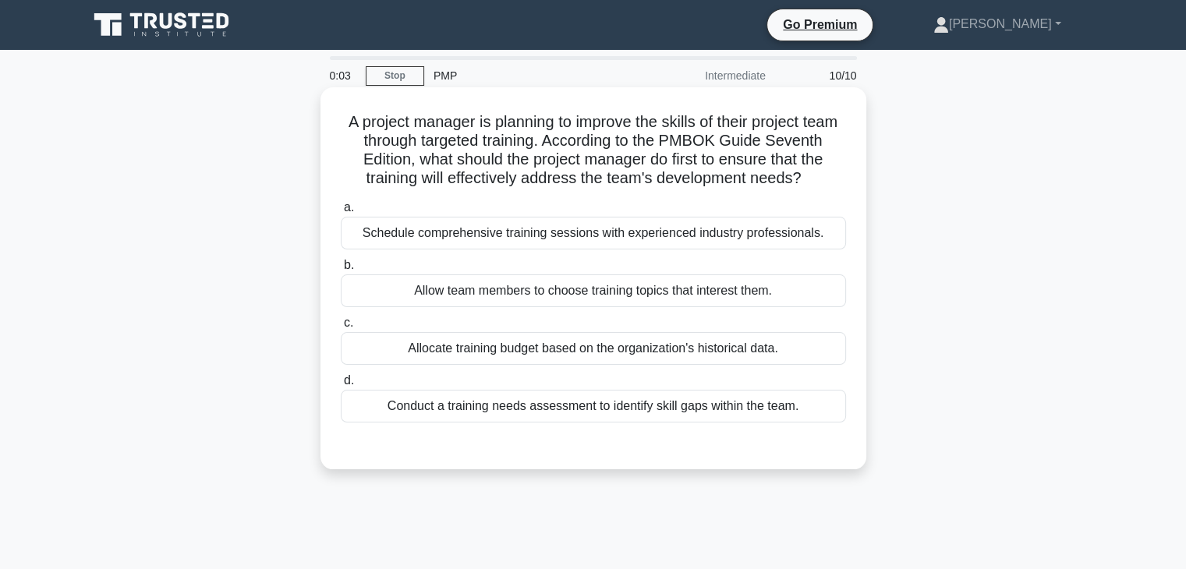
click at [636, 423] on div "Conduct a training needs assessment to identify skill gaps within the team." at bounding box center [593, 406] width 505 height 33
click at [341, 386] on input "d. Conduct a training needs assessment to identify skill gaps within the team." at bounding box center [341, 381] width 0 height 10
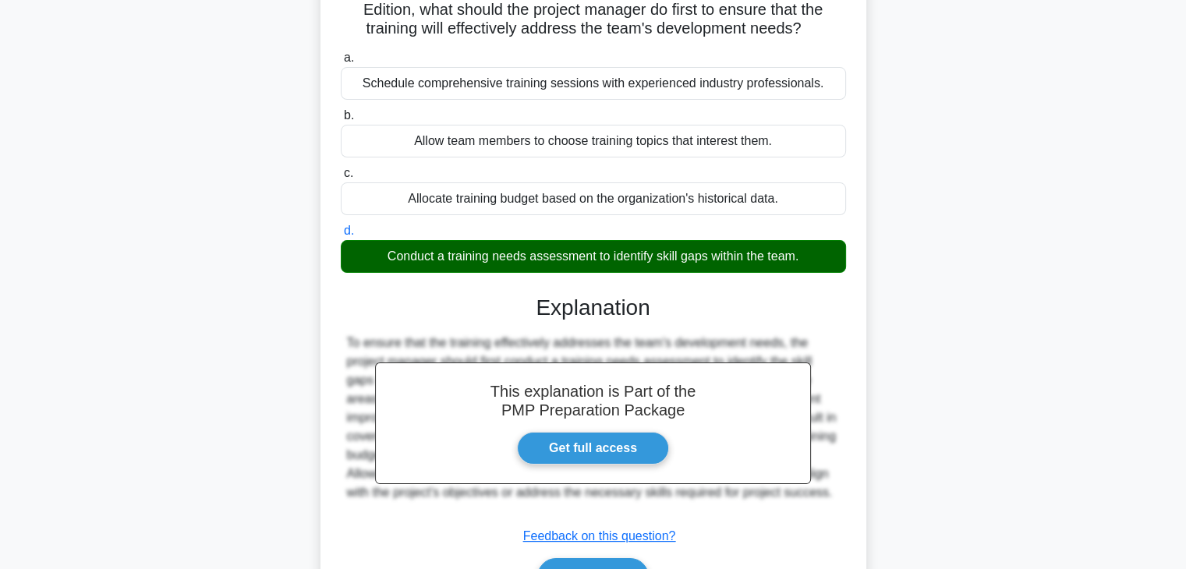
scroll to position [274, 0]
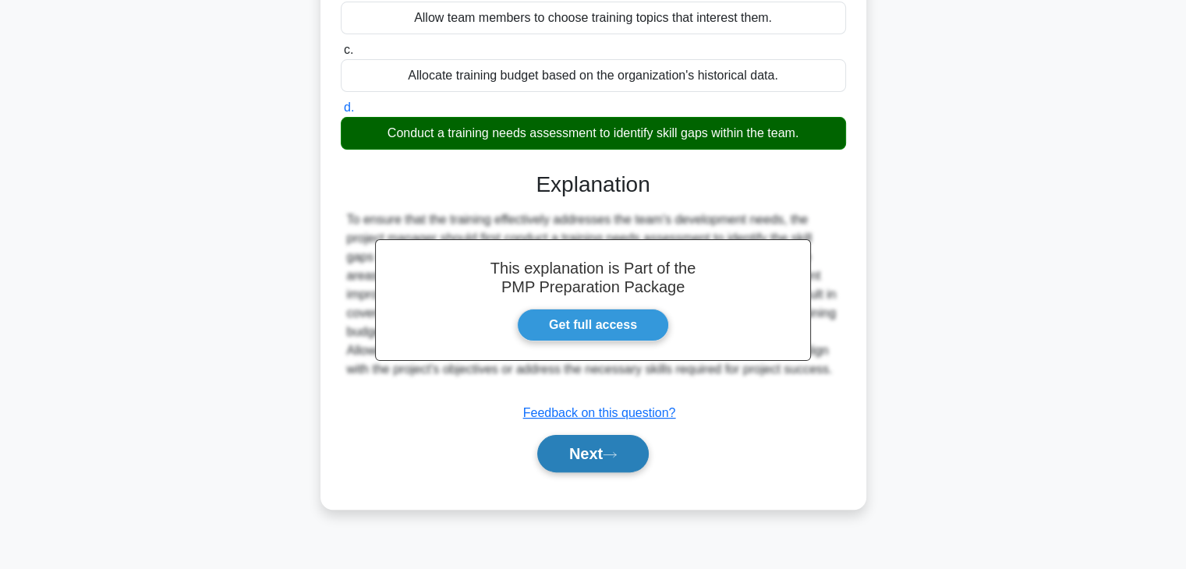
click at [592, 472] on button "Next" at bounding box center [592, 453] width 111 height 37
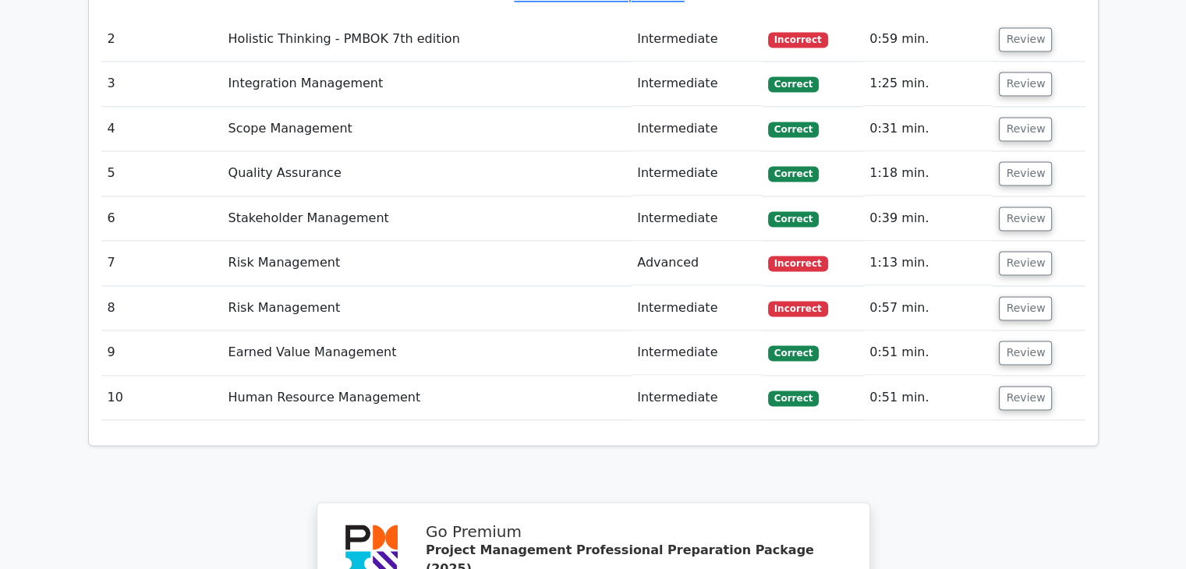
scroll to position [2183, 0]
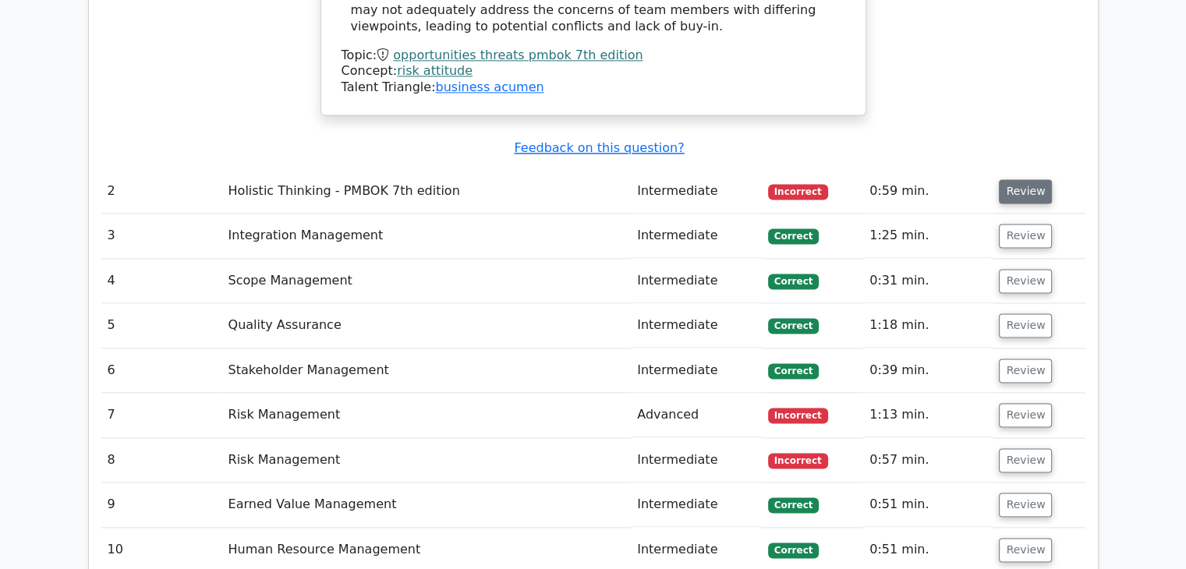
click at [1031, 179] on button "Review" at bounding box center [1025, 191] width 53 height 24
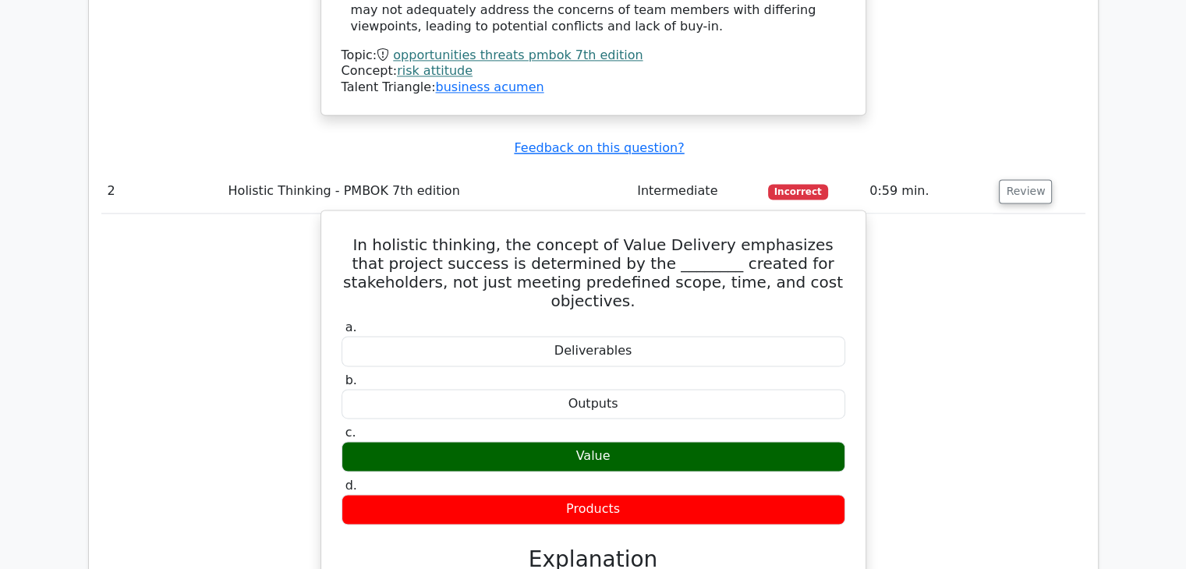
click at [345, 235] on h5 "In holistic thinking, the concept of Value Delivery emphasizes that project suc…" at bounding box center [593, 272] width 507 height 75
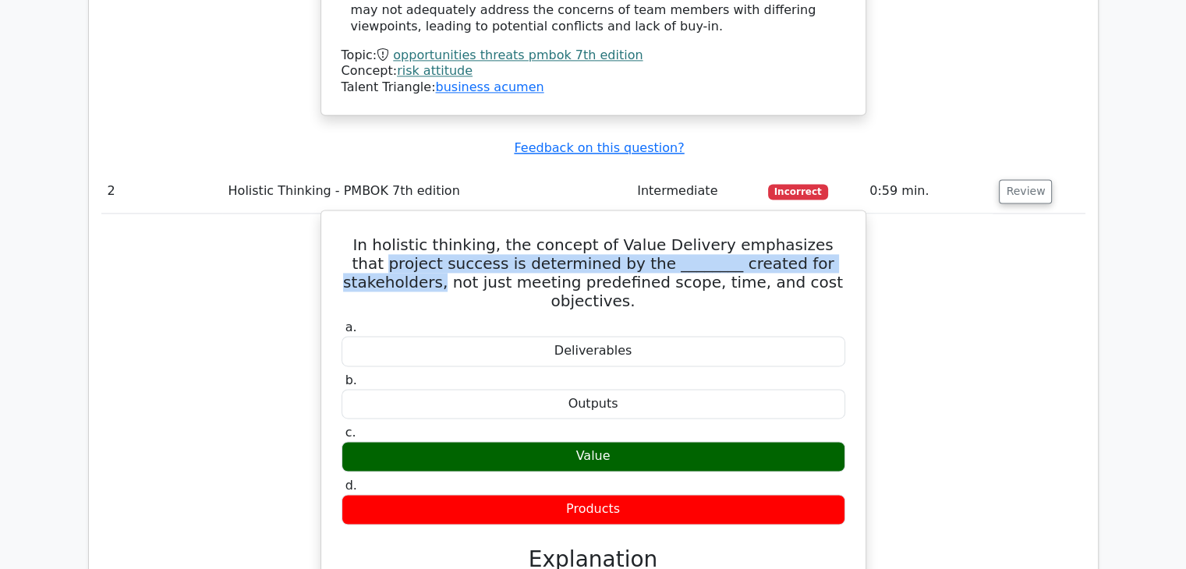
drag, startPoint x: 347, startPoint y: 205, endPoint x: 842, endPoint y: 208, distance: 495.1
click at [842, 235] on h5 "In holistic thinking, the concept of Value Delivery emphasizes that project suc…" at bounding box center [593, 272] width 507 height 75
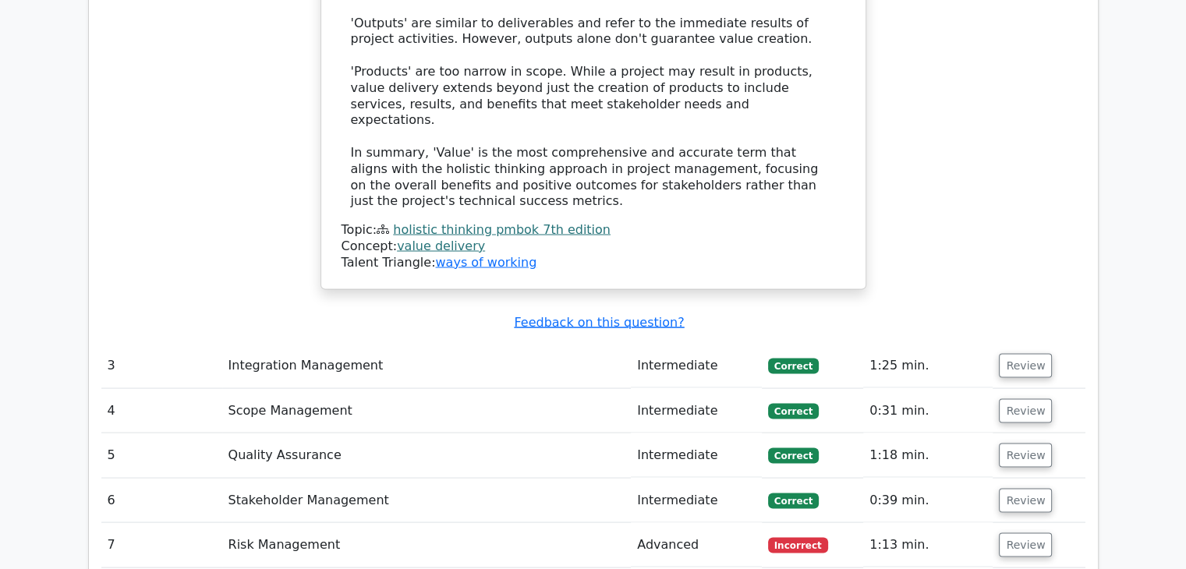
scroll to position [3041, 0]
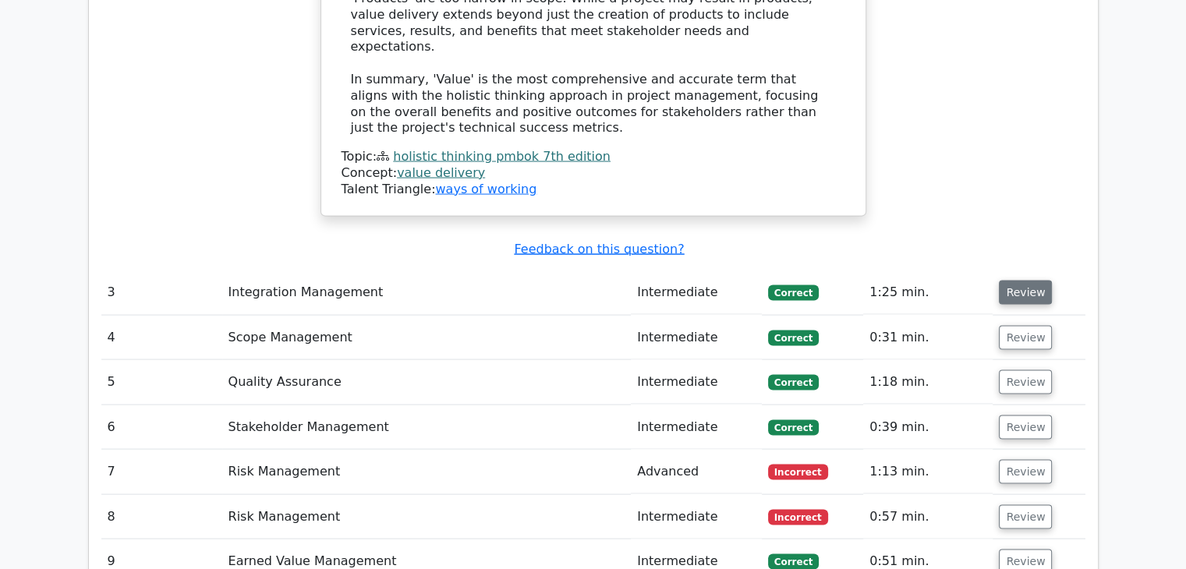
click at [1018, 281] on button "Review" at bounding box center [1025, 293] width 53 height 24
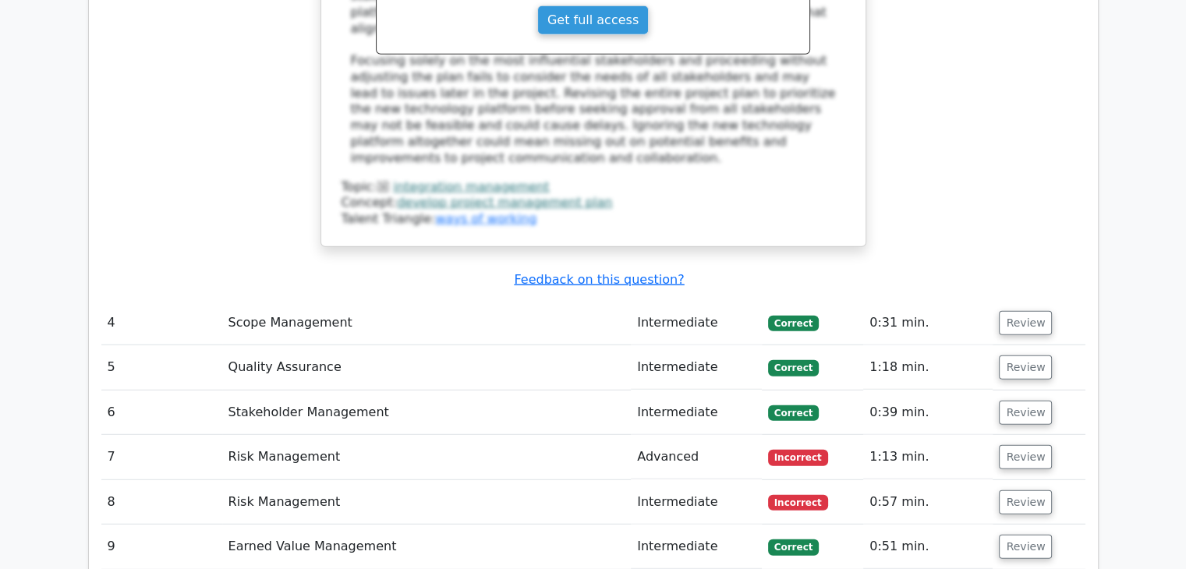
scroll to position [4210, 0]
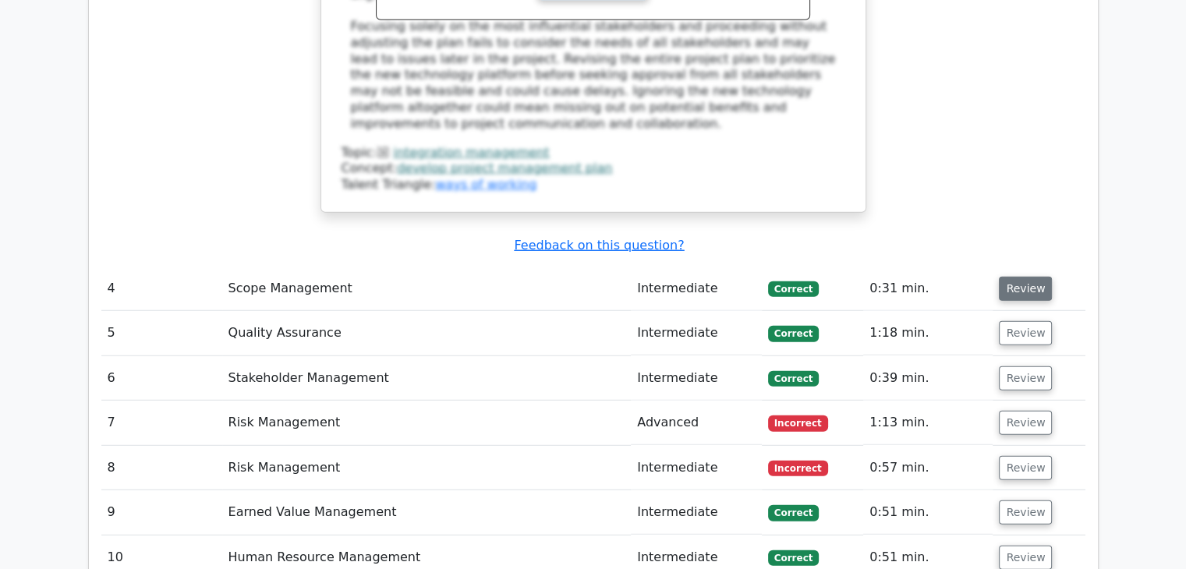
click at [1019, 277] on button "Review" at bounding box center [1025, 289] width 53 height 24
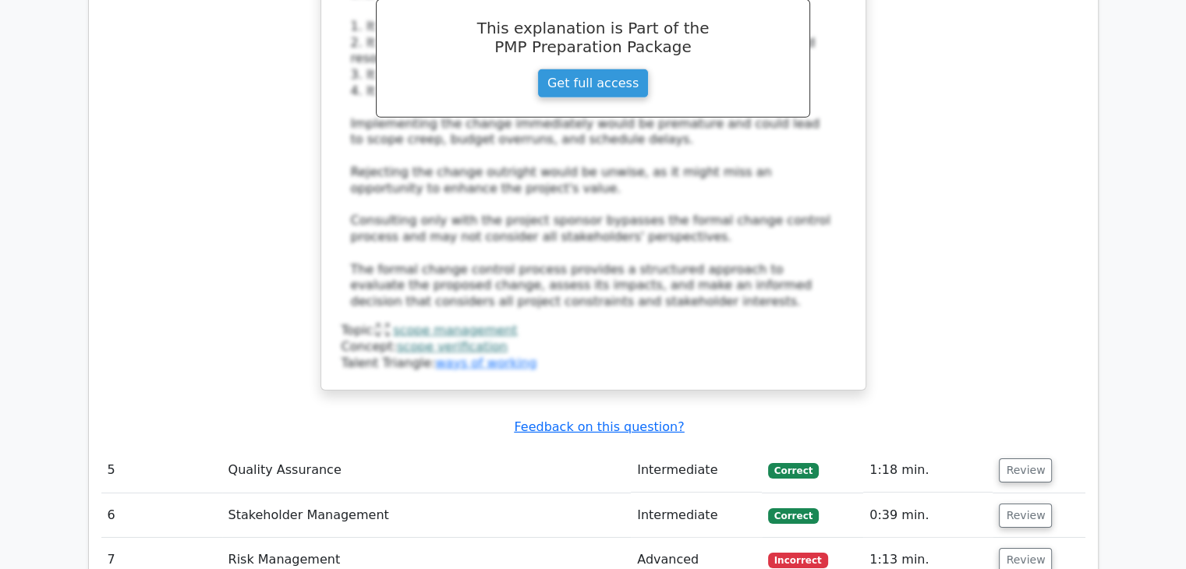
scroll to position [5068, 0]
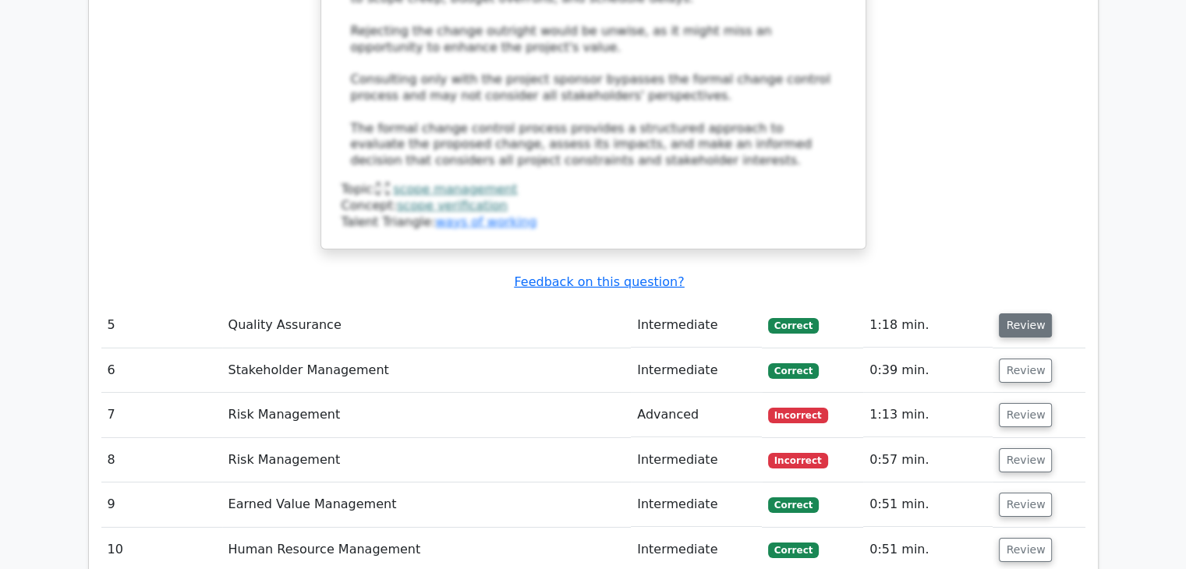
click at [1017, 313] on button "Review" at bounding box center [1025, 325] width 53 height 24
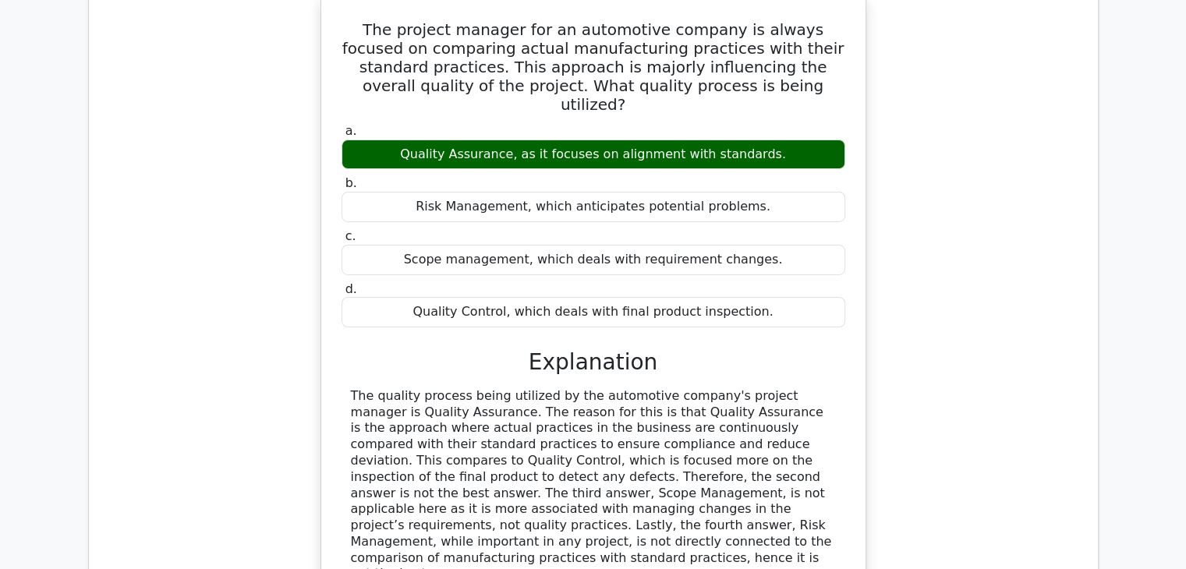
scroll to position [5692, 0]
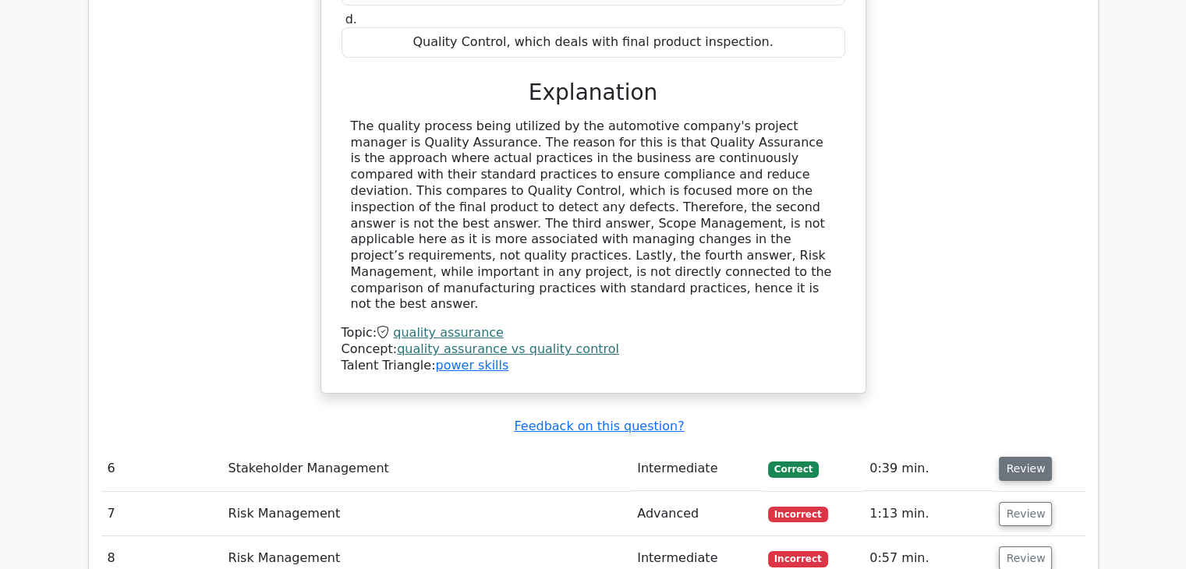
click at [1025, 457] on button "Review" at bounding box center [1025, 469] width 53 height 24
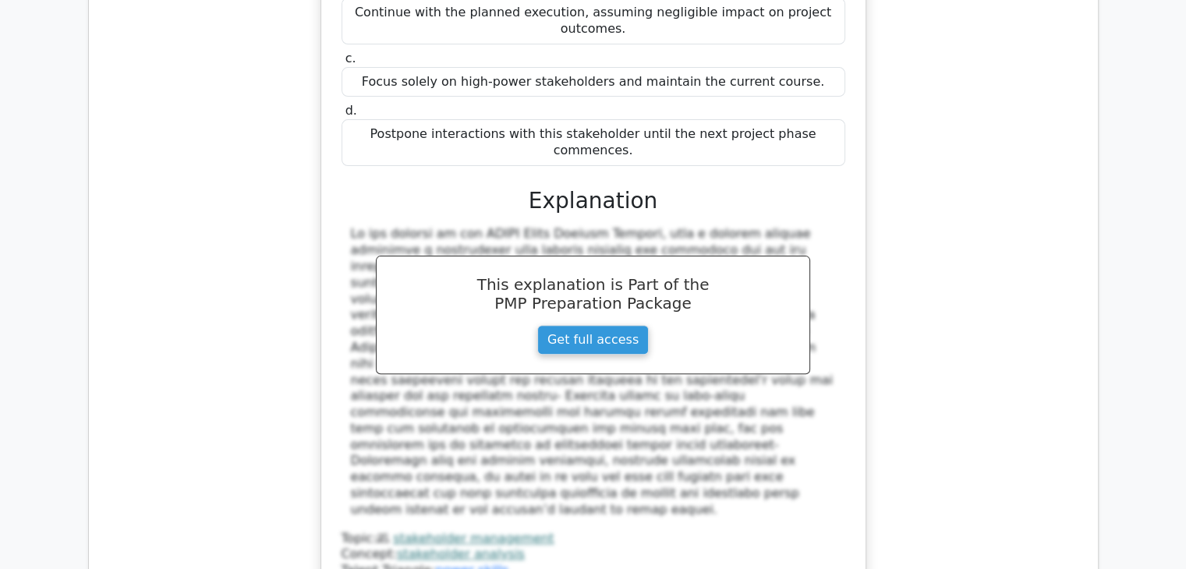
scroll to position [6549, 0]
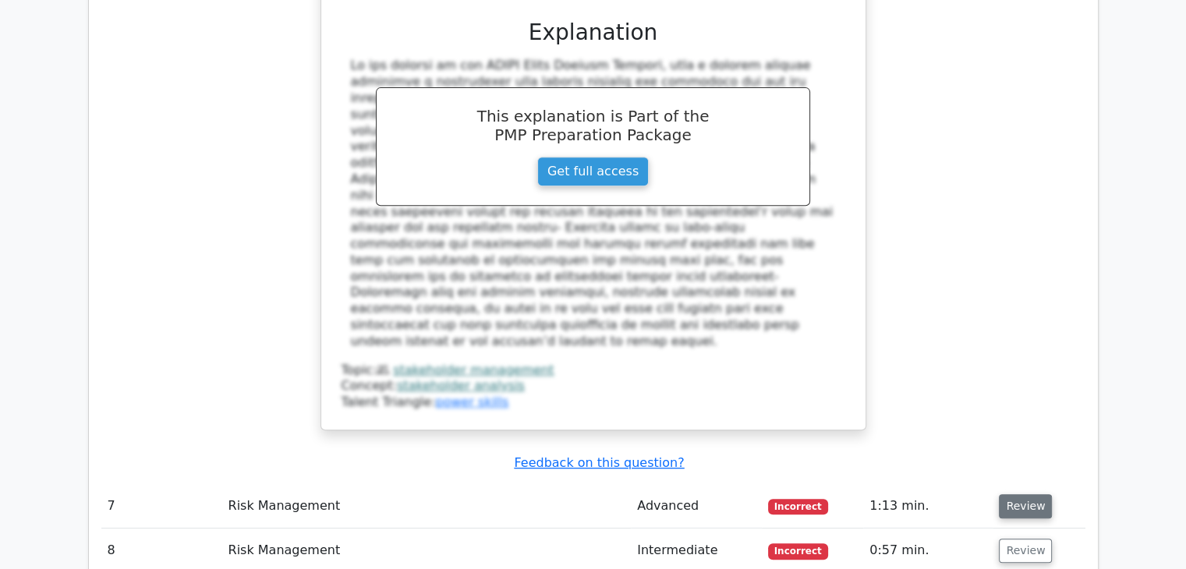
click at [1020, 494] on button "Review" at bounding box center [1025, 506] width 53 height 24
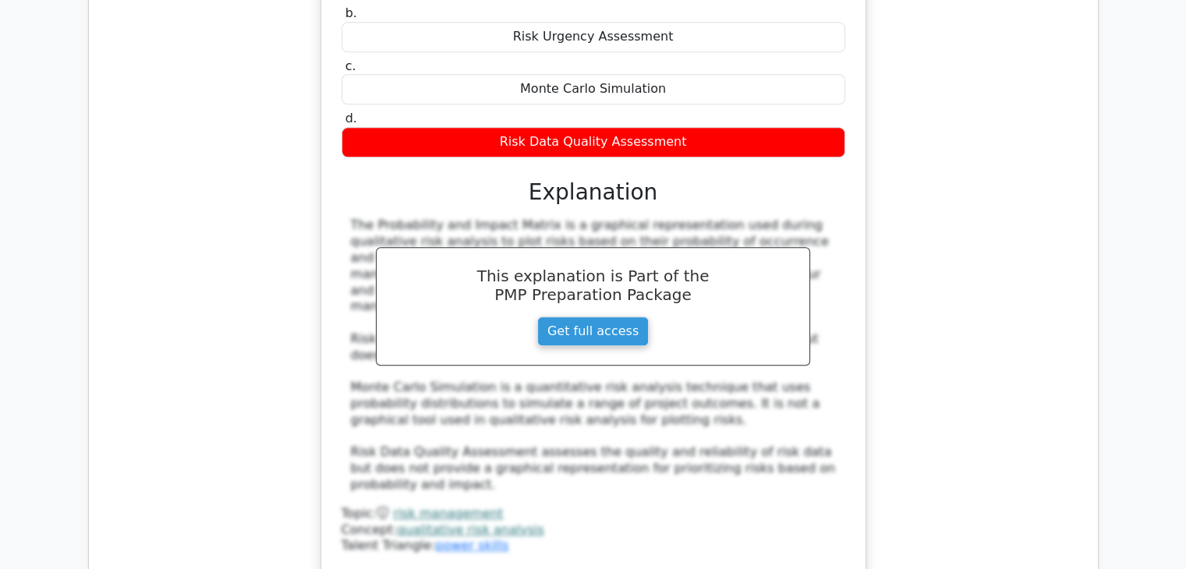
scroll to position [7407, 0]
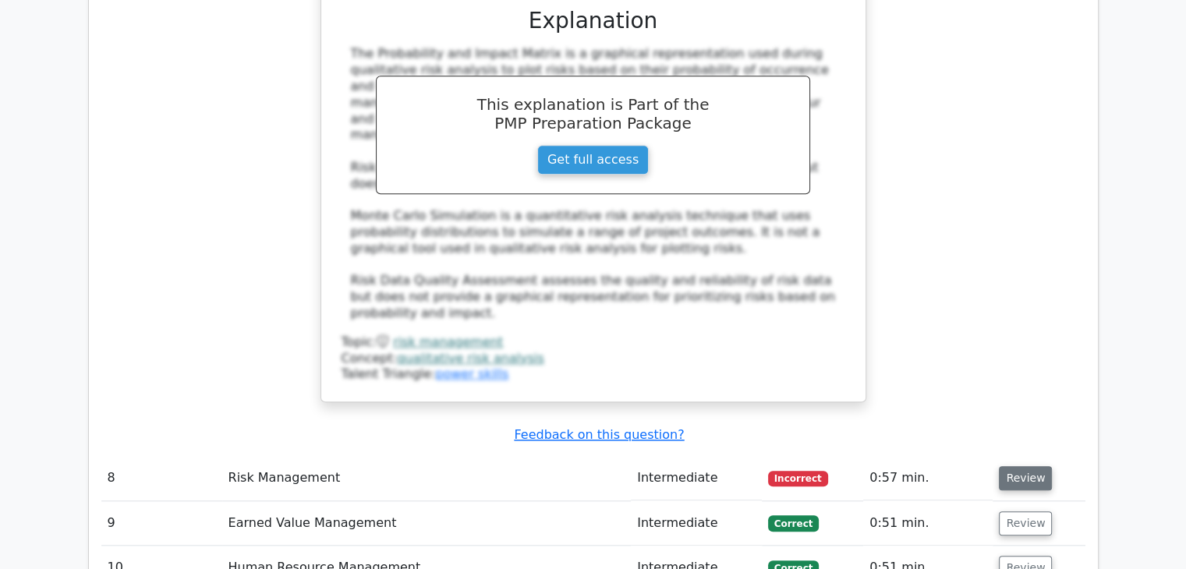
click at [1017, 466] on button "Review" at bounding box center [1025, 478] width 53 height 24
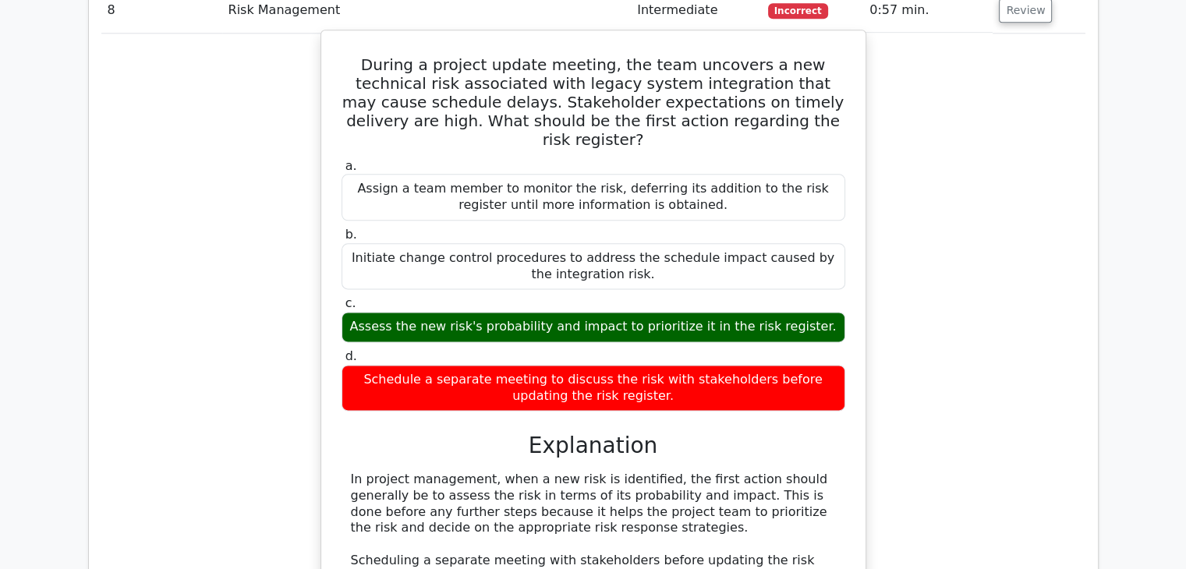
scroll to position [8265, 0]
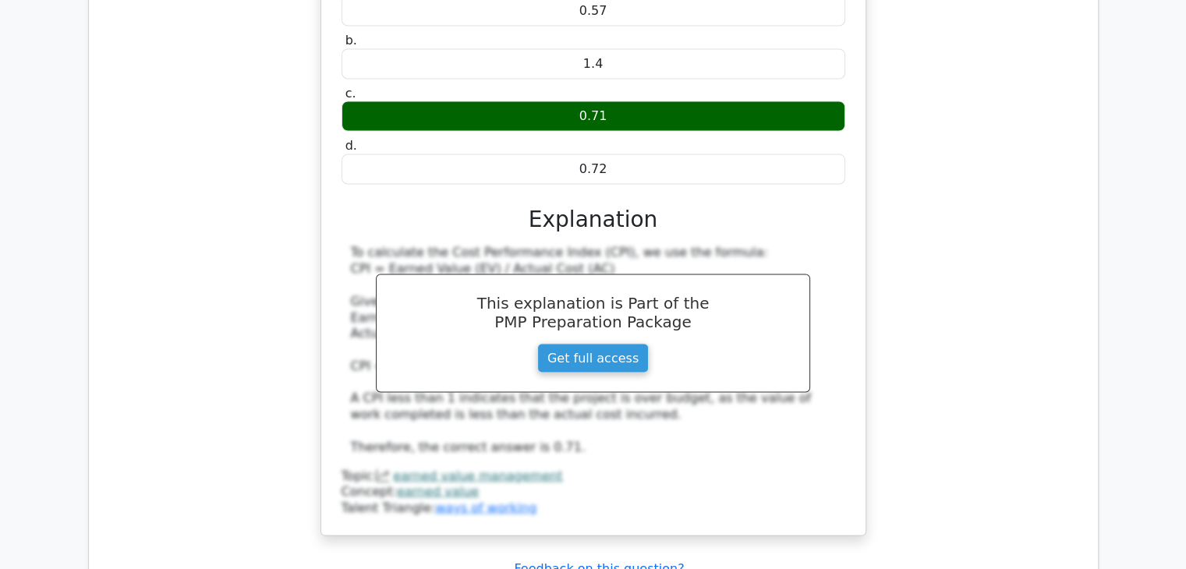
scroll to position [9044, 0]
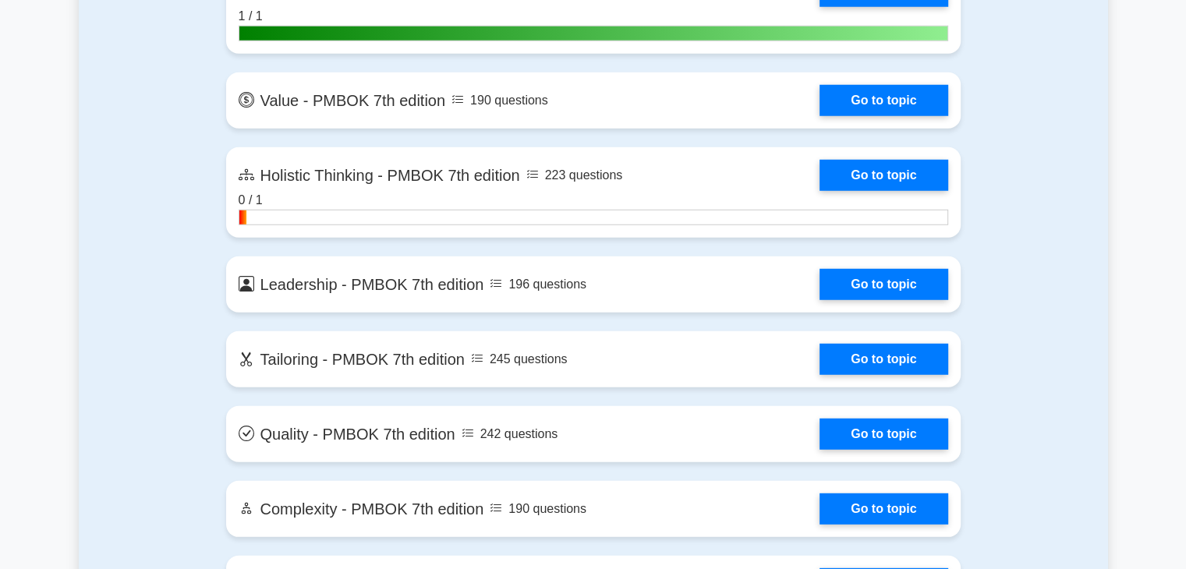
scroll to position [4600, 0]
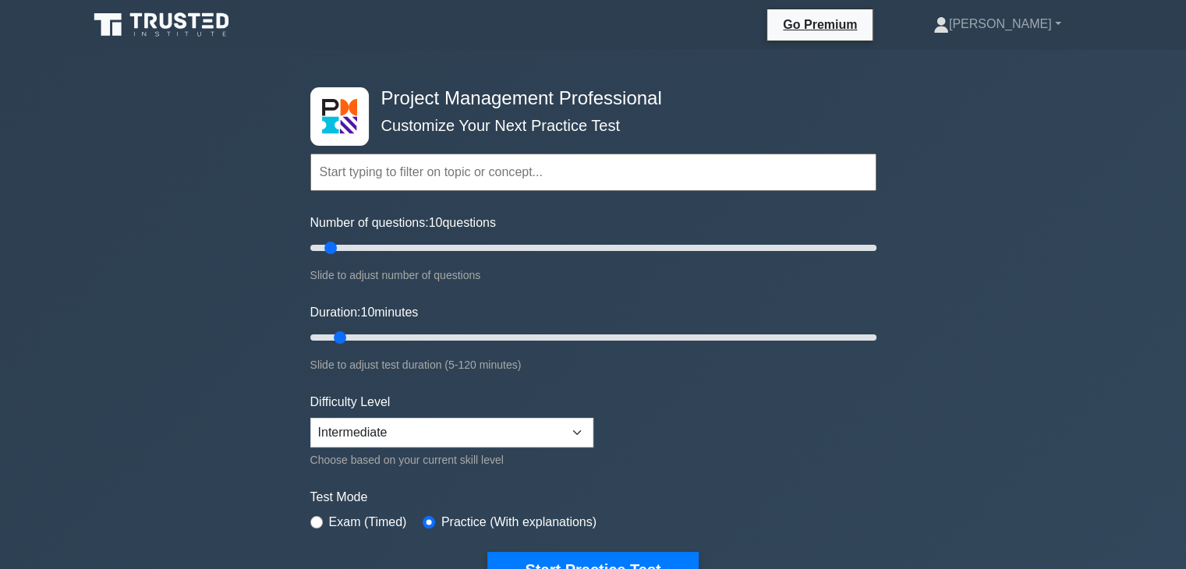
click at [170, 213] on div "Project Management Professional Customize Your Next Practice Test Topics Scope …" at bounding box center [593, 525] width 1186 height 951
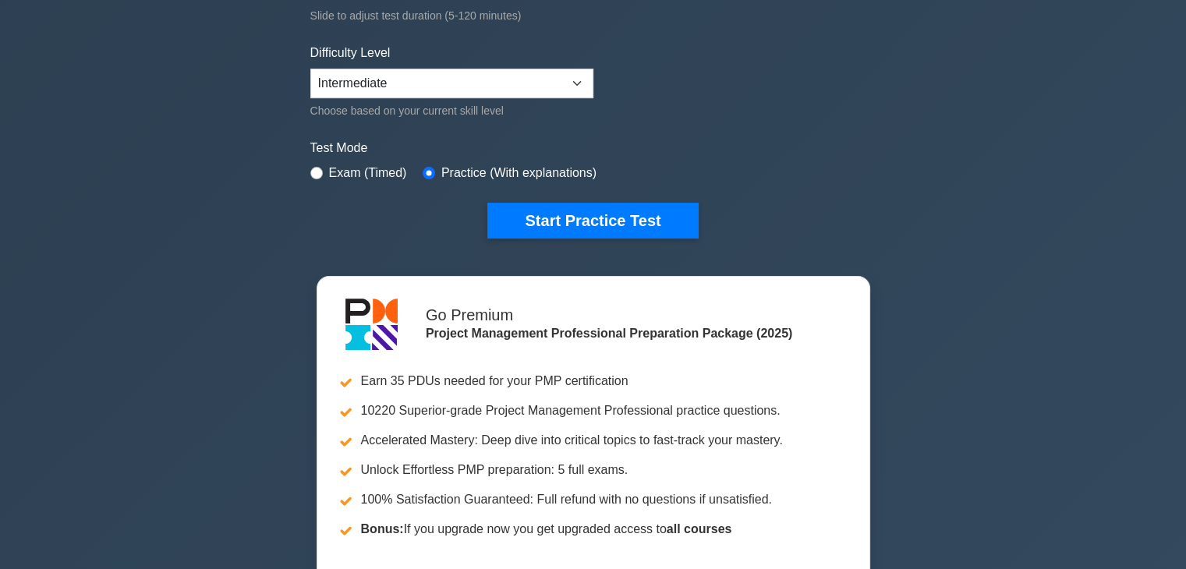
scroll to position [312, 0]
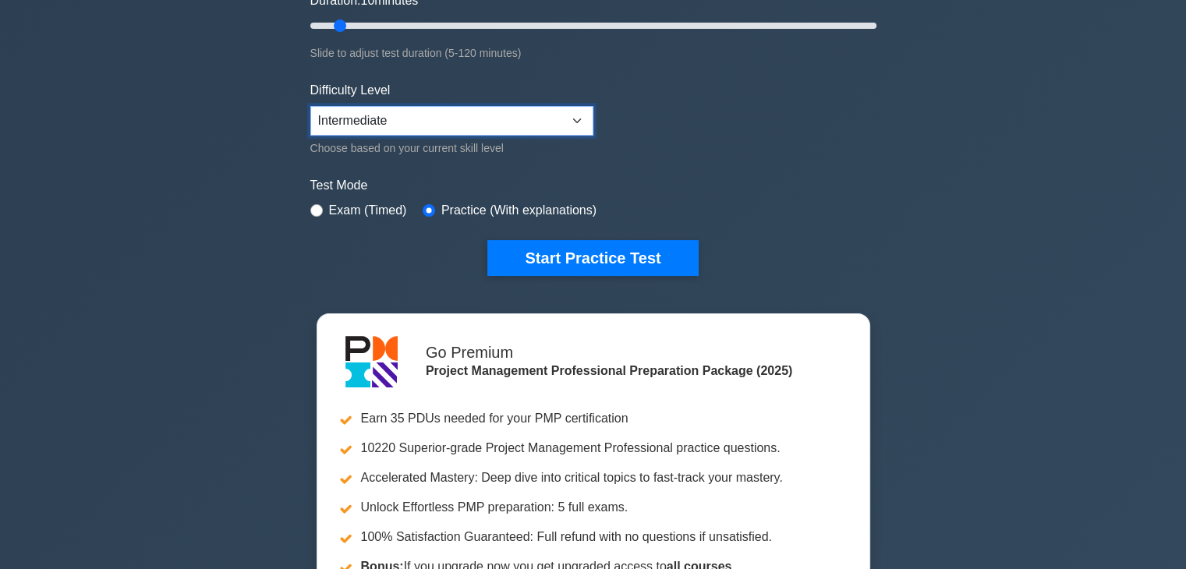
click at [575, 116] on select "Beginner Intermediate Expert" at bounding box center [451, 121] width 283 height 30
select select "expert"
click at [310, 106] on select "Beginner Intermediate Expert" at bounding box center [451, 121] width 283 height 30
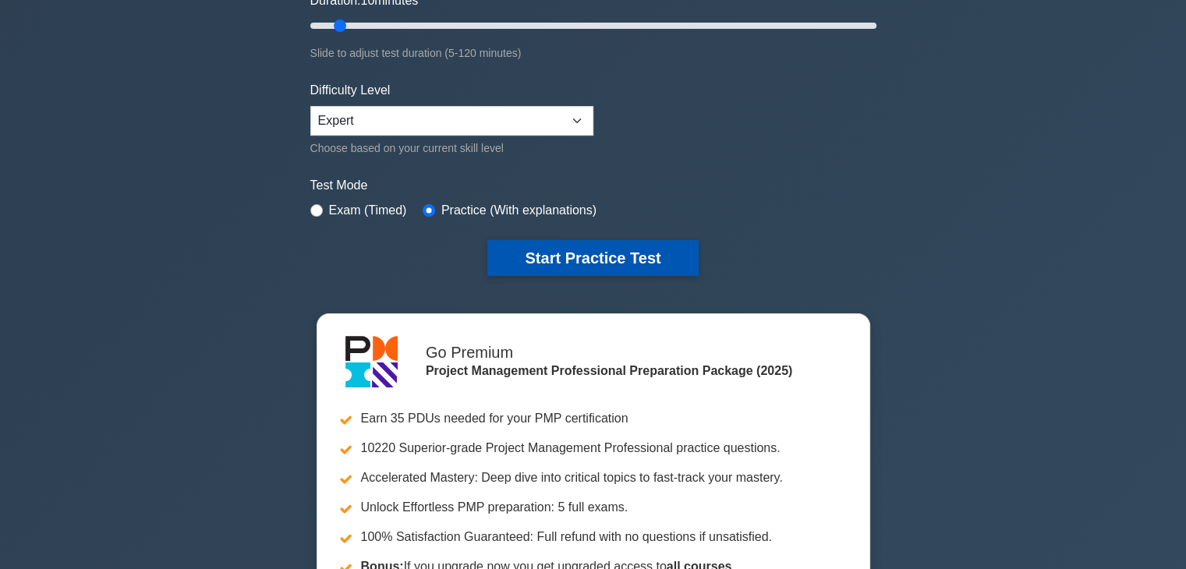
click at [570, 250] on button "Start Practice Test" at bounding box center [592, 258] width 211 height 36
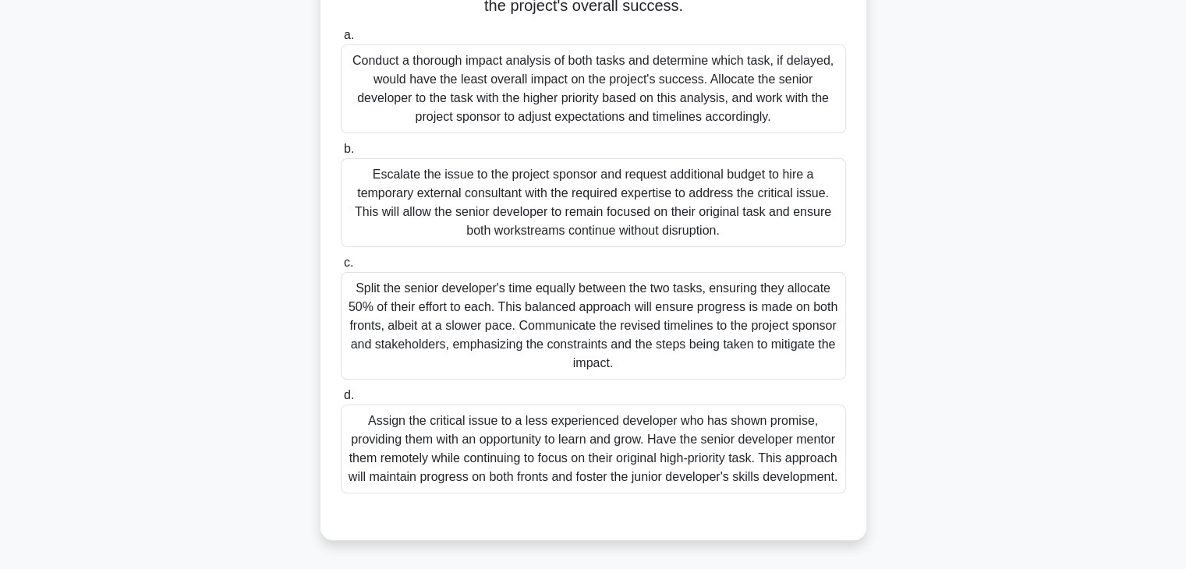
scroll to position [322, 0]
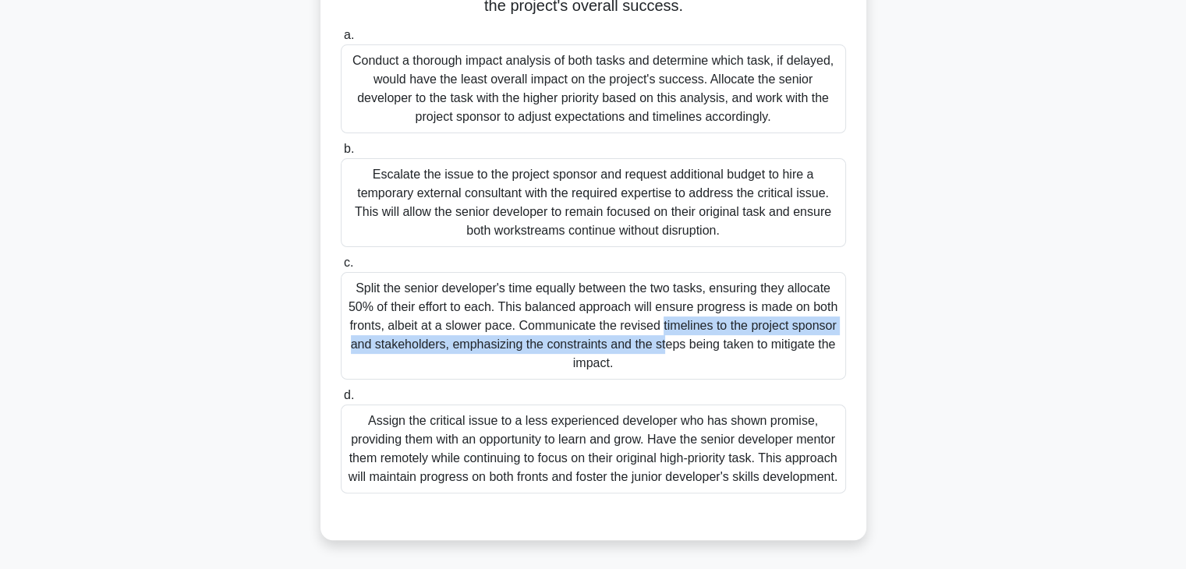
click at [529, 298] on div "Split the senior developer's time equally between the two tasks, ensuring they …" at bounding box center [593, 326] width 505 height 108
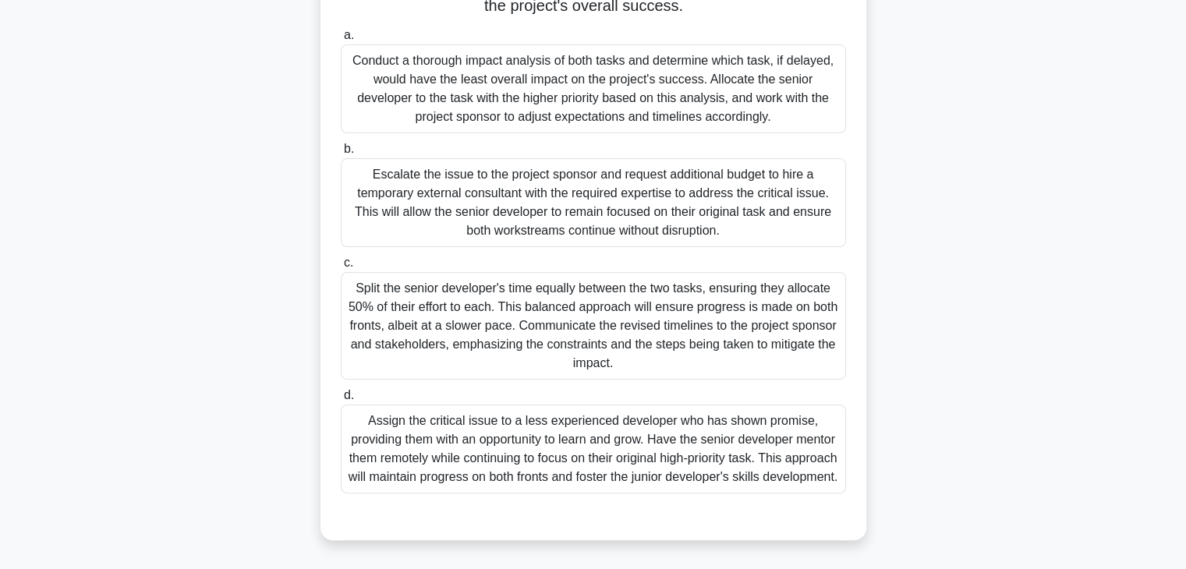
drag, startPoint x: 595, startPoint y: 344, endPoint x: 425, endPoint y: 315, distance: 172.4
click at [575, 342] on div "Split the senior developer's time equally between the two tasks, ensuring they …" at bounding box center [593, 326] width 505 height 108
click at [399, 278] on div "Split the senior developer's time equally between the two tasks, ensuring they …" at bounding box center [593, 326] width 505 height 108
click at [341, 268] on input "c. Split the senior developer's time equally between the two tasks, ensuring th…" at bounding box center [341, 263] width 0 height 10
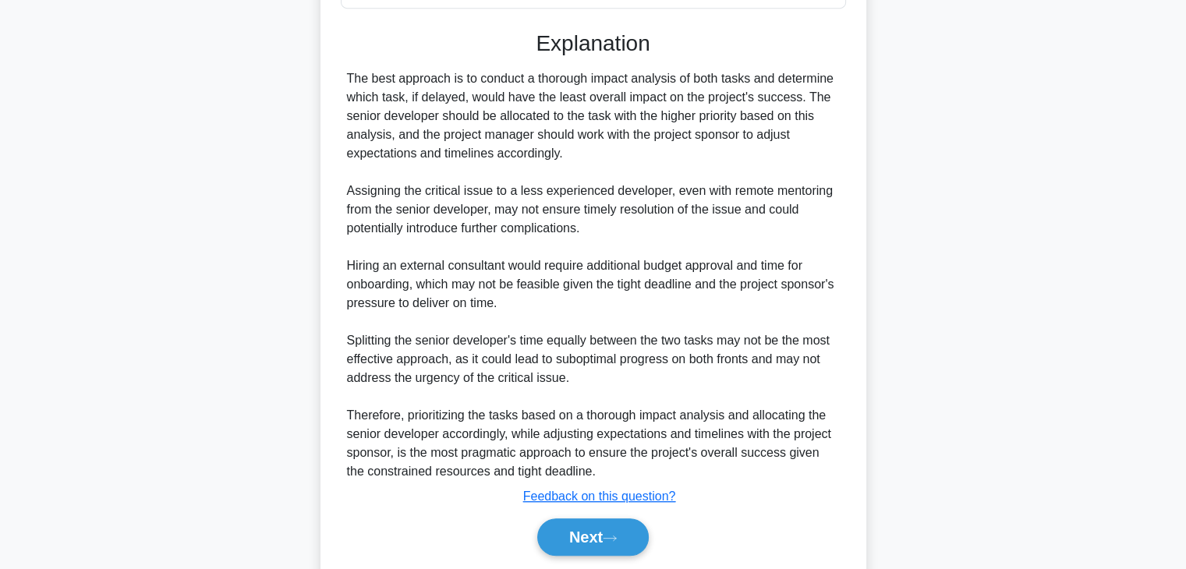
scroll to position [861, 0]
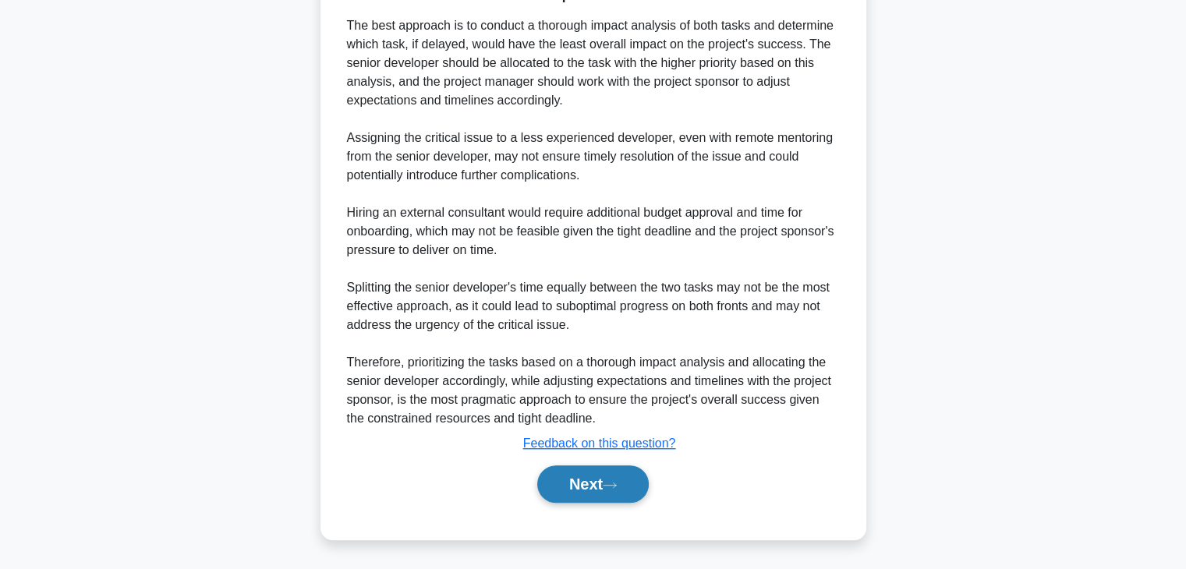
click at [586, 481] on button "Next" at bounding box center [592, 483] width 111 height 37
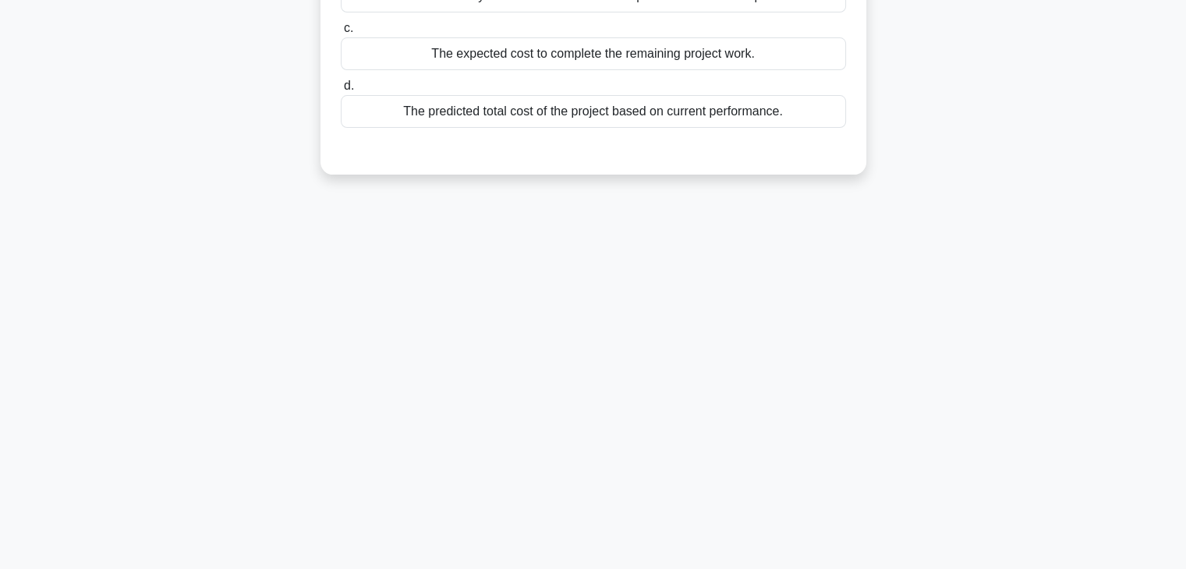
scroll to position [0, 0]
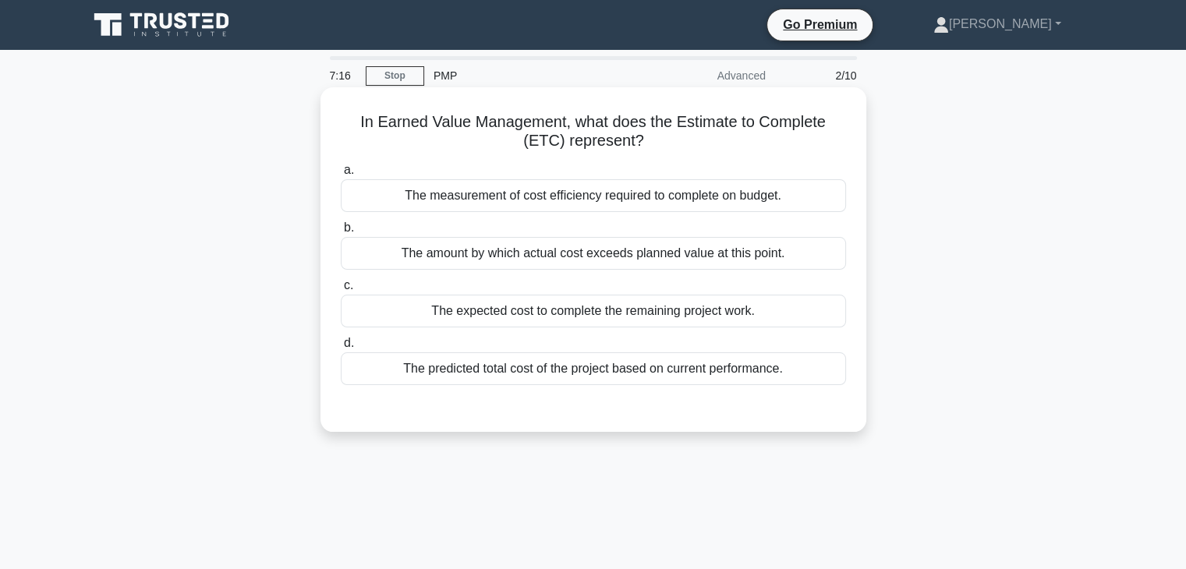
click at [720, 200] on div "The measurement of cost efficiency required to complete on budget." at bounding box center [593, 195] width 505 height 33
click at [341, 175] on input "a. The measurement of cost efficiency required to complete on budget." at bounding box center [341, 170] width 0 height 10
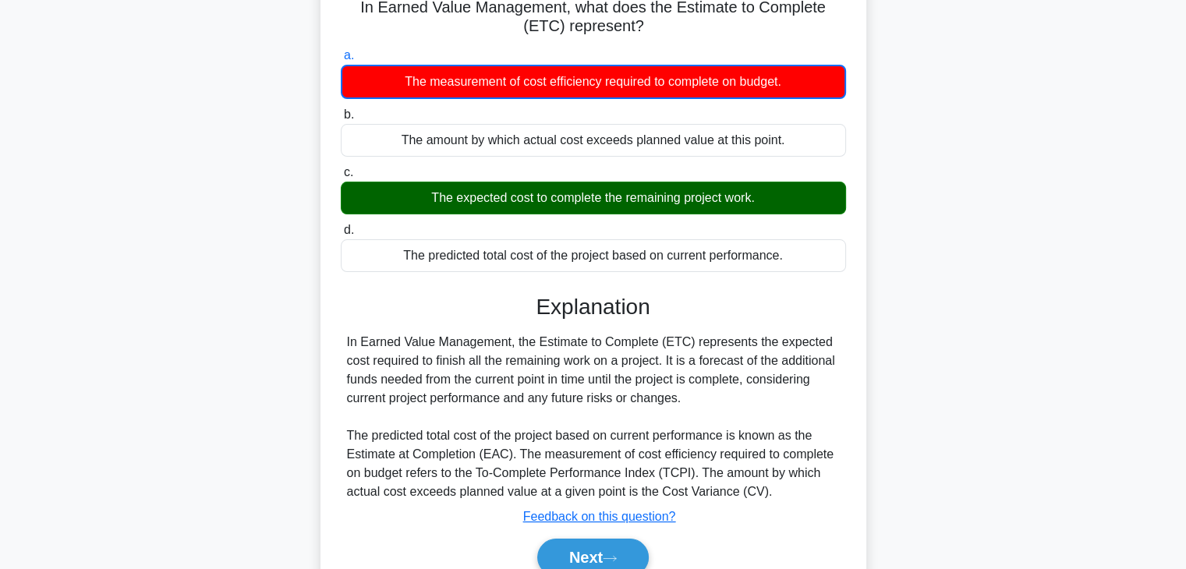
scroll to position [274, 0]
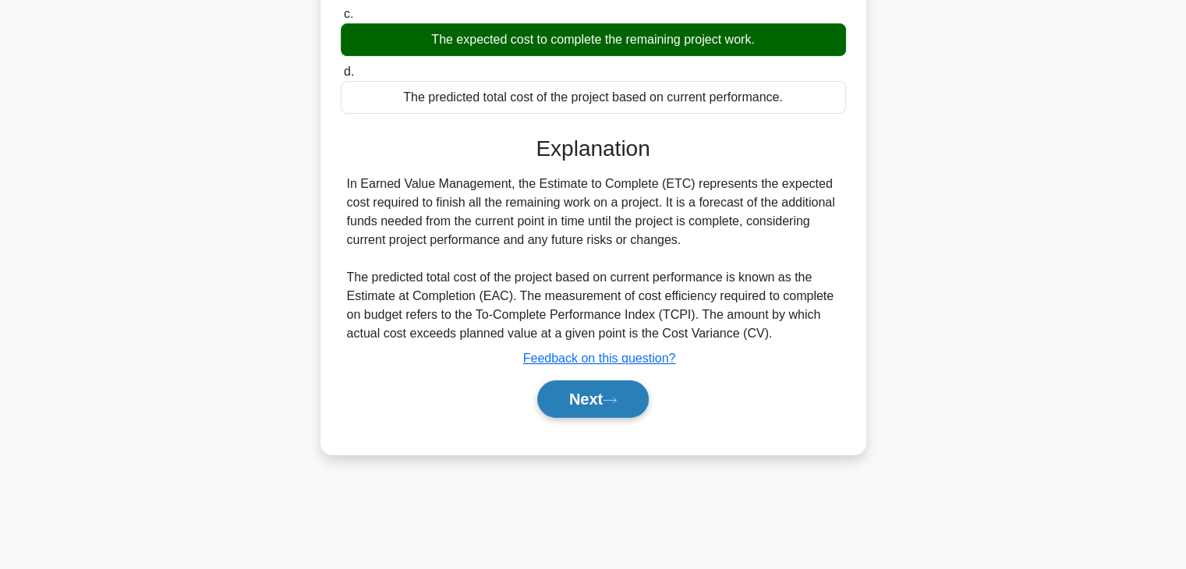
click at [591, 397] on button "Next" at bounding box center [592, 398] width 111 height 37
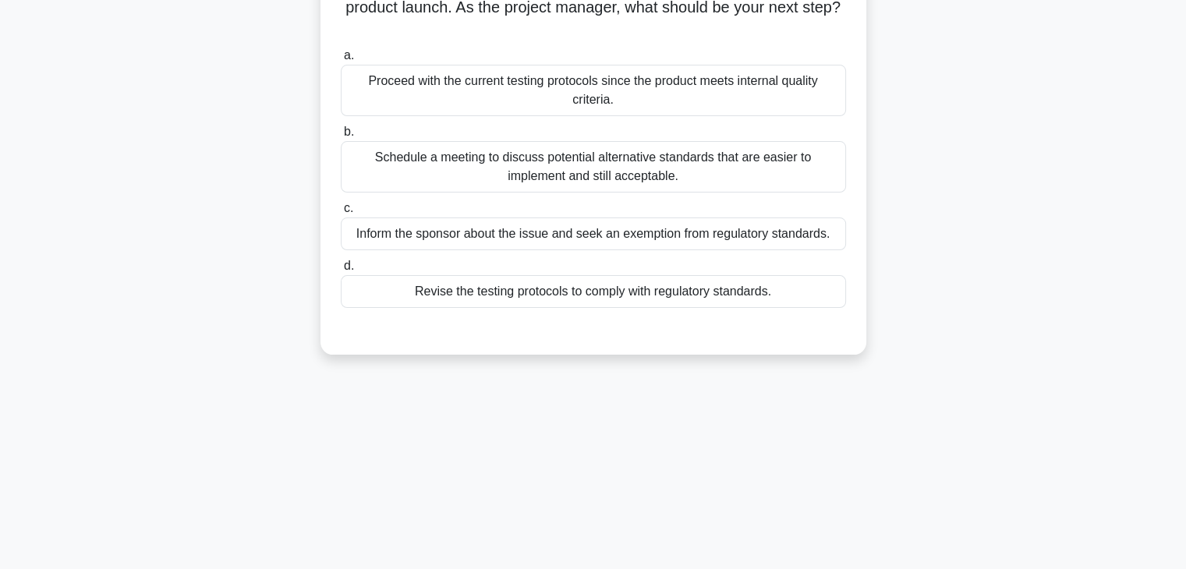
scroll to position [40, 0]
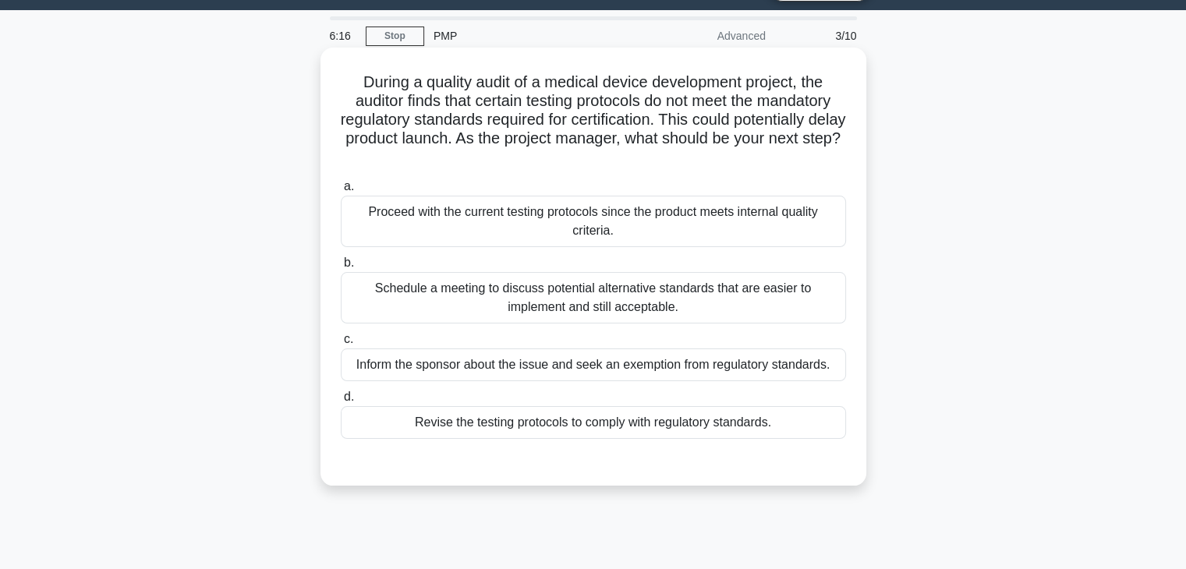
click at [652, 429] on div "Revise the testing protocols to comply with regulatory standards." at bounding box center [593, 422] width 505 height 33
click at [341, 402] on input "d. Revise the testing protocols to comply with regulatory standards." at bounding box center [341, 397] width 0 height 10
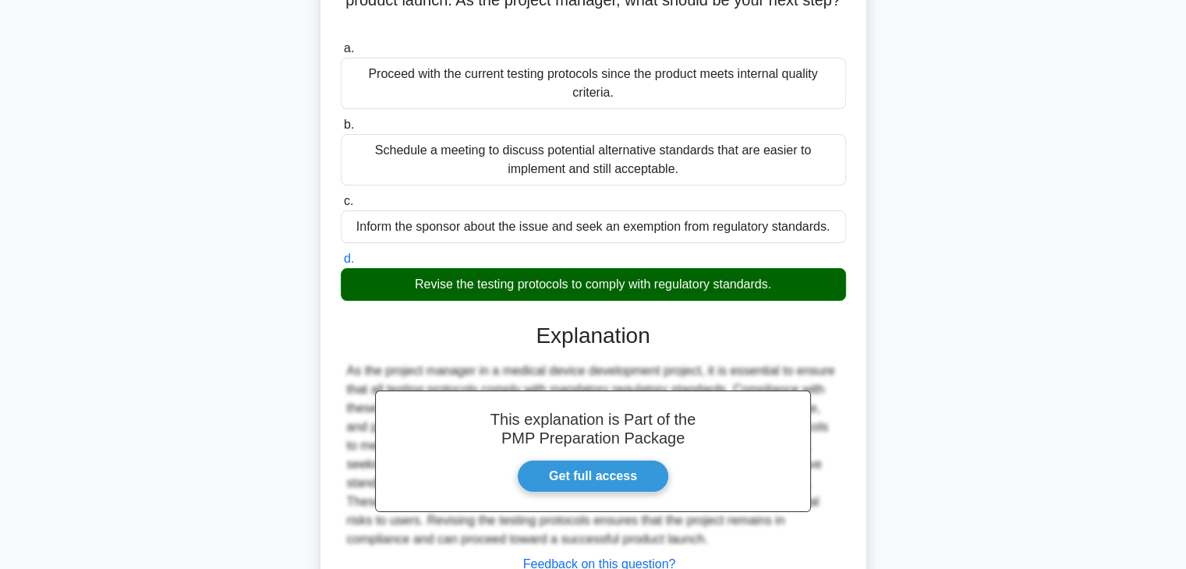
scroll to position [274, 0]
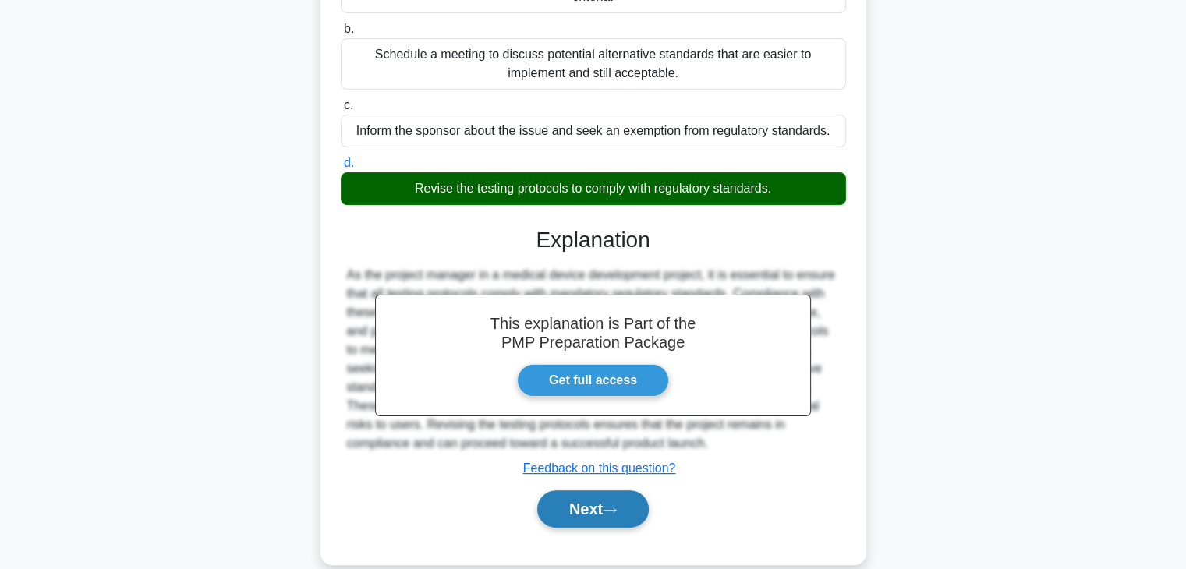
click at [583, 515] on button "Next" at bounding box center [592, 508] width 111 height 37
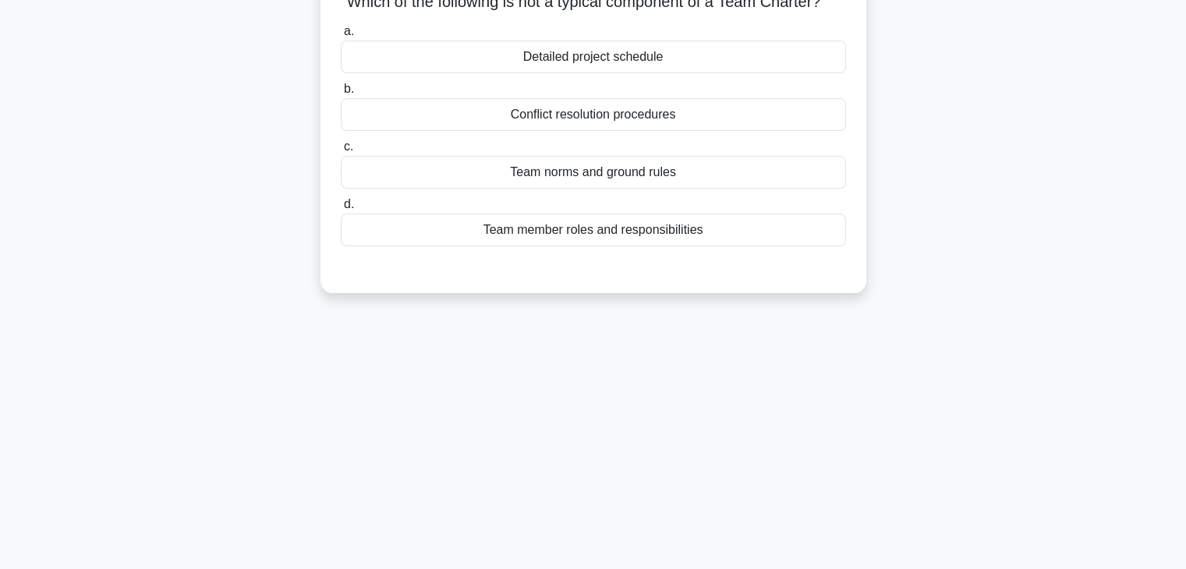
scroll to position [40, 0]
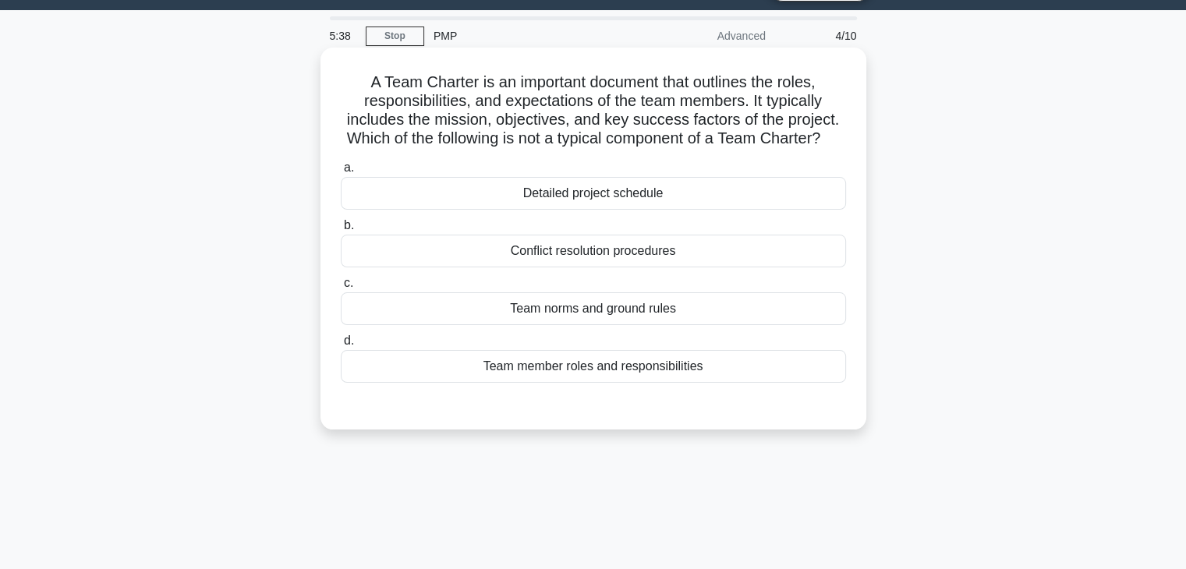
click at [585, 383] on div "Team member roles and responsibilities" at bounding box center [593, 366] width 505 height 33
click at [341, 346] on input "d. Team member roles and responsibilities" at bounding box center [341, 341] width 0 height 10
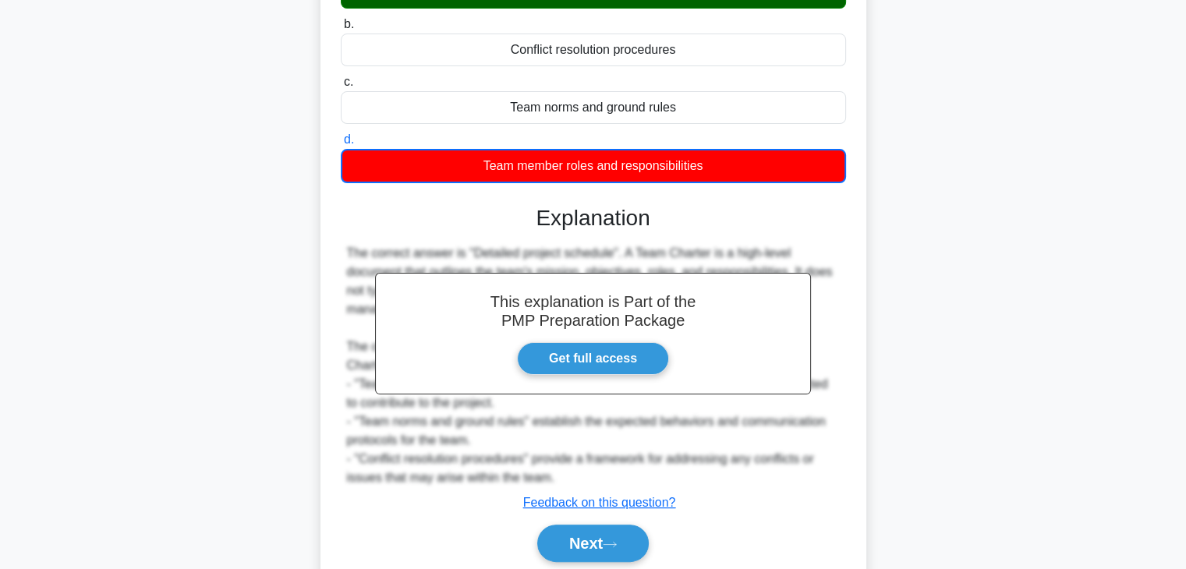
scroll to position [318, 0]
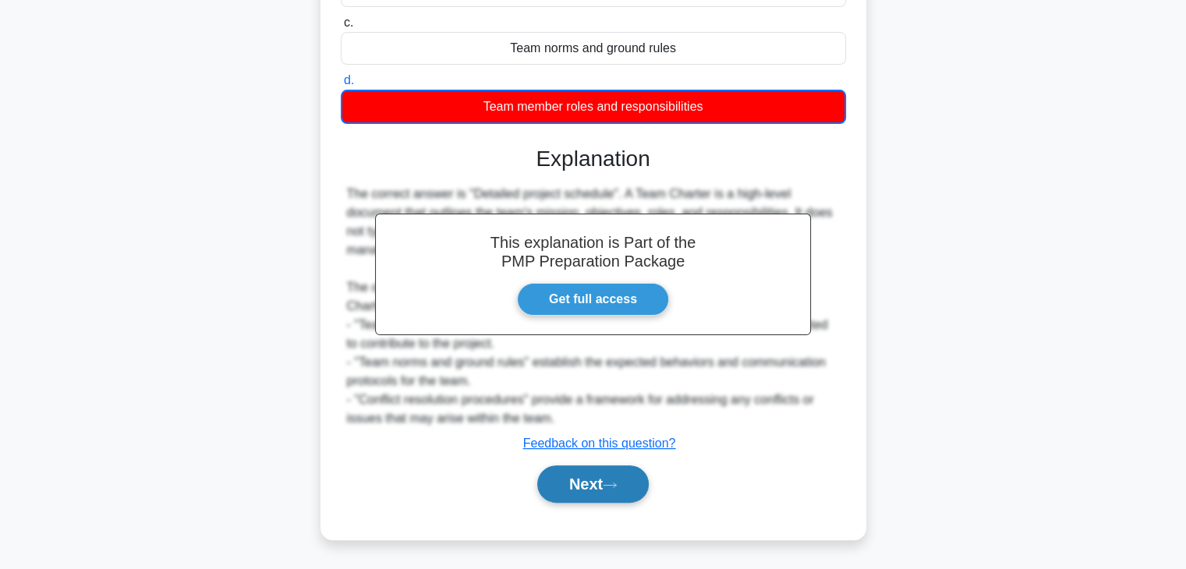
click at [580, 481] on button "Next" at bounding box center [592, 483] width 111 height 37
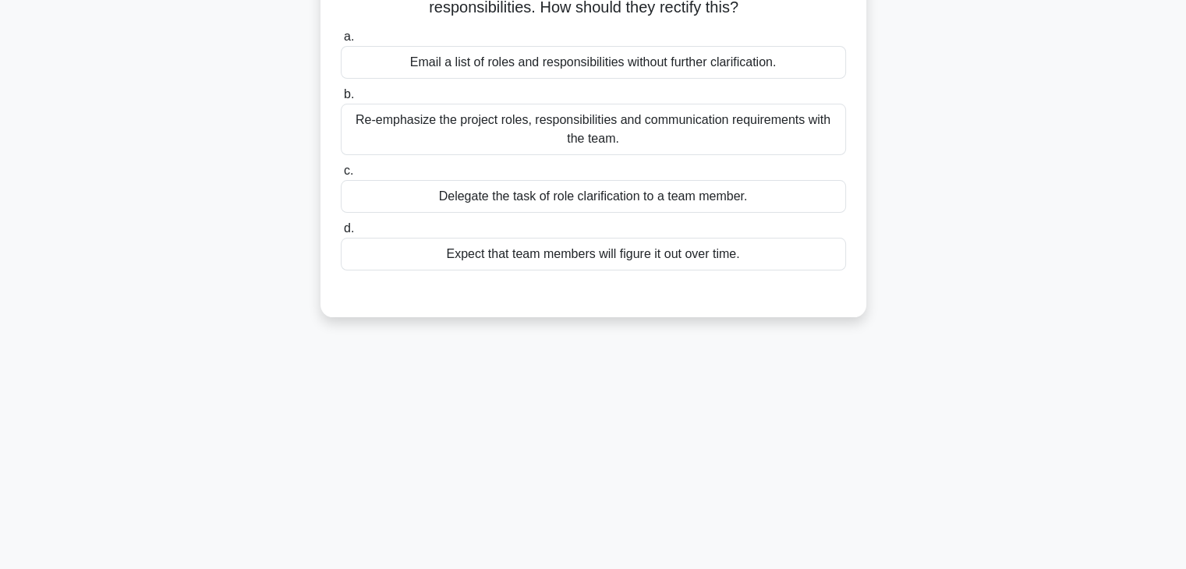
scroll to position [40, 0]
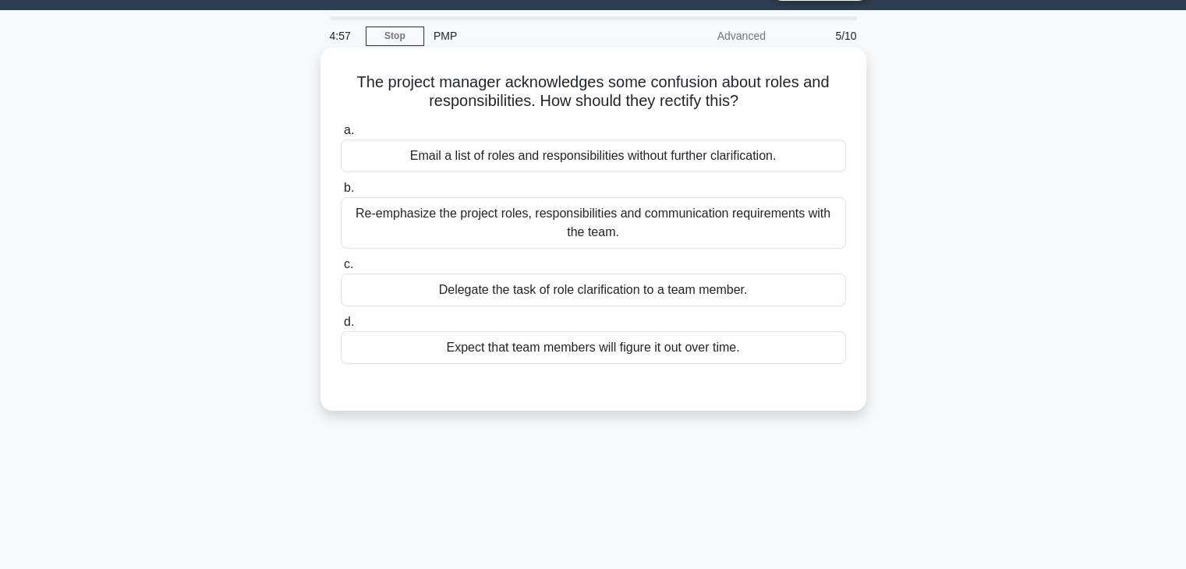
click at [623, 288] on div "Delegate the task of role clarification to a team member." at bounding box center [593, 290] width 505 height 33
click at [341, 270] on input "c. Delegate the task of role clarification to a team member." at bounding box center [341, 265] width 0 height 10
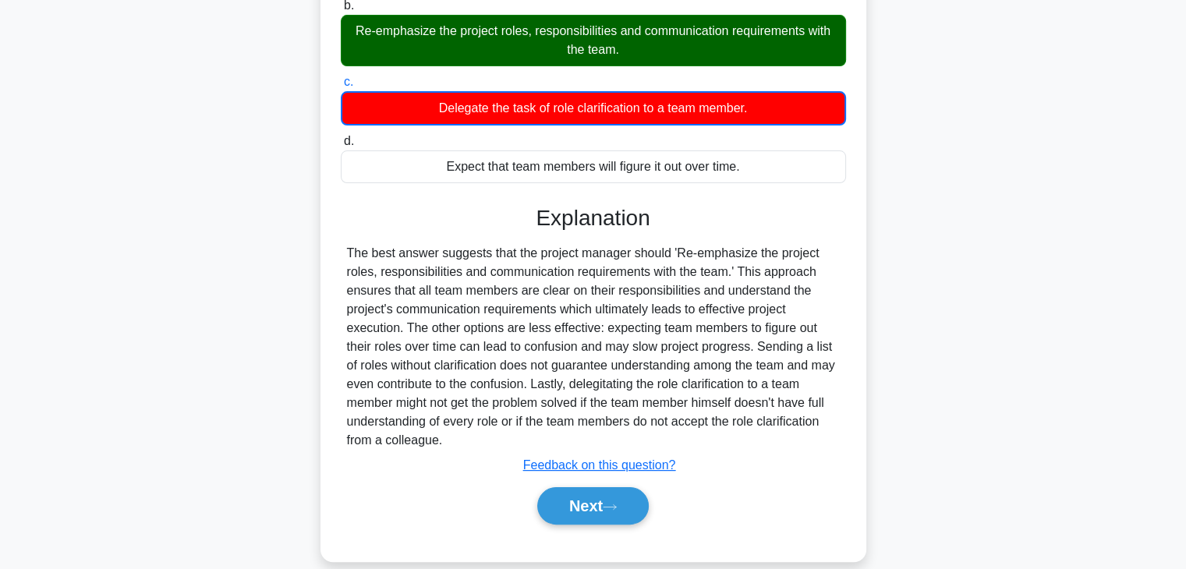
scroll to position [274, 0]
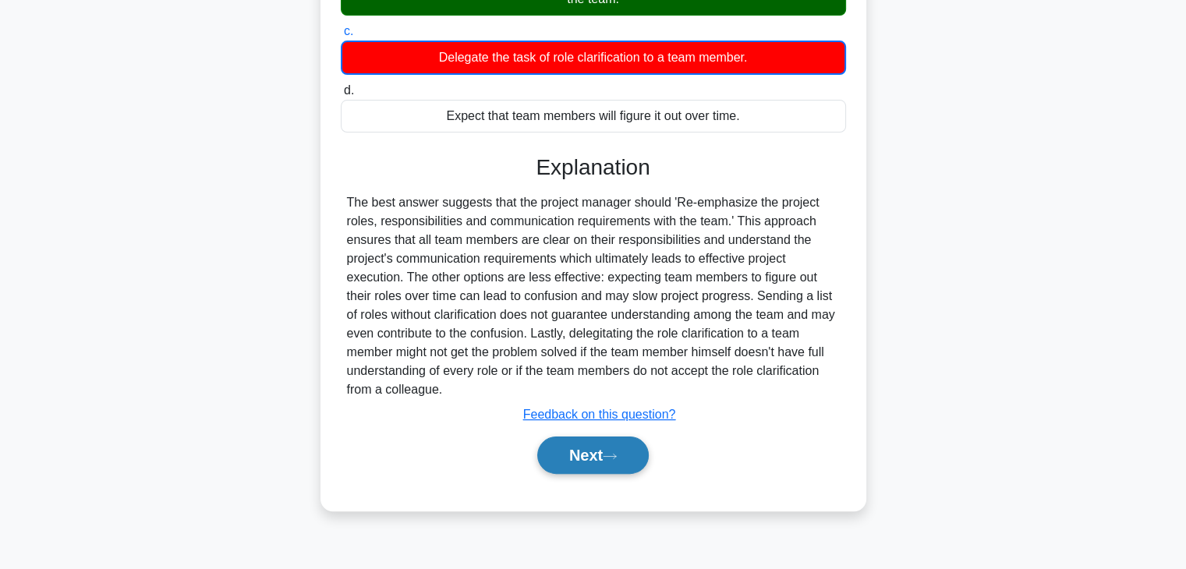
click at [576, 454] on button "Next" at bounding box center [592, 455] width 111 height 37
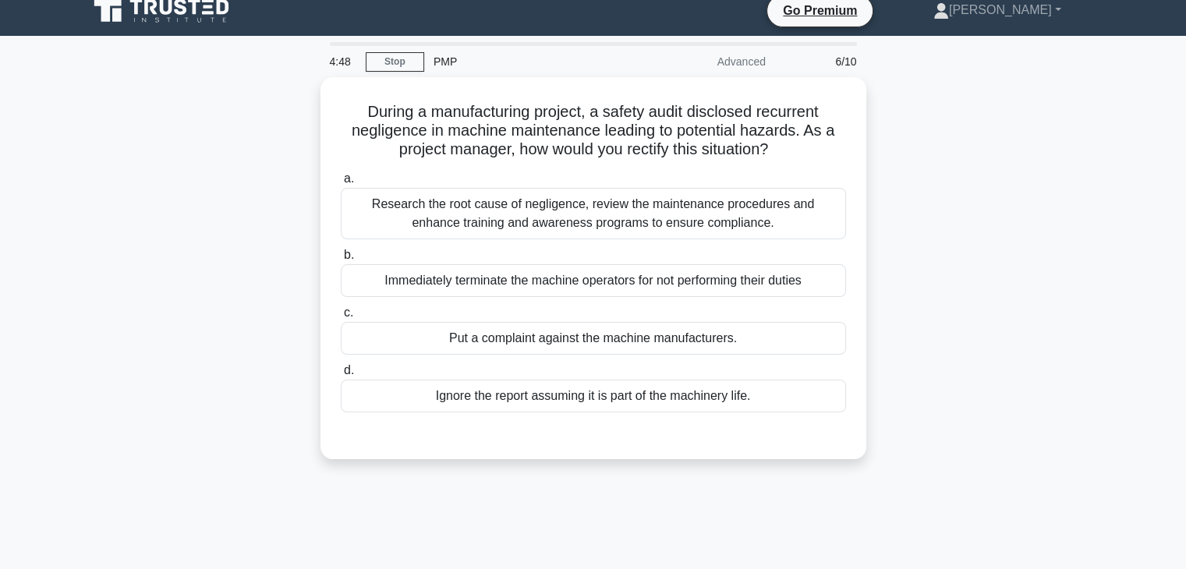
scroll to position [0, 0]
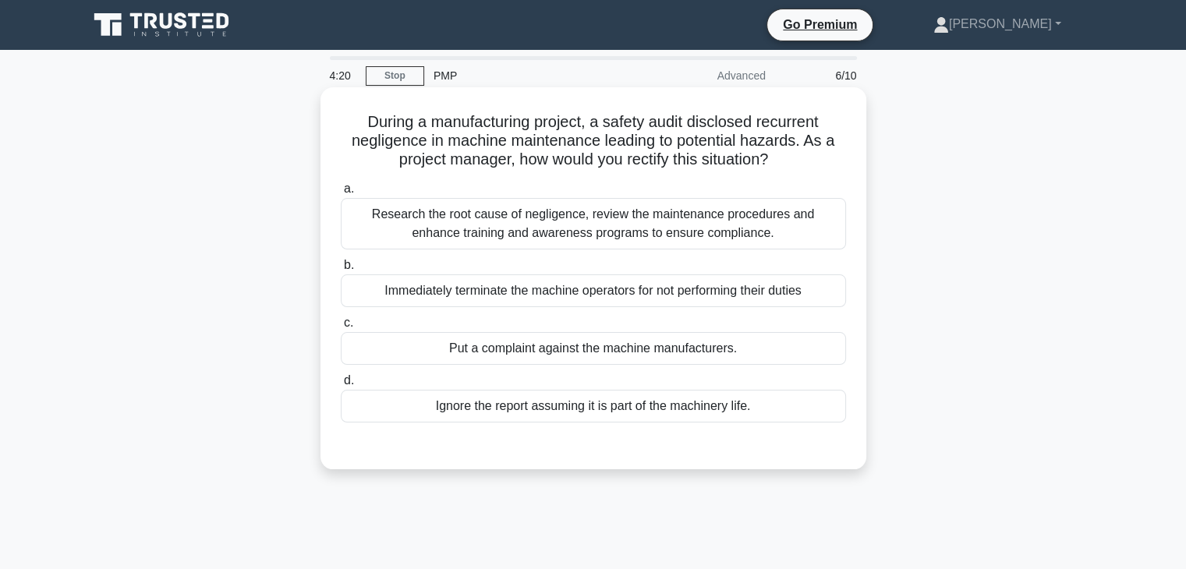
click at [544, 219] on div "Research the root cause of negligence, review the maintenance procedures and en…" at bounding box center [593, 223] width 505 height 51
click at [341, 194] on input "a. Research the root cause of negligence, review the maintenance procedures and…" at bounding box center [341, 189] width 0 height 10
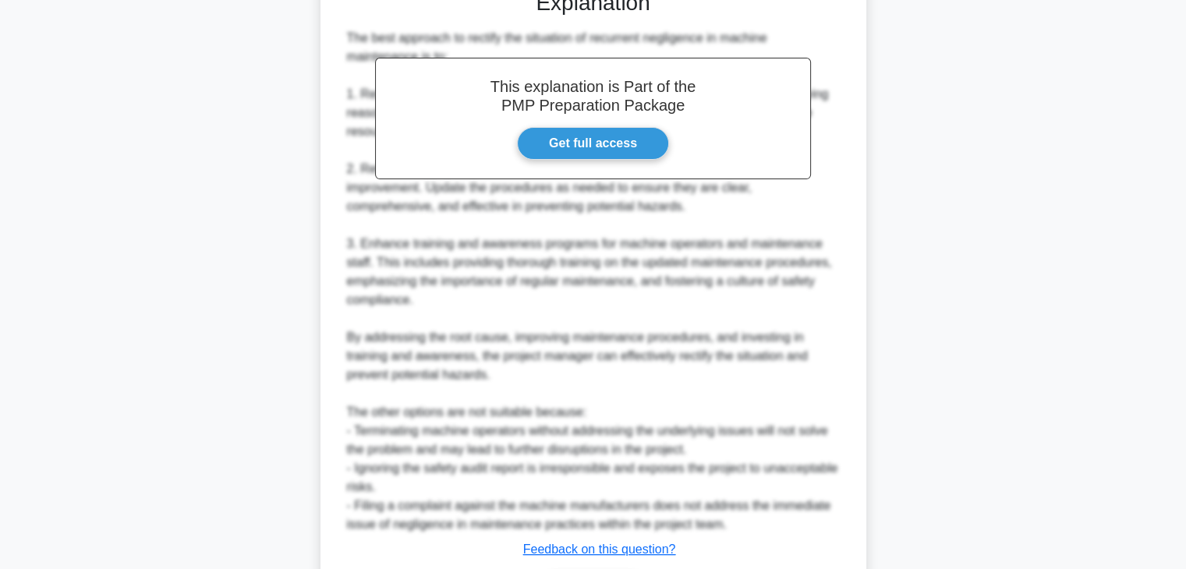
scroll to position [560, 0]
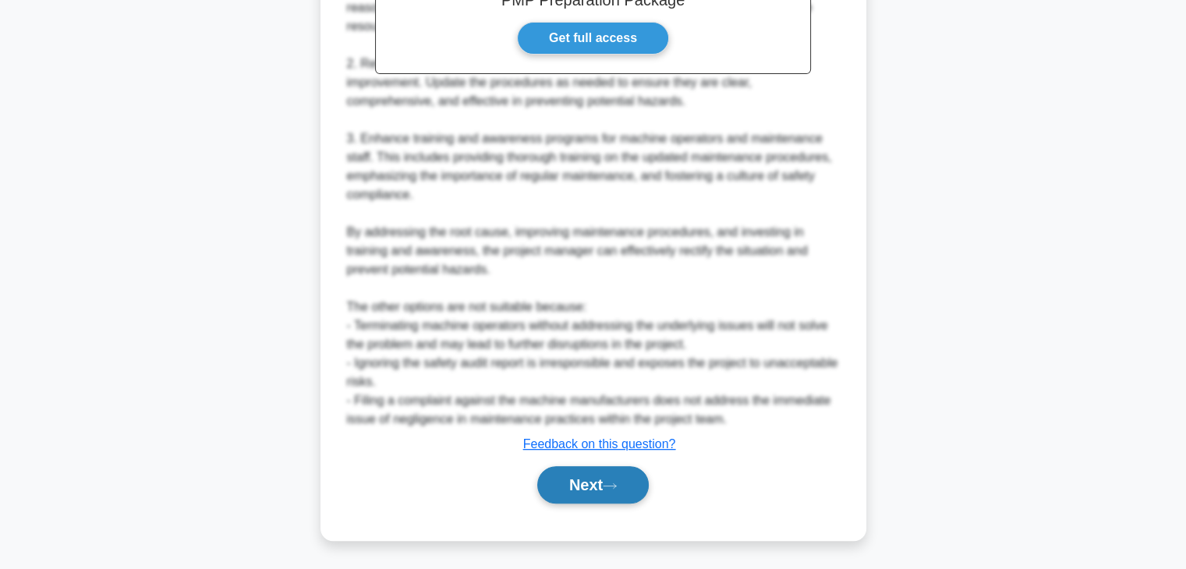
click at [572, 490] on button "Next" at bounding box center [592, 484] width 111 height 37
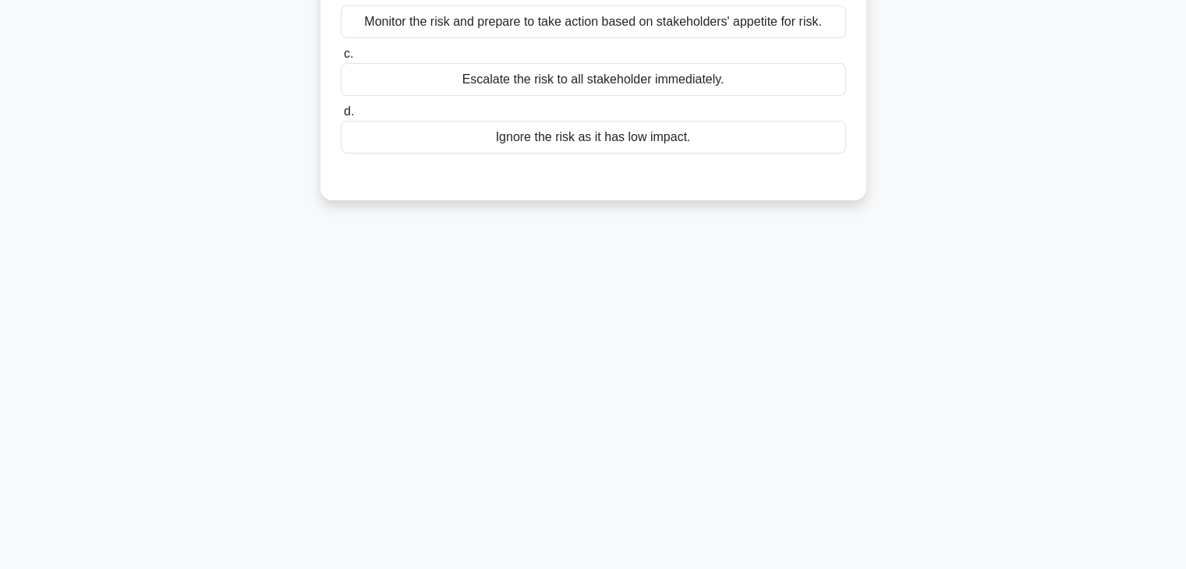
scroll to position [40, 0]
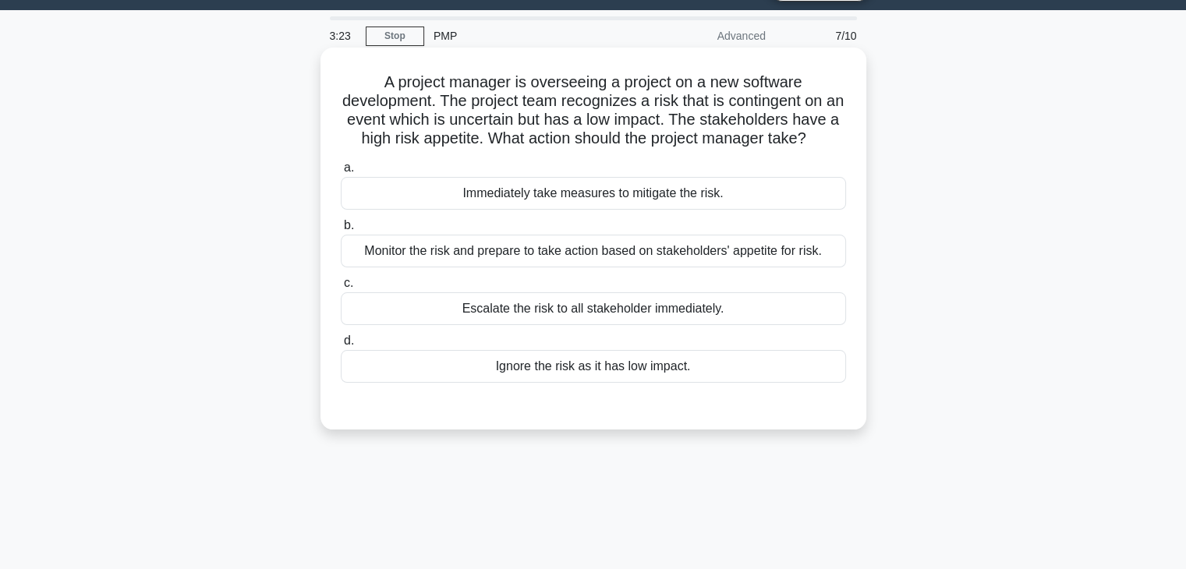
click at [624, 267] on div "Monitor the risk and prepare to take action based on stakeholders' appetite for…" at bounding box center [593, 251] width 505 height 33
click at [341, 231] on input "b. Monitor the risk and prepare to take action based on stakeholders' appetite …" at bounding box center [341, 226] width 0 height 10
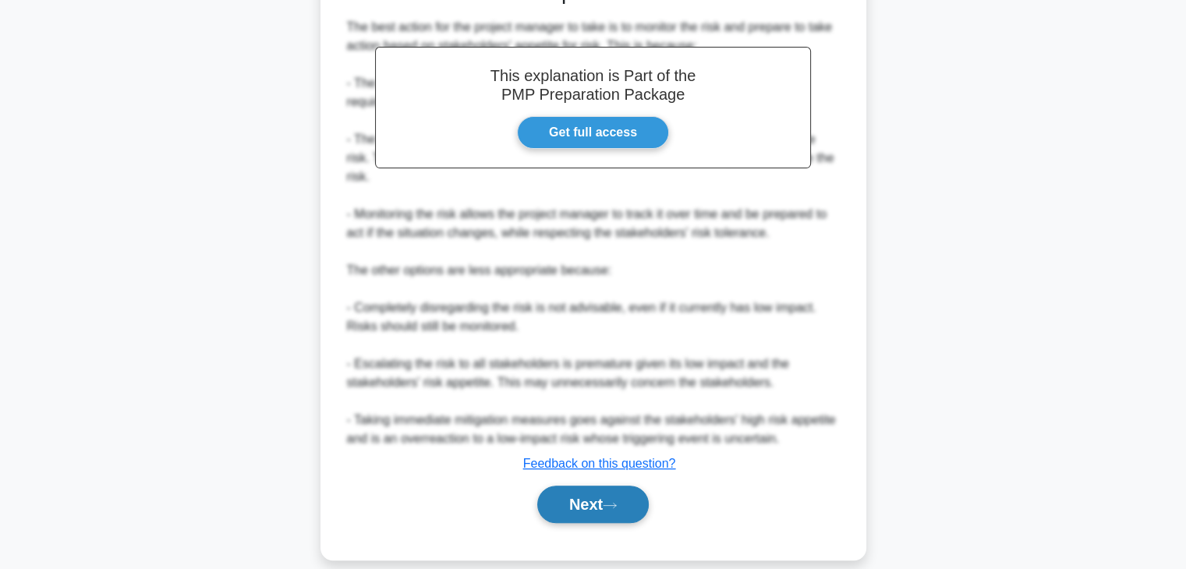
scroll to position [485, 0]
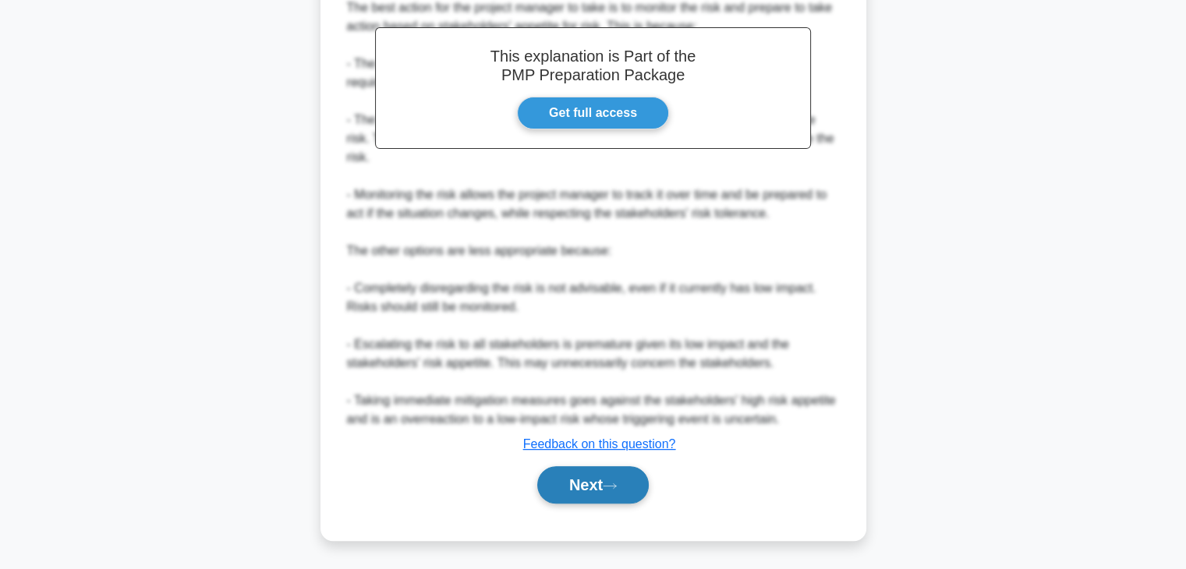
click at [584, 485] on button "Next" at bounding box center [592, 484] width 111 height 37
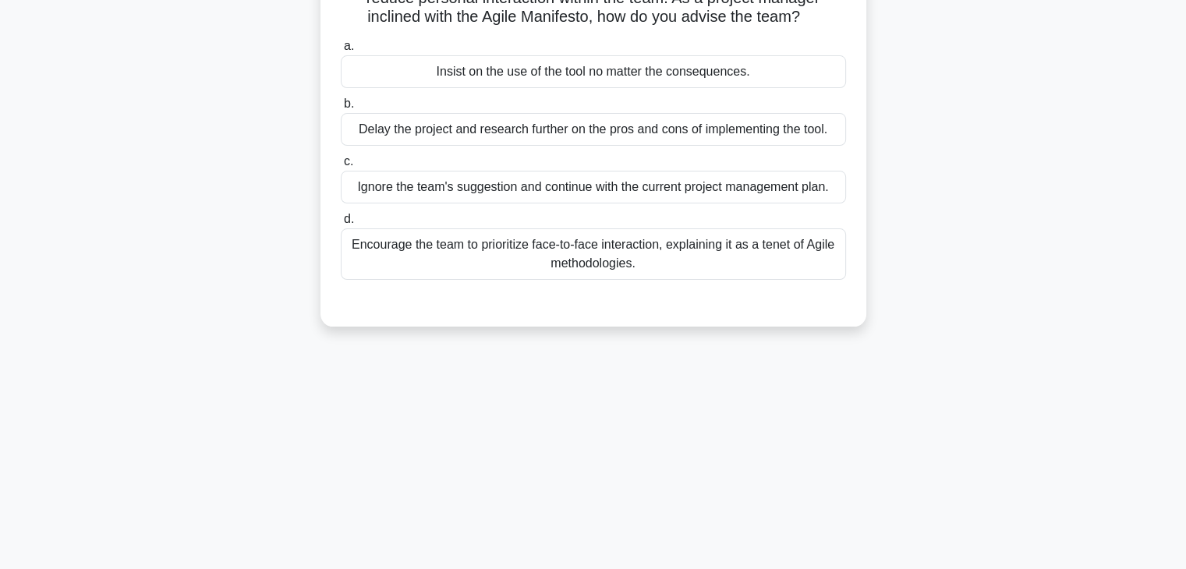
scroll to position [40, 0]
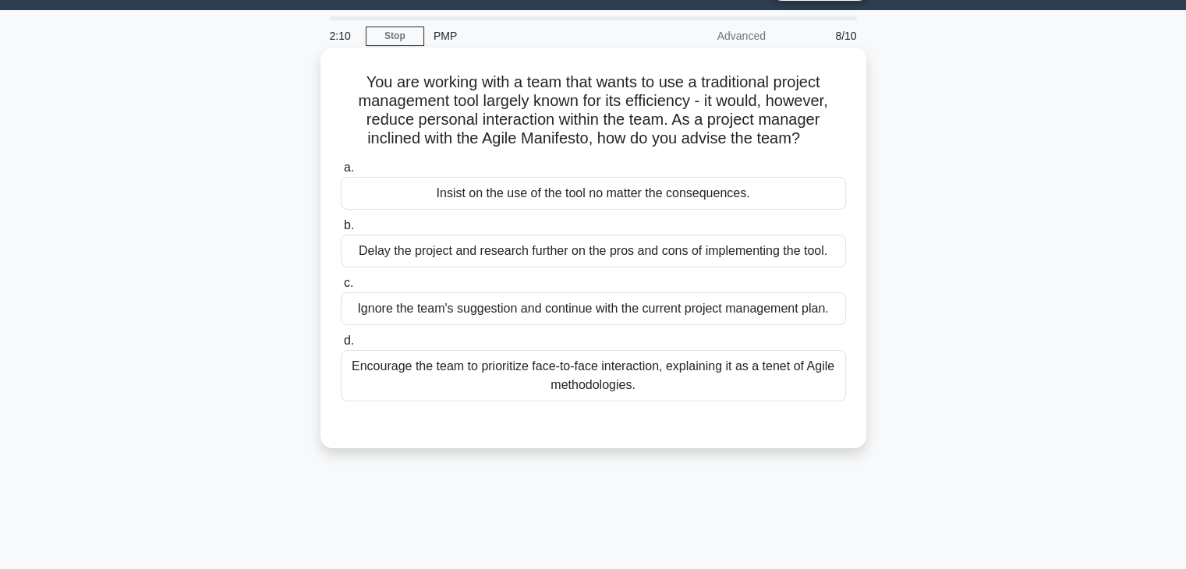
click at [586, 387] on div "Encourage the team to prioritize face-to-face interaction, explaining it as a t…" at bounding box center [593, 375] width 505 height 51
click at [341, 346] on input "d. Encourage the team to prioritize face-to-face interaction, explaining it as …" at bounding box center [341, 341] width 0 height 10
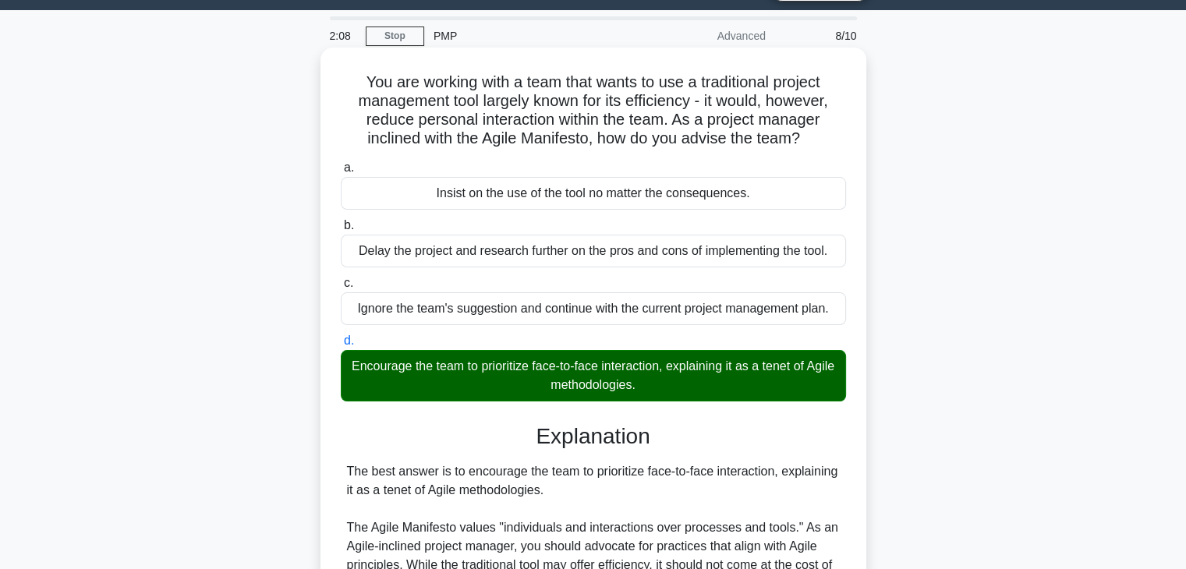
scroll to position [335, 0]
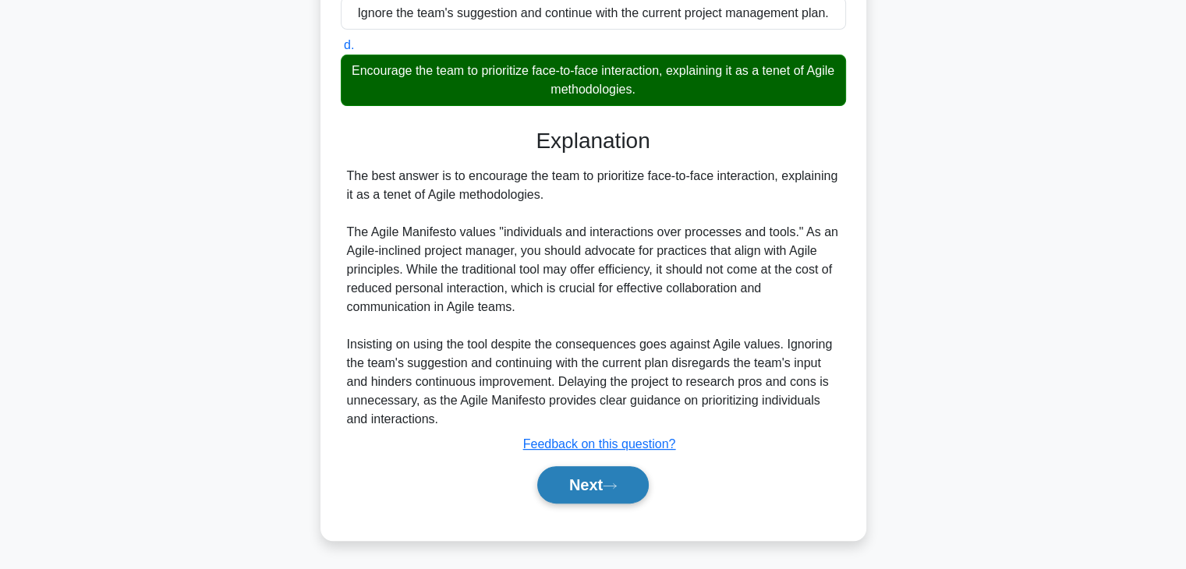
click at [593, 485] on button "Next" at bounding box center [592, 484] width 111 height 37
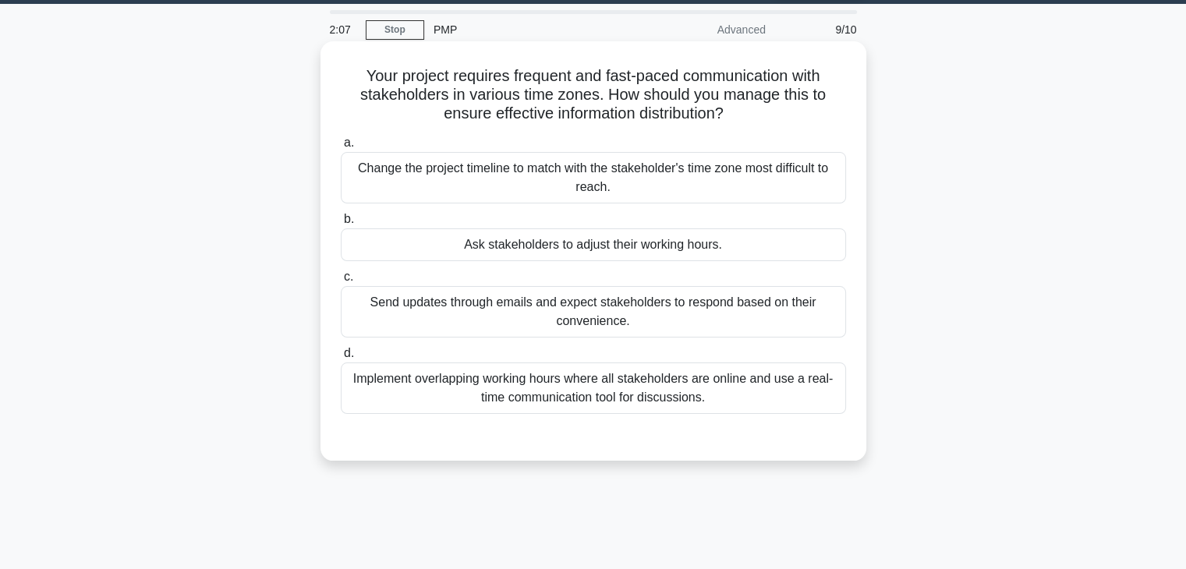
scroll to position [40, 0]
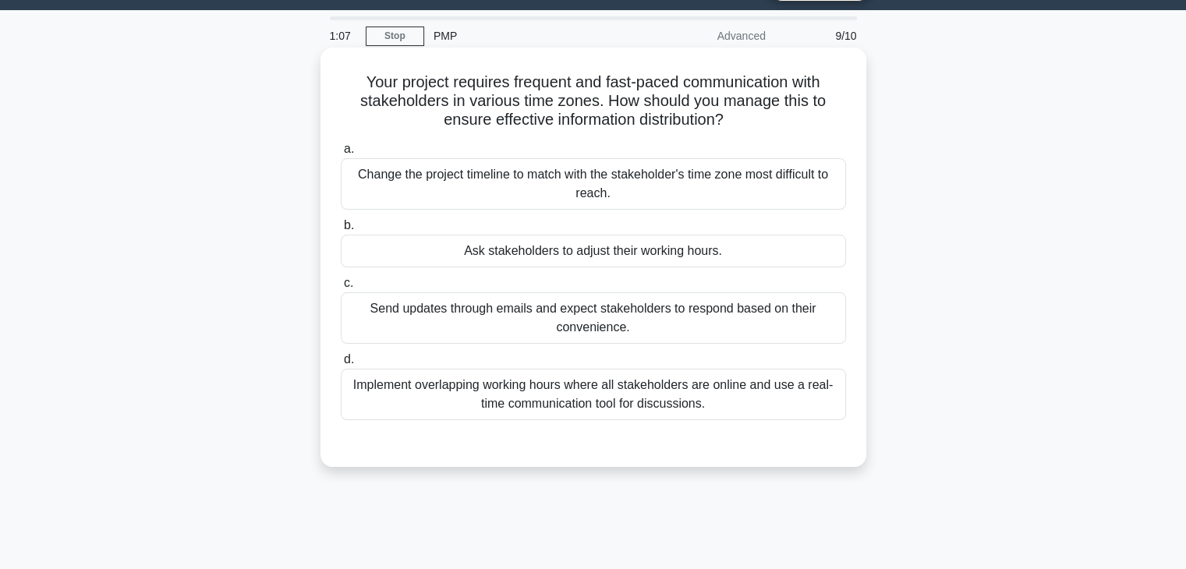
click at [622, 378] on div "Implement overlapping working hours where all stakeholders are online and use a…" at bounding box center [593, 394] width 505 height 51
click at [341, 365] on input "d. Implement overlapping working hours where all stakeholders are online and us…" at bounding box center [341, 360] width 0 height 10
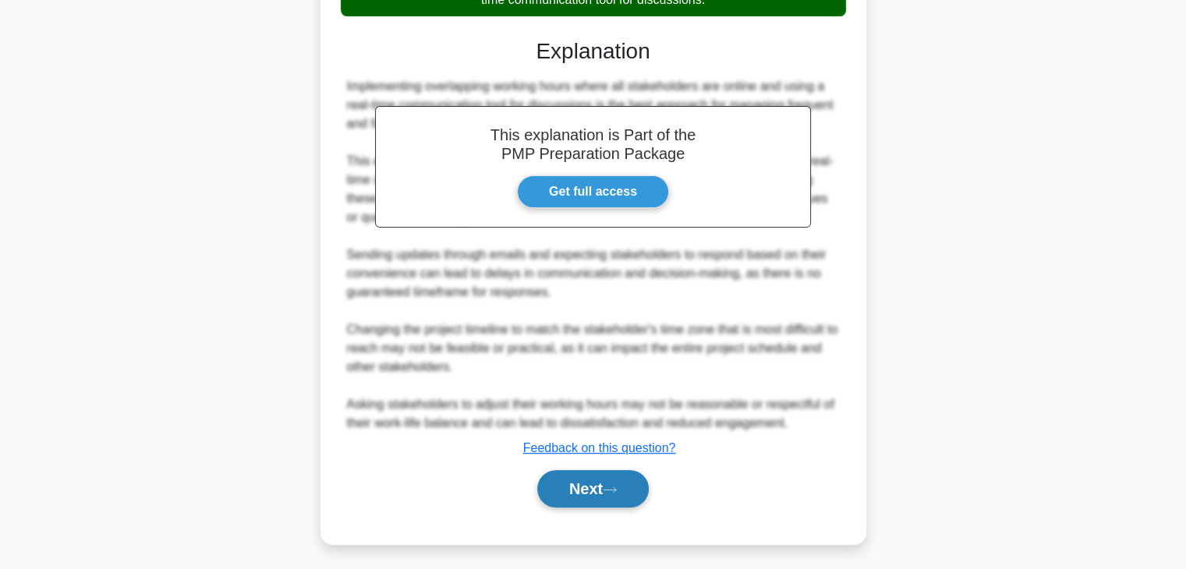
scroll to position [448, 0]
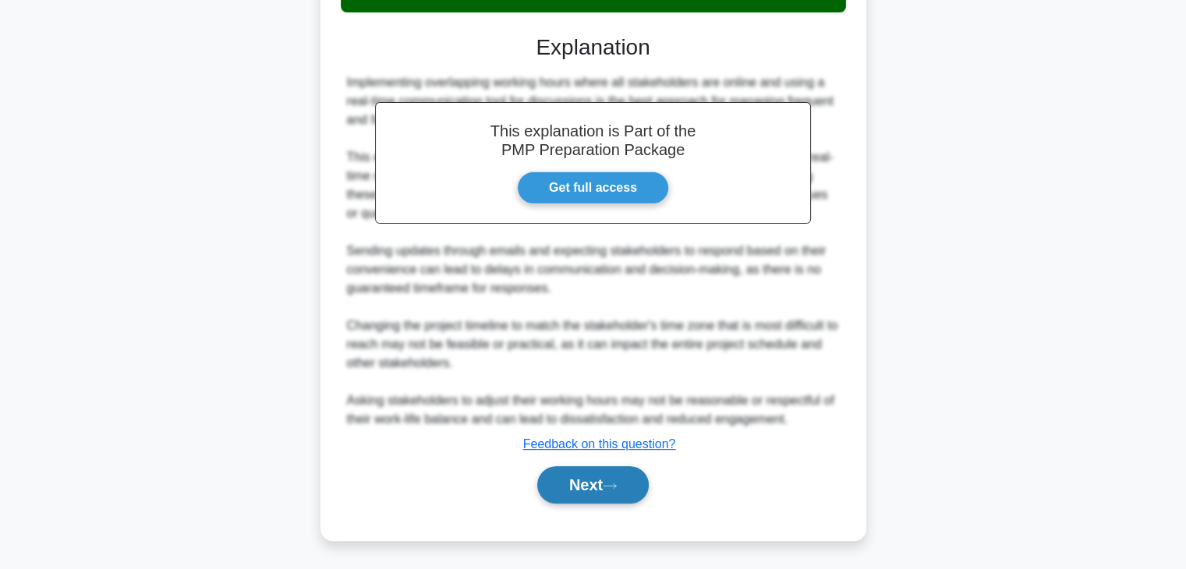
click at [596, 483] on button "Next" at bounding box center [592, 484] width 111 height 37
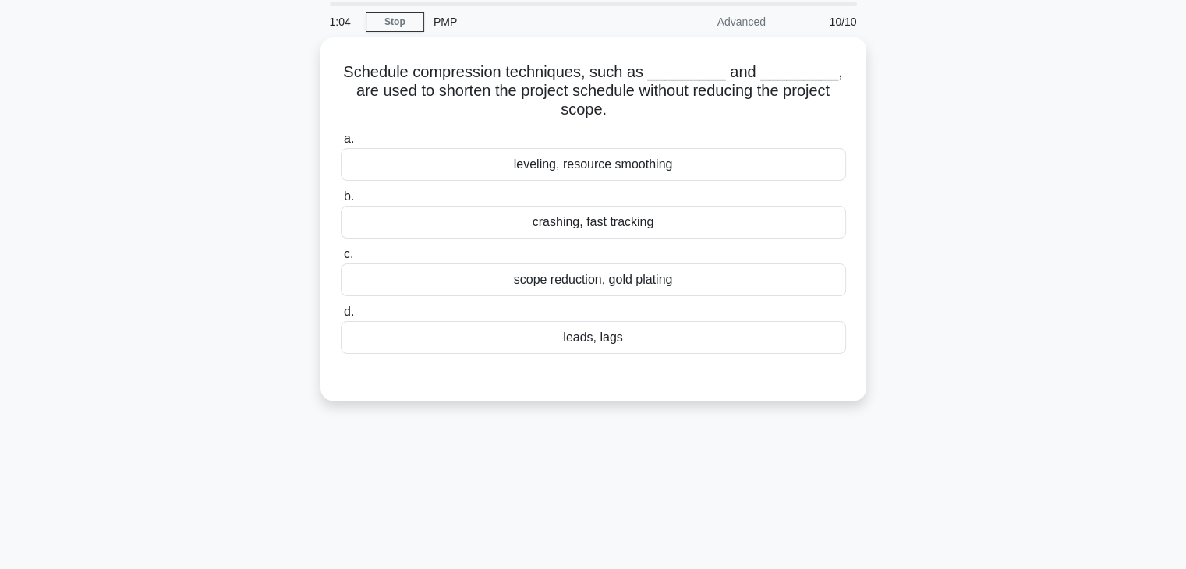
scroll to position [40, 0]
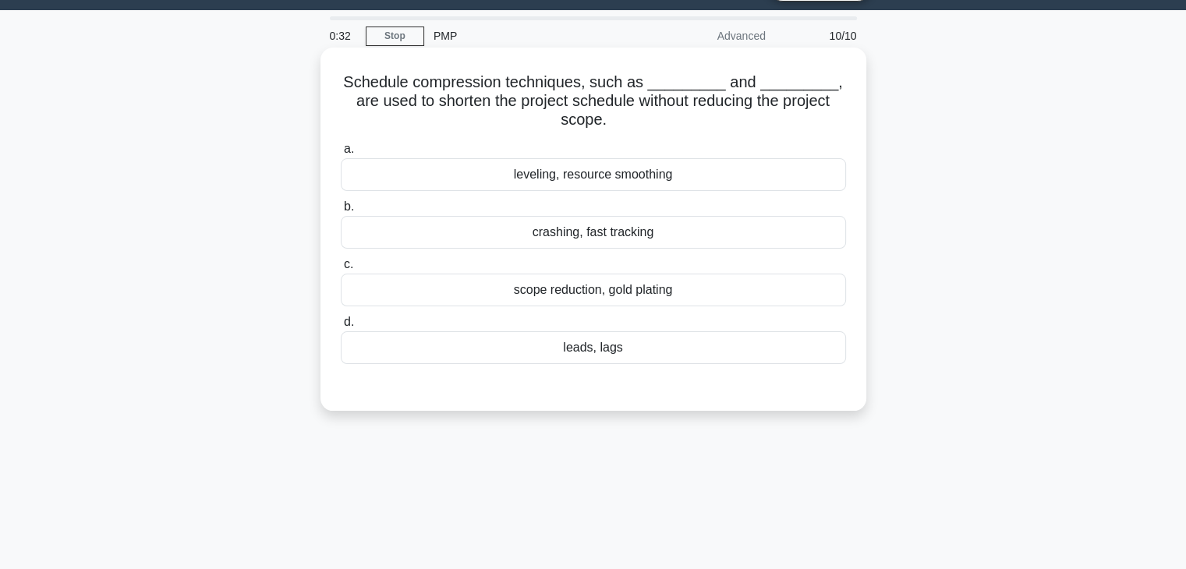
click at [589, 235] on div "crashing, fast tracking" at bounding box center [593, 232] width 505 height 33
click at [341, 212] on input "b. crashing, fast tracking" at bounding box center [341, 207] width 0 height 10
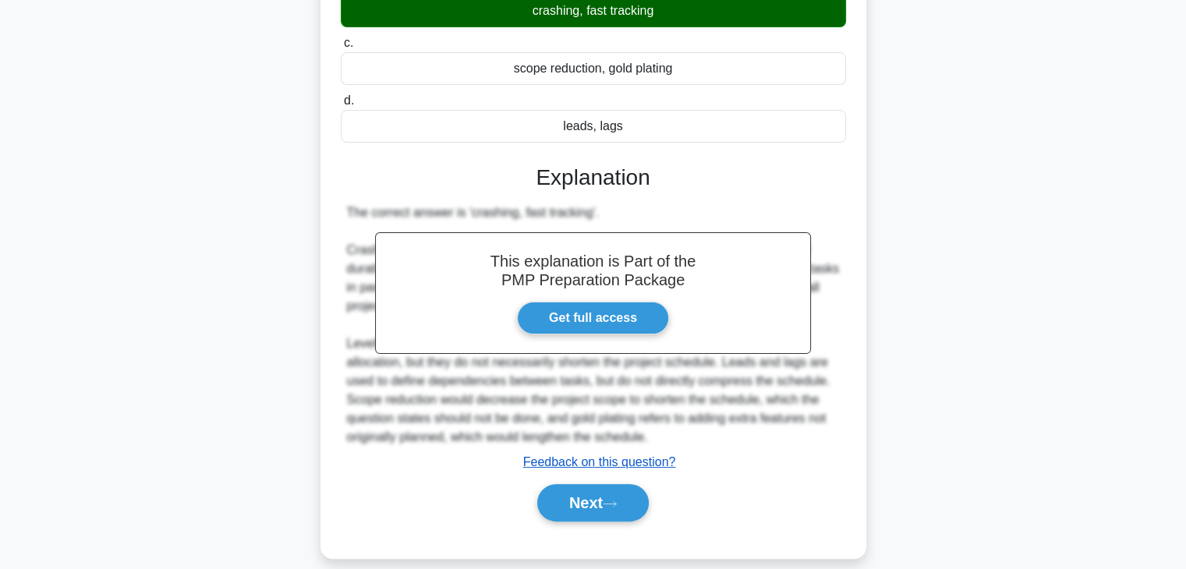
scroll to position [279, 0]
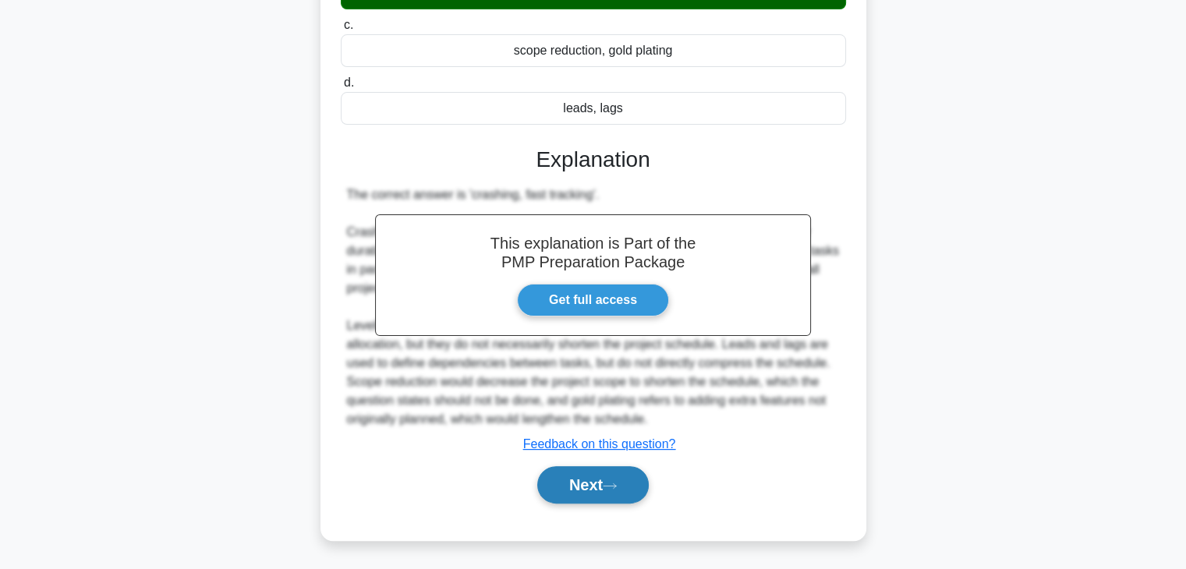
click at [592, 483] on button "Next" at bounding box center [592, 484] width 111 height 37
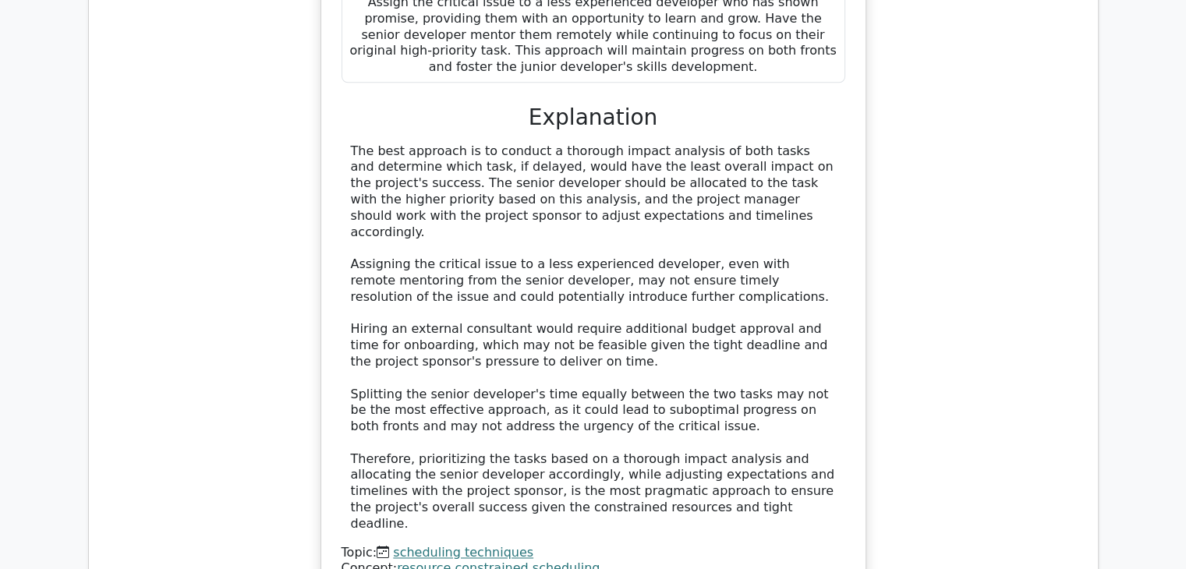
scroll to position [2339, 0]
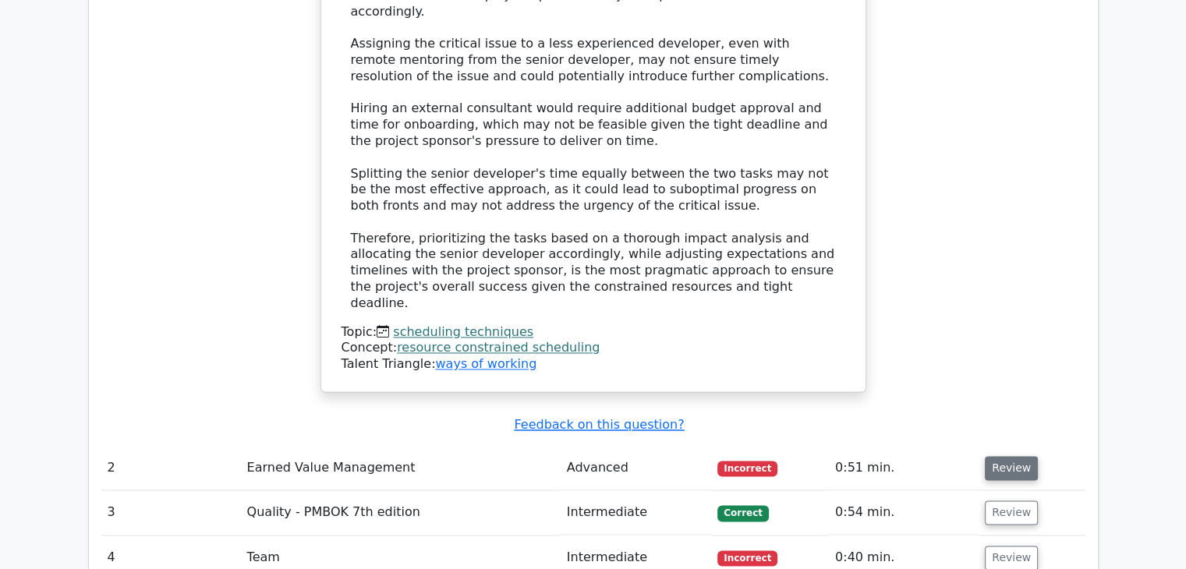
click at [998, 456] on button "Review" at bounding box center [1011, 468] width 53 height 24
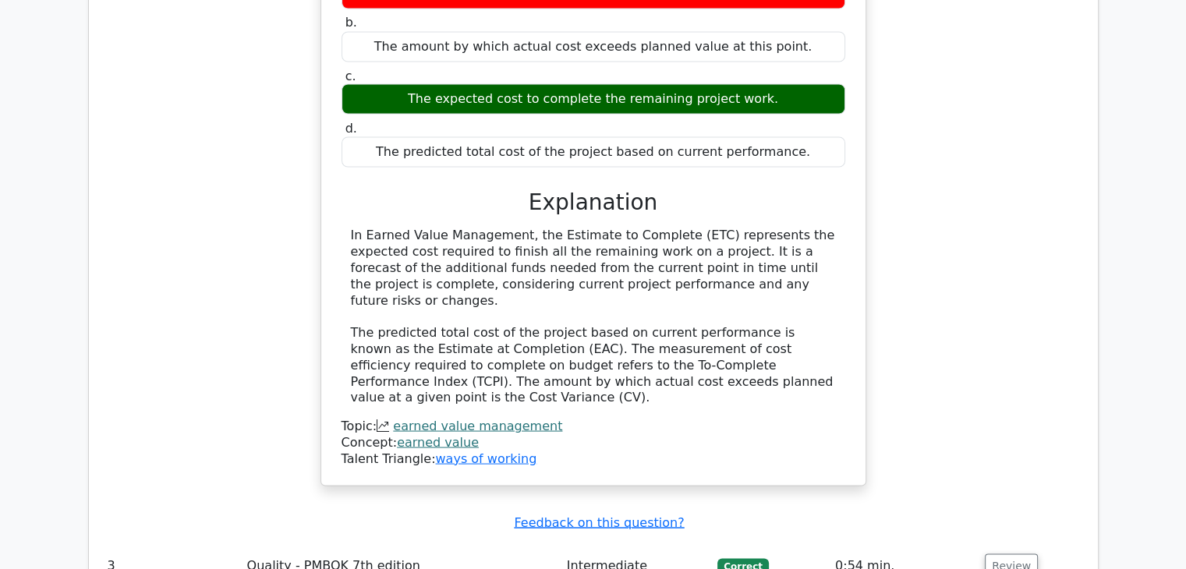
scroll to position [2963, 0]
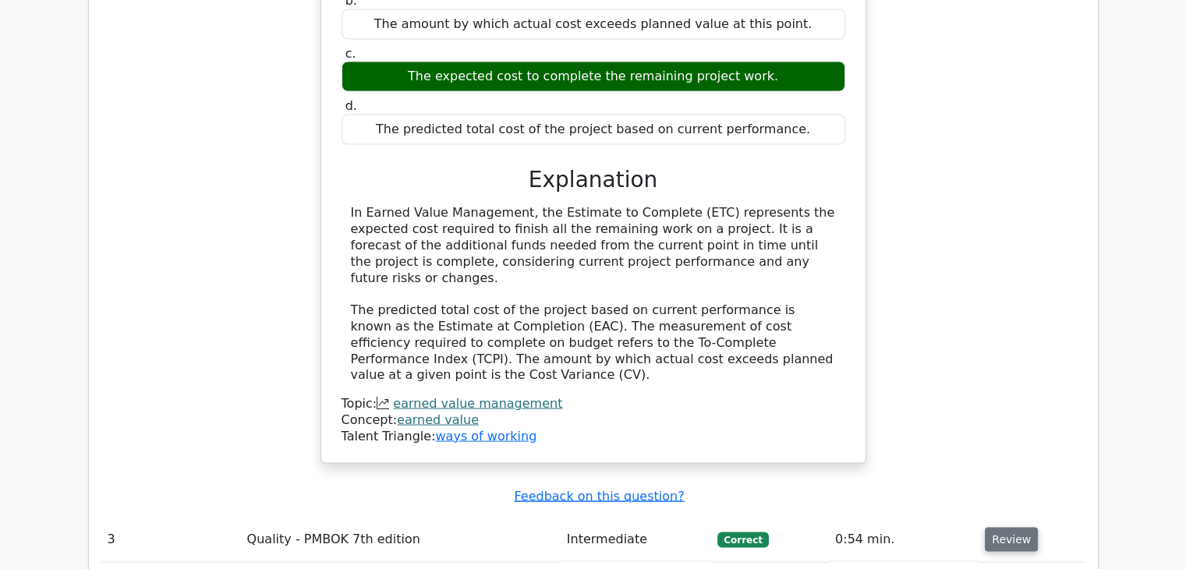
click at [1011, 527] on button "Review" at bounding box center [1011, 539] width 53 height 24
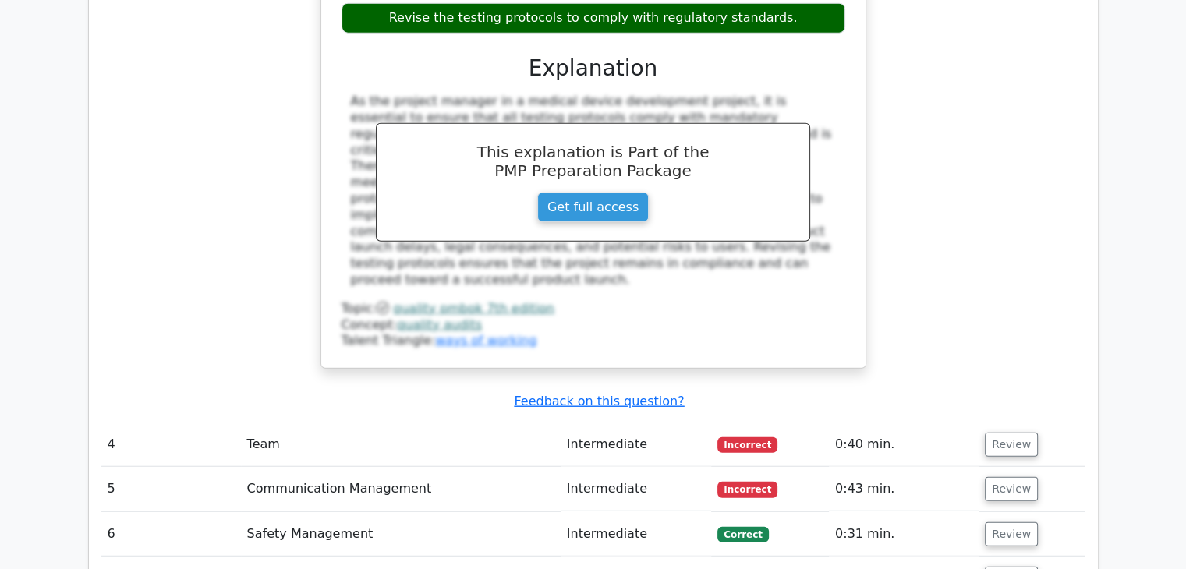
scroll to position [3898, 0]
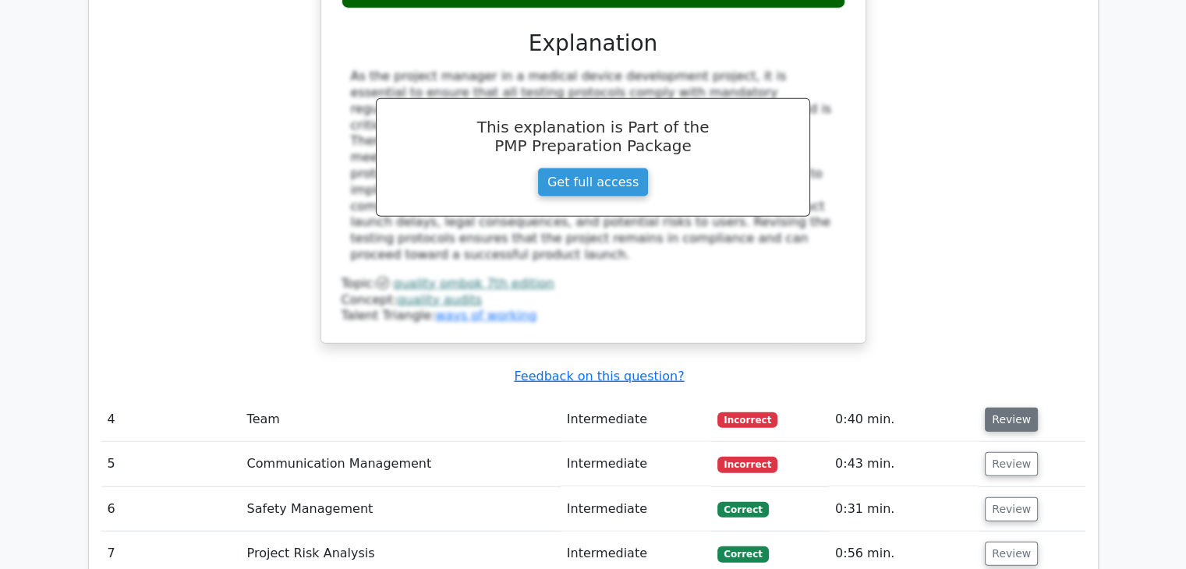
click at [1007, 408] on button "Review" at bounding box center [1011, 420] width 53 height 24
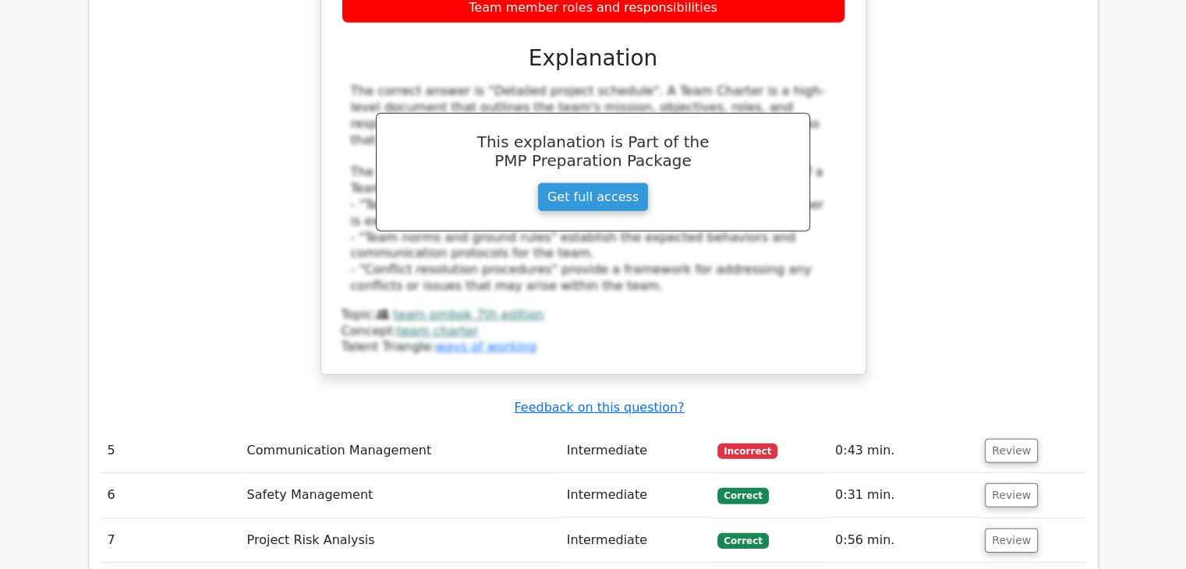
scroll to position [4678, 0]
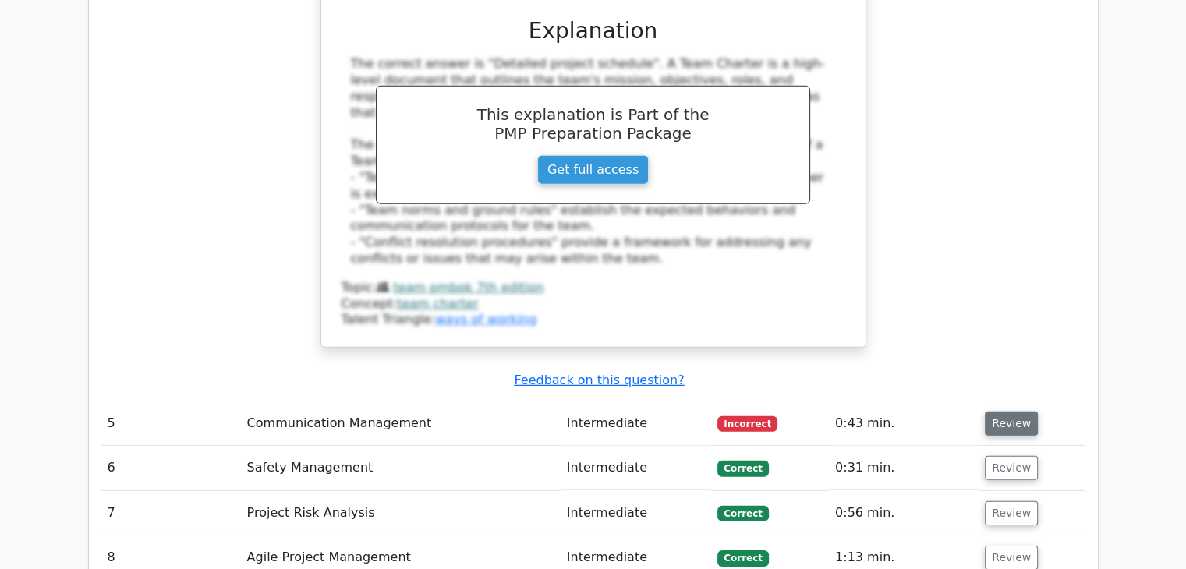
click at [1005, 412] on button "Review" at bounding box center [1011, 424] width 53 height 24
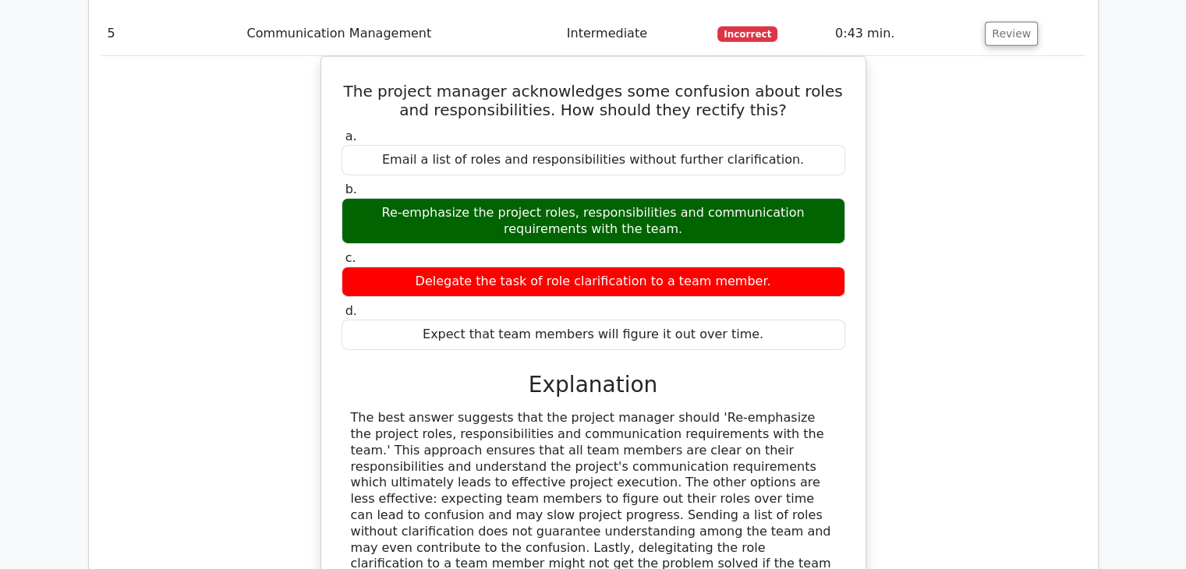
scroll to position [5458, 0]
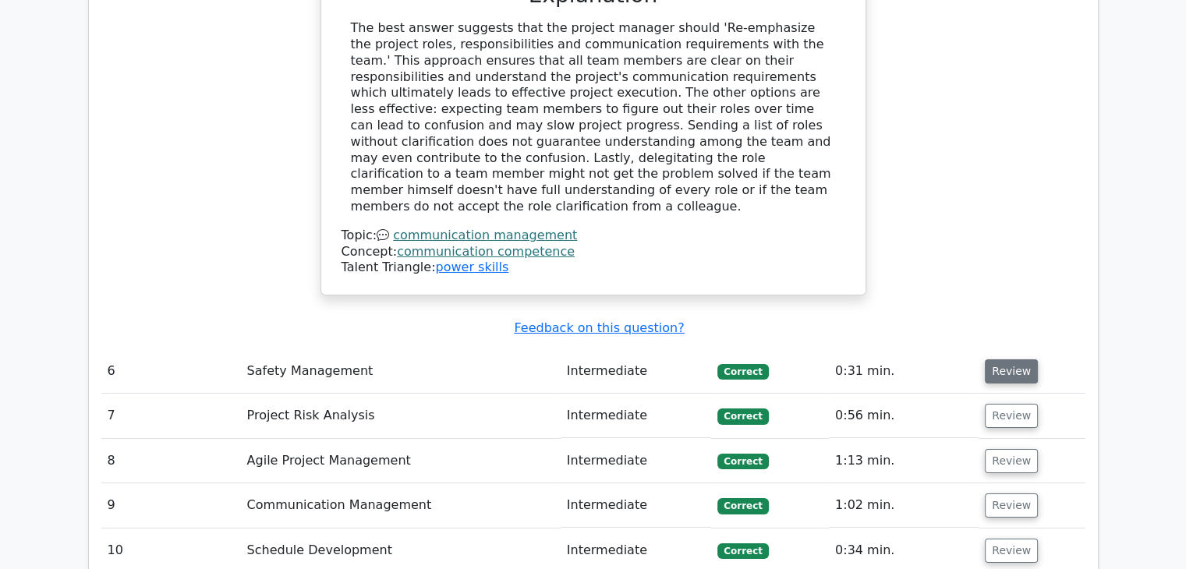
click at [1010, 359] on button "Review" at bounding box center [1011, 371] width 53 height 24
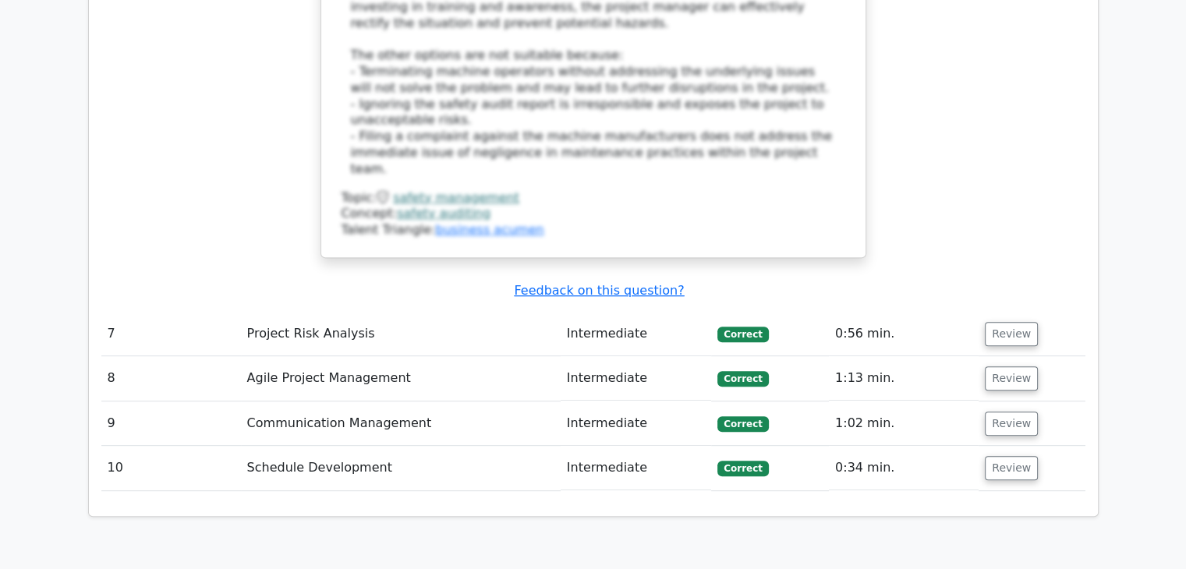
scroll to position [6393, 0]
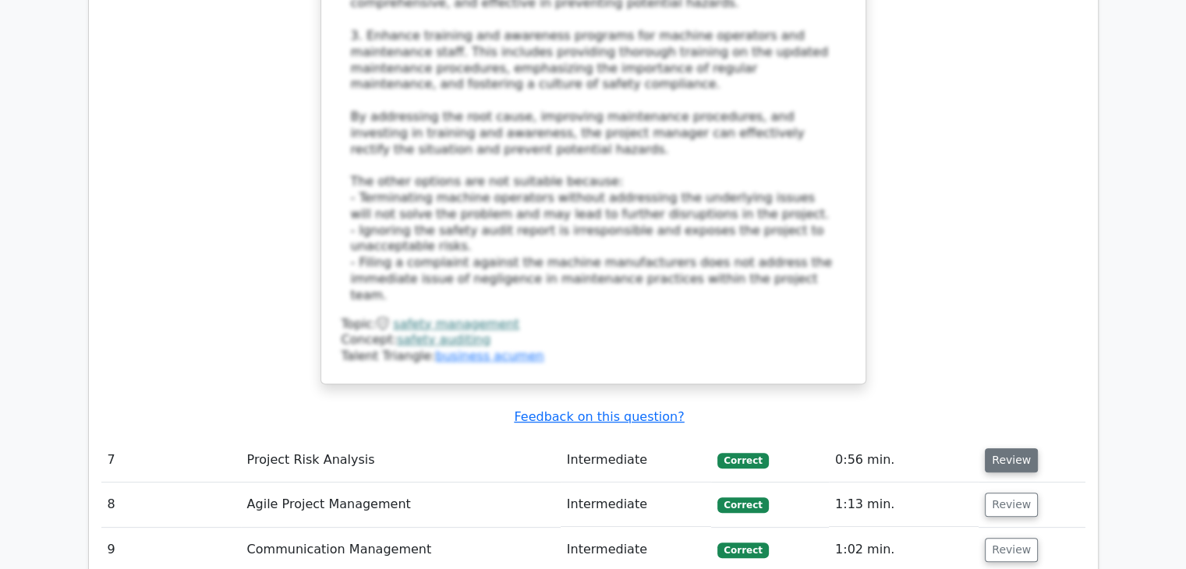
click at [1007, 448] on button "Review" at bounding box center [1011, 460] width 53 height 24
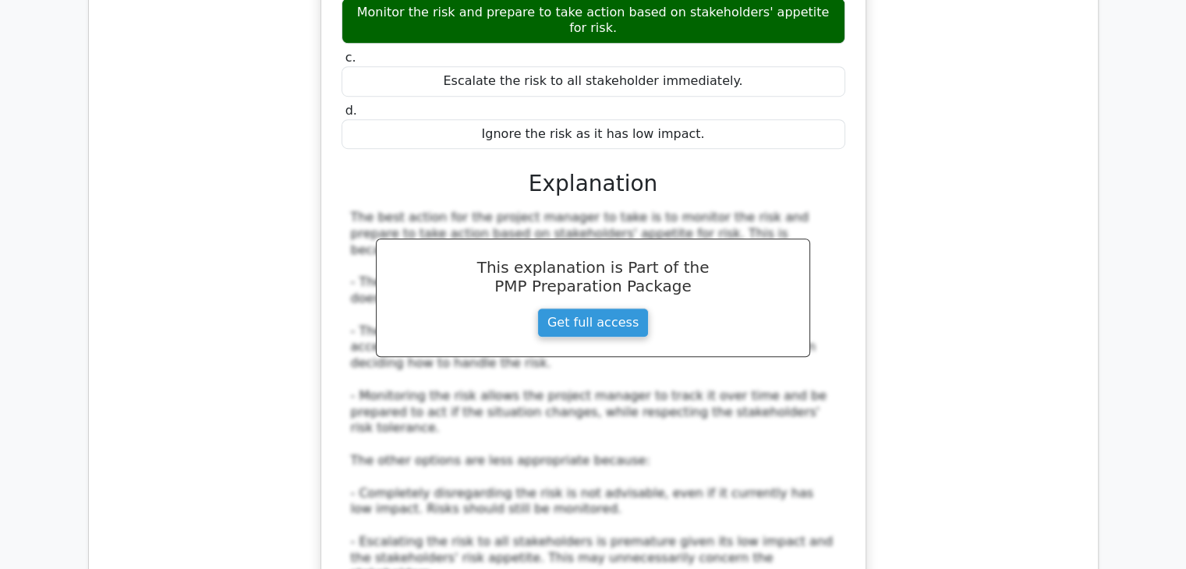
scroll to position [7251, 0]
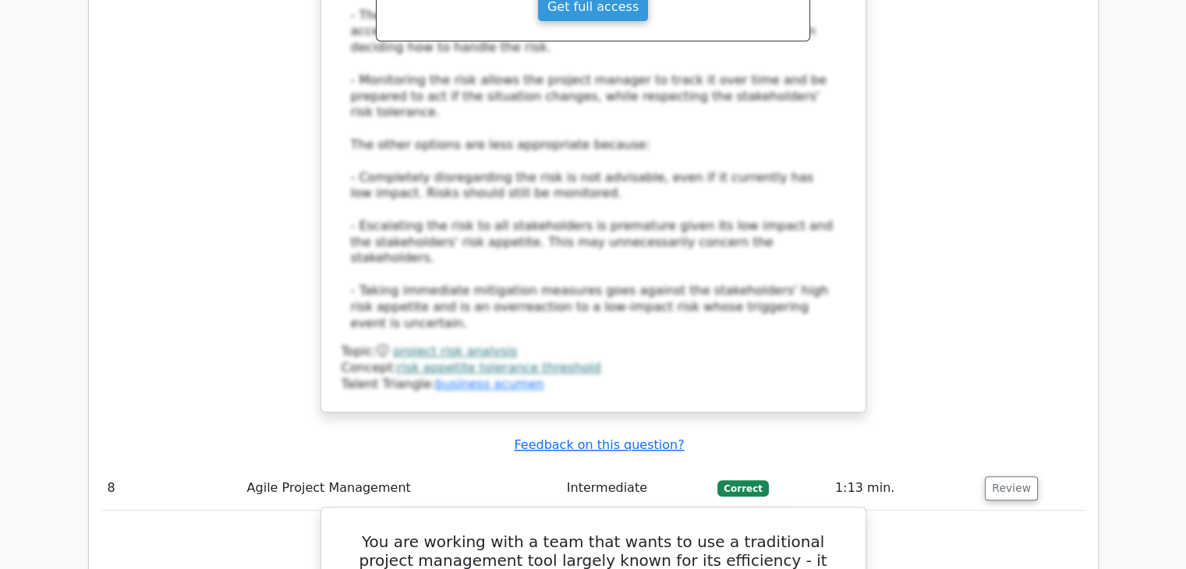
scroll to position [7485, 0]
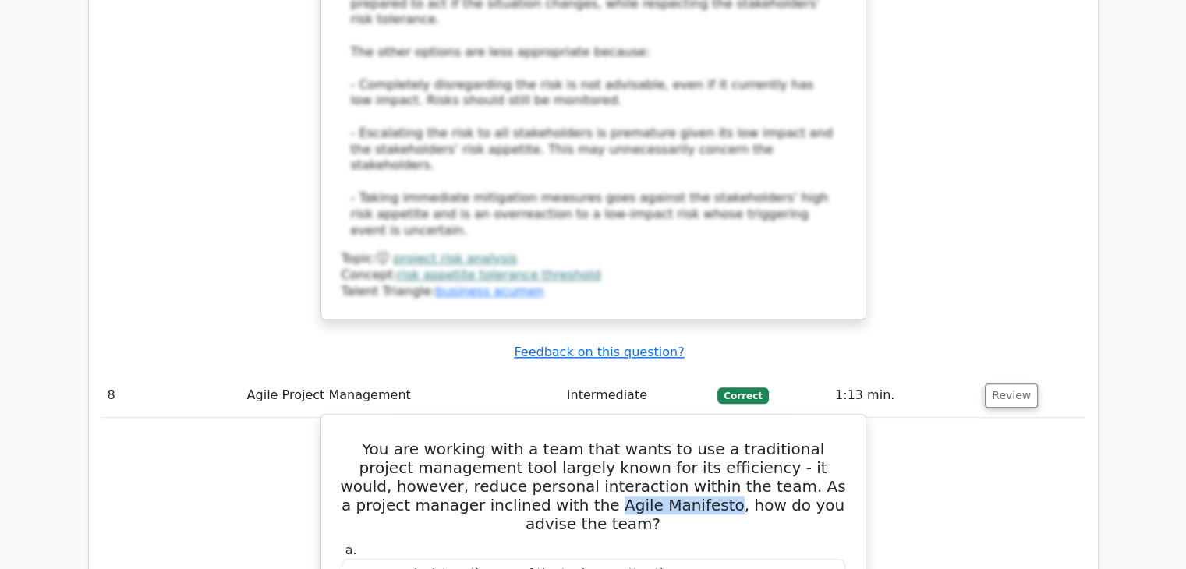
drag, startPoint x: 493, startPoint y: 116, endPoint x: 599, endPoint y: 116, distance: 106.0
click at [599, 440] on h5 "You are working with a team that wants to use a traditional project management …" at bounding box center [593, 487] width 507 height 94
copy h5 "Agile Manifesto"
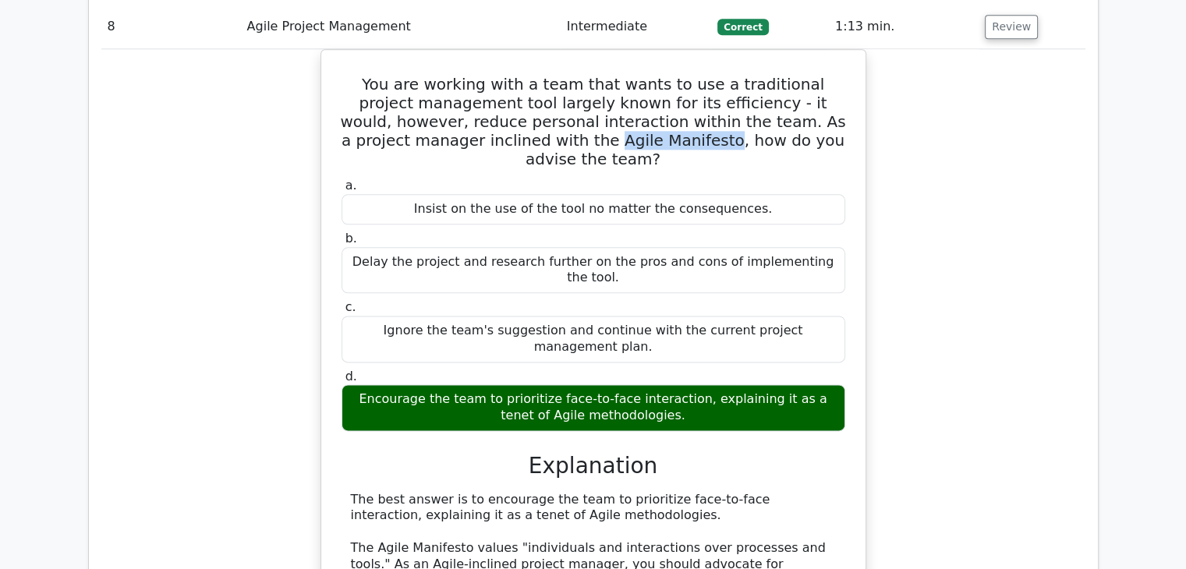
scroll to position [7953, 0]
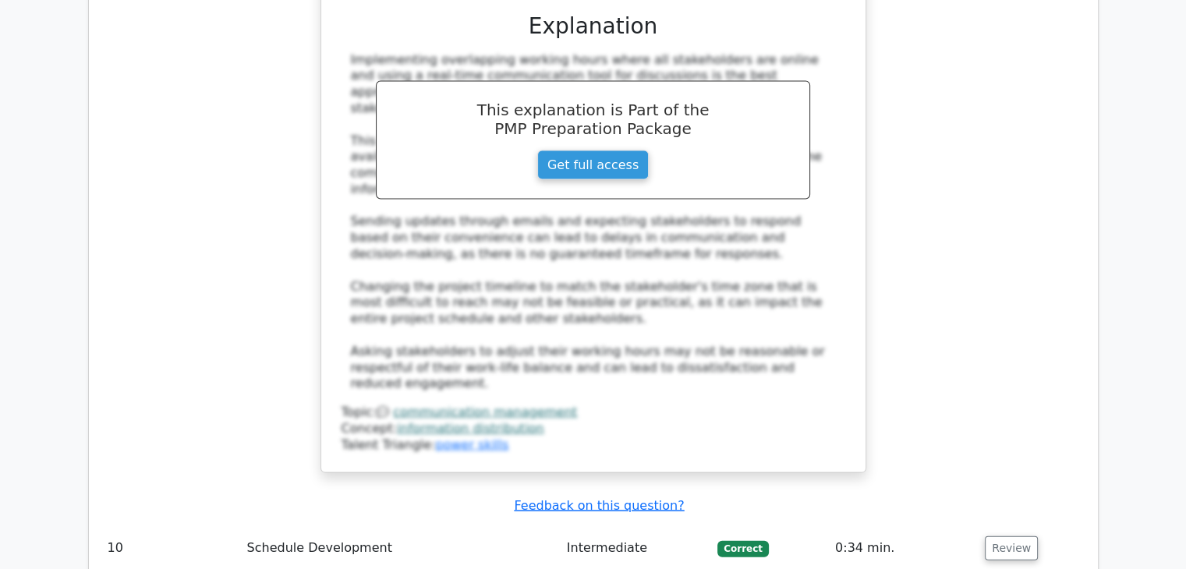
scroll to position [9044, 0]
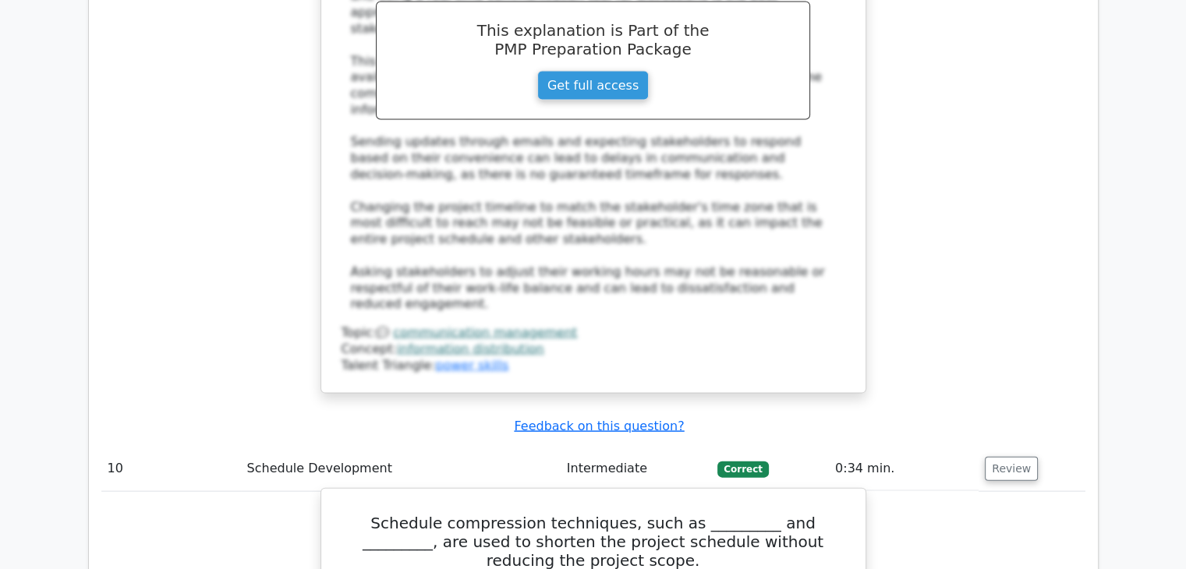
scroll to position [9122, 0]
